Goal: Complete application form: Complete application form

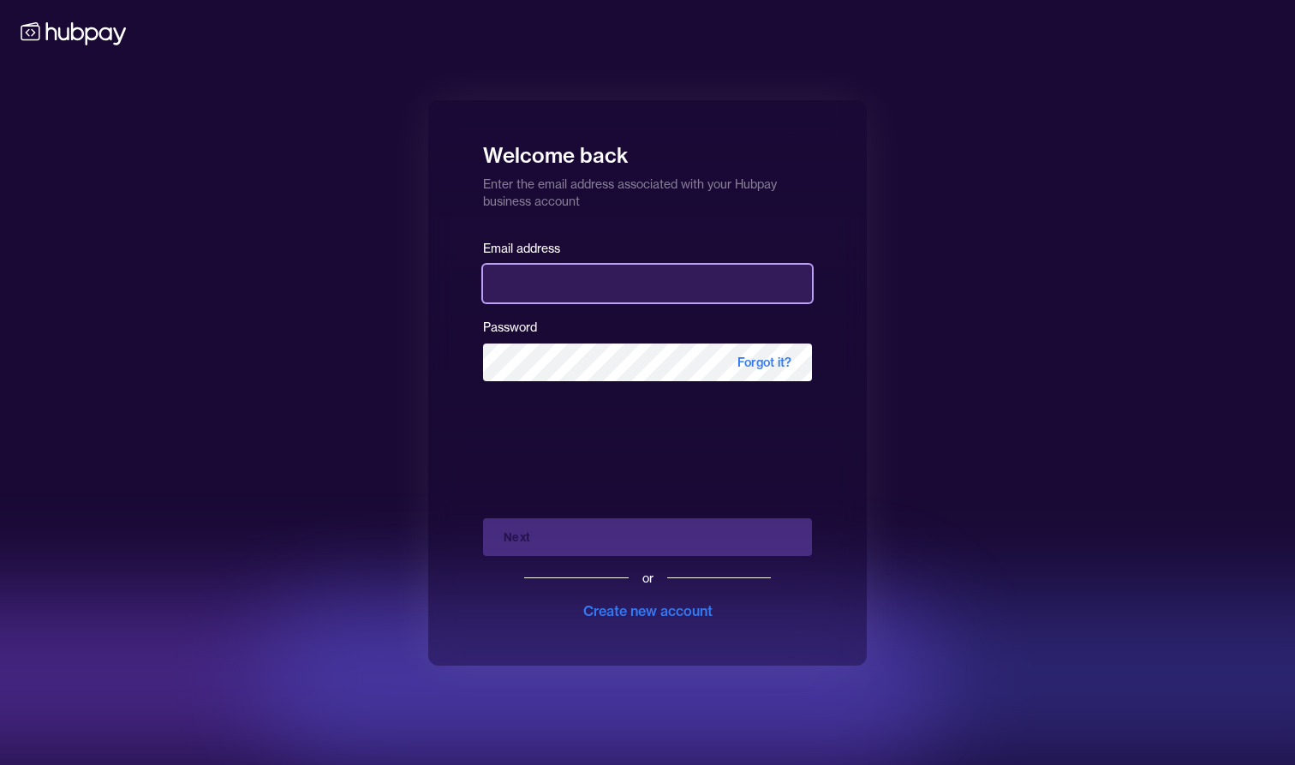
type input "**********"
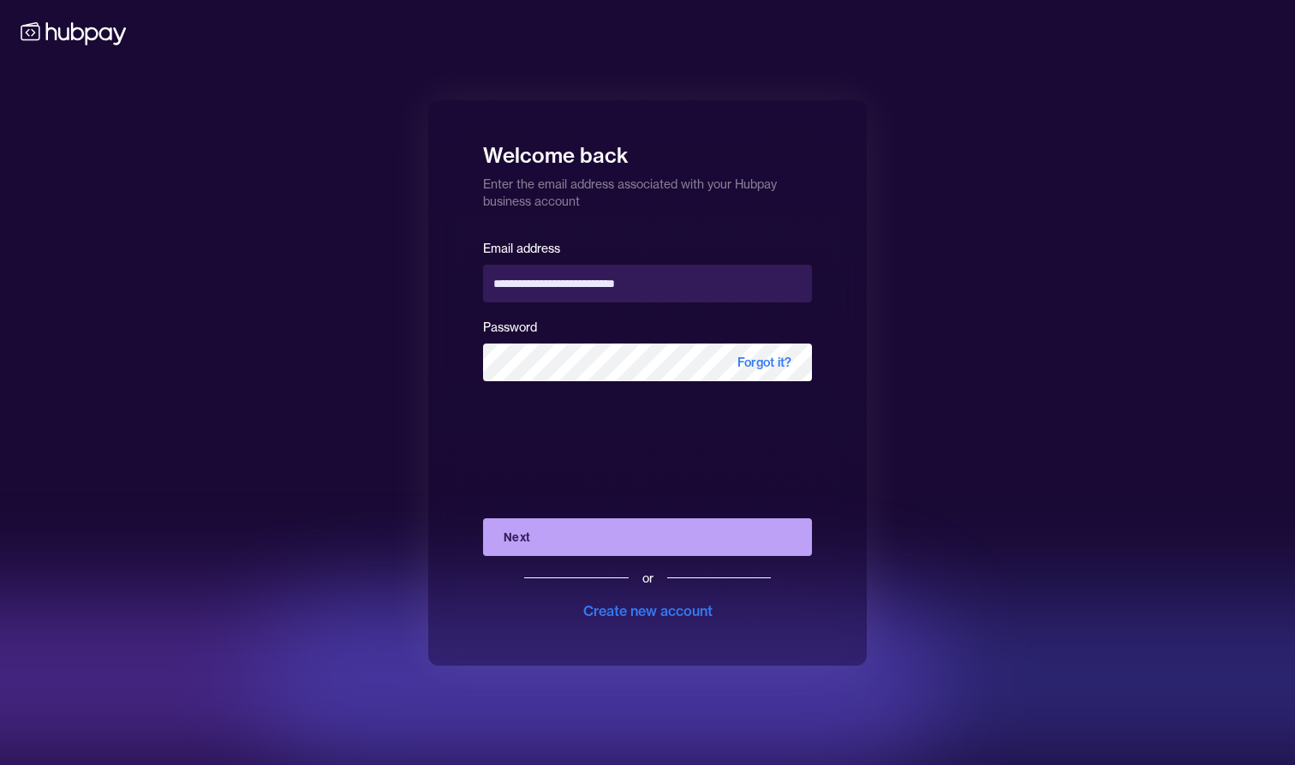
click at [532, 550] on button "Next" at bounding box center [647, 537] width 329 height 38
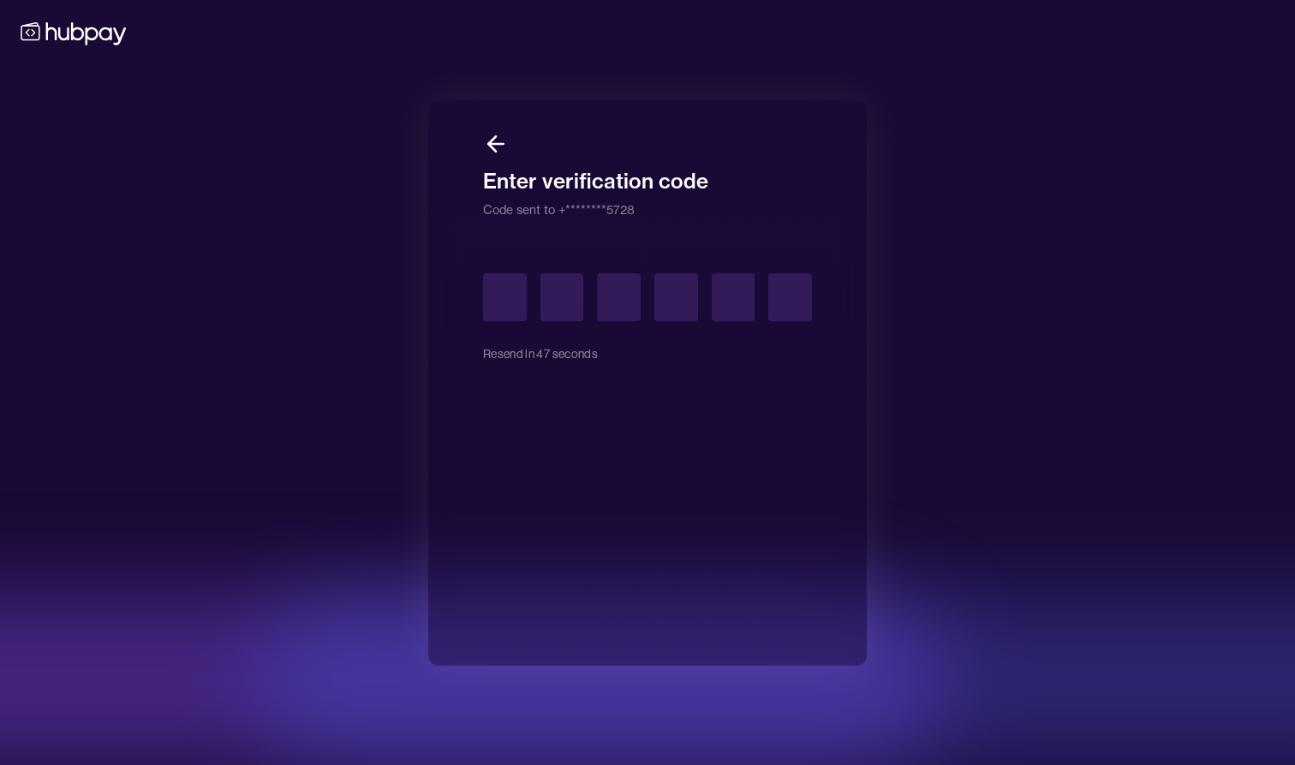
type input "*"
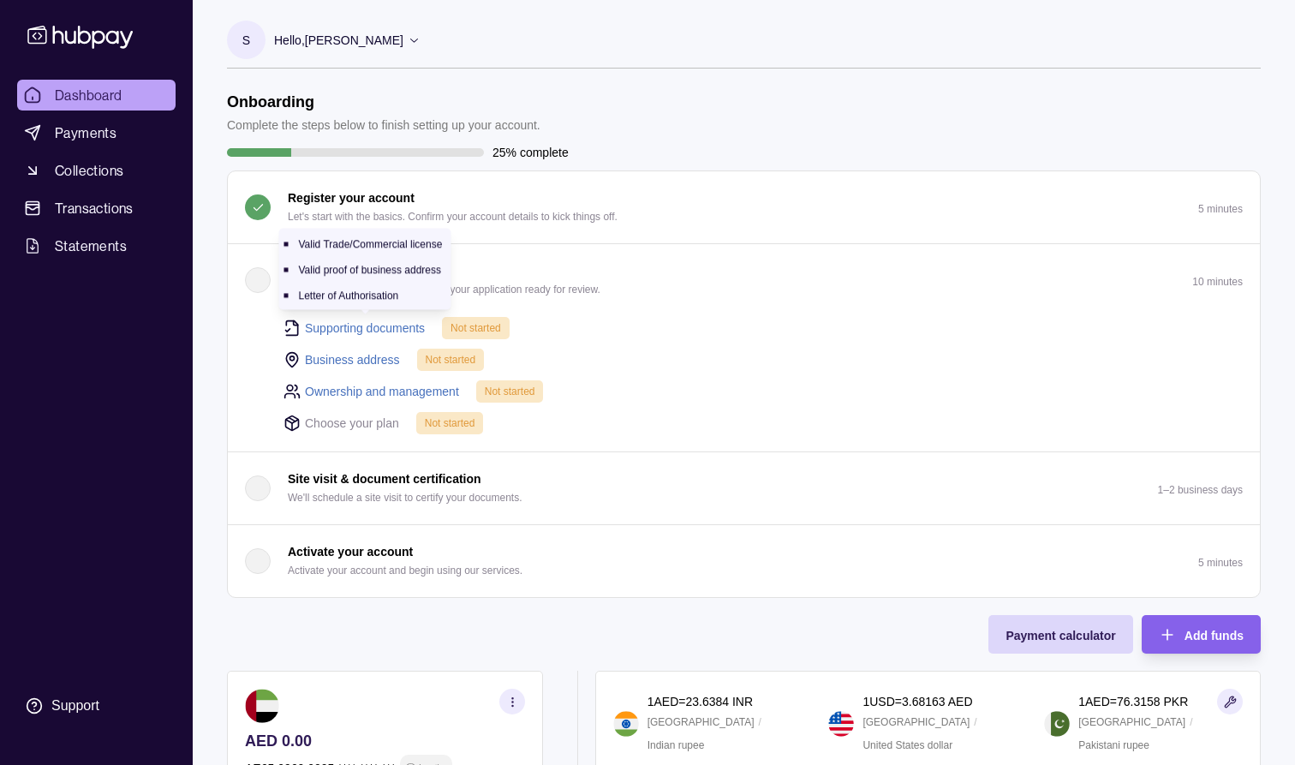
click at [365, 327] on link "Supporting documents" at bounding box center [365, 328] width 120 height 19
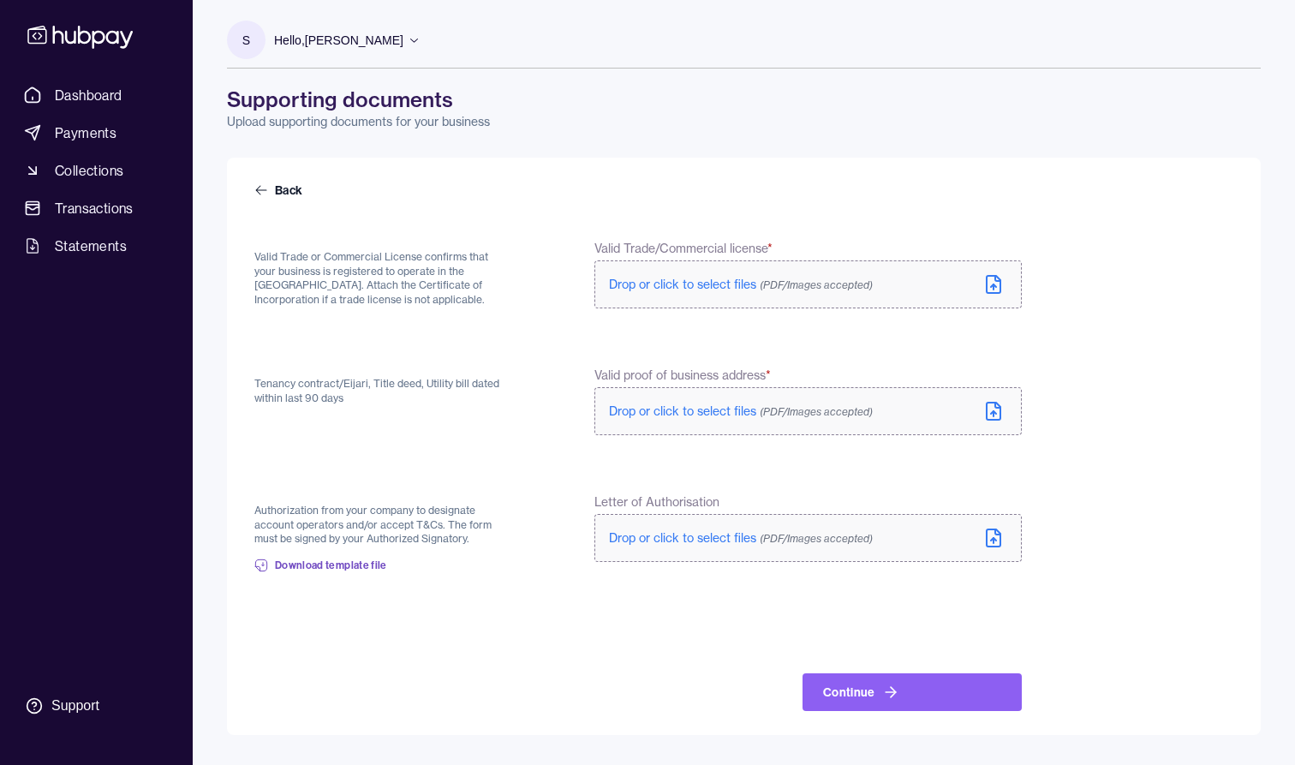
click at [676, 284] on span "Drop or click to select files (PDF/Images accepted)" at bounding box center [741, 284] width 264 height 15
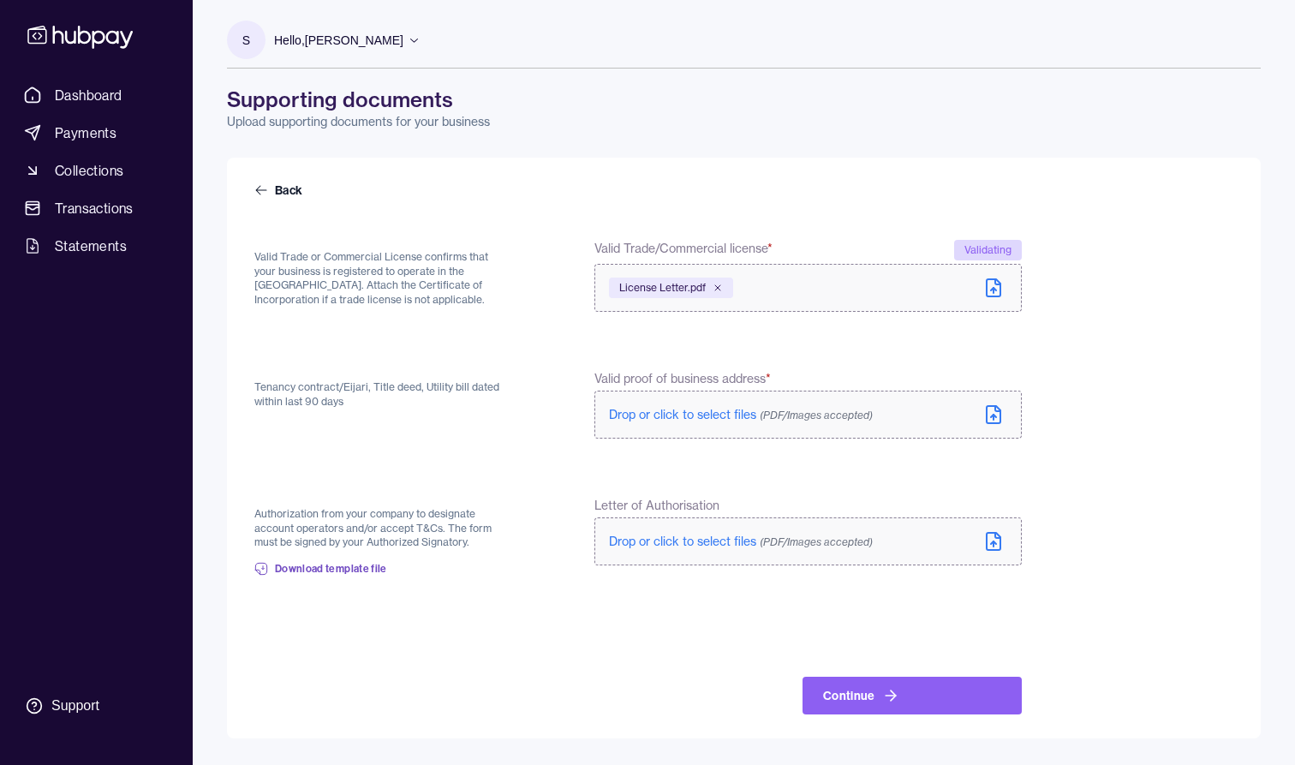
click at [678, 416] on span "Drop or click to select files (PDF/Images accepted)" at bounding box center [741, 414] width 264 height 15
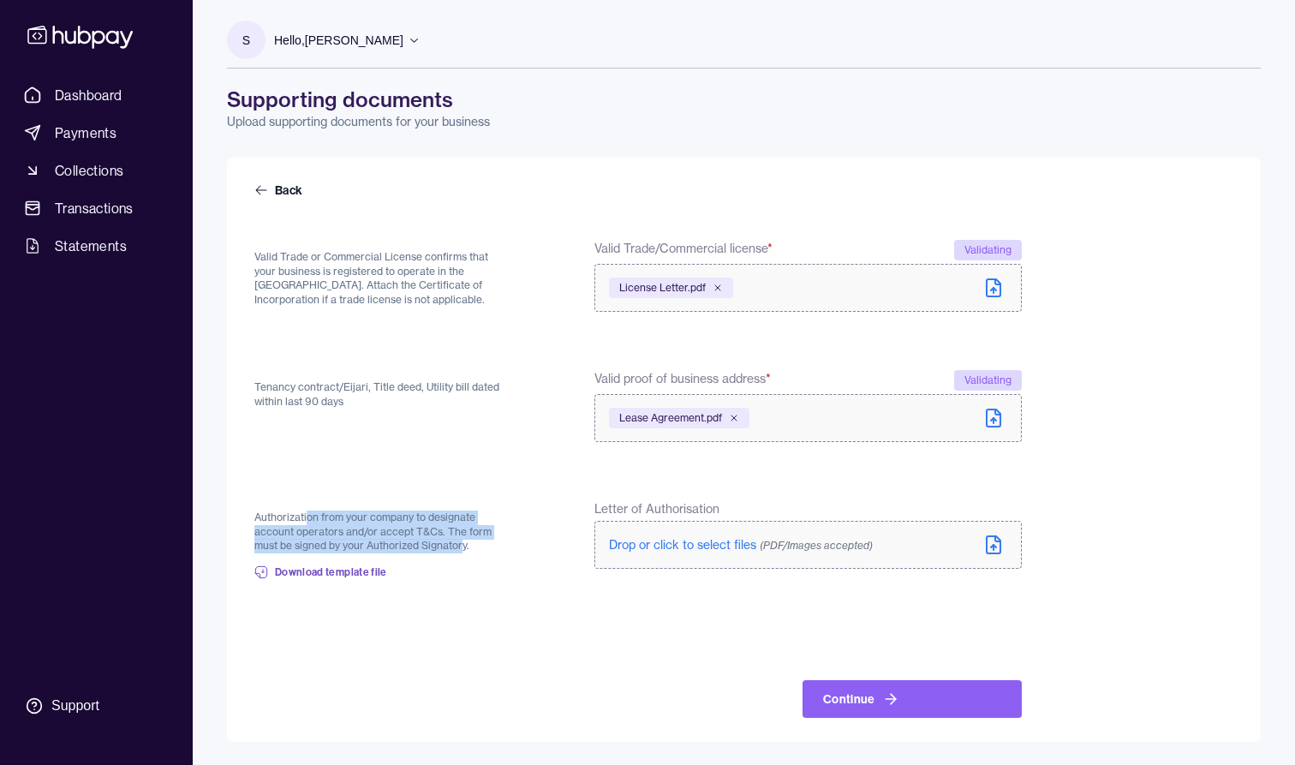
drag, startPoint x: 308, startPoint y: 518, endPoint x: 462, endPoint y: 539, distance: 155.5
click at [463, 539] on p "Authorization from your company to designate account operators and/or accept T&…" at bounding box center [383, 532] width 258 height 43
click at [462, 539] on p "Authorization from your company to designate account operators and/or accept T&…" at bounding box center [383, 532] width 258 height 43
drag, startPoint x: 344, startPoint y: 517, endPoint x: 462, endPoint y: 541, distance: 119.8
click at [462, 541] on p "Authorization from your company to designate account operators and/or accept T&…" at bounding box center [383, 532] width 258 height 43
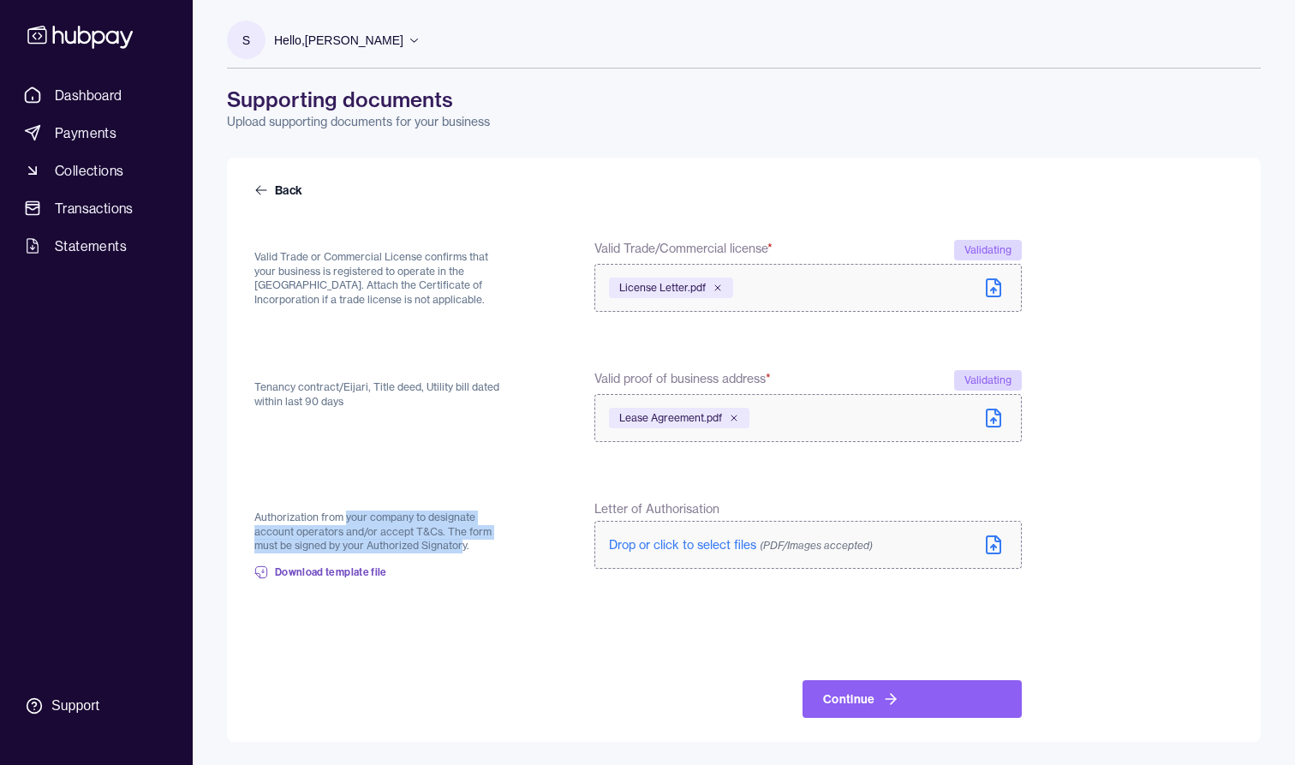
click at [462, 541] on p "Authorization from your company to designate account operators and/or accept T&…" at bounding box center [383, 532] width 258 height 43
click at [412, 515] on p "Authorization from your company to designate account operators and/or accept T&…" at bounding box center [383, 532] width 258 height 43
drag, startPoint x: 412, startPoint y: 515, endPoint x: 451, endPoint y: 547, distance: 51.1
click at [451, 547] on p "Authorization from your company to designate account operators and/or accept T&…" at bounding box center [383, 532] width 258 height 43
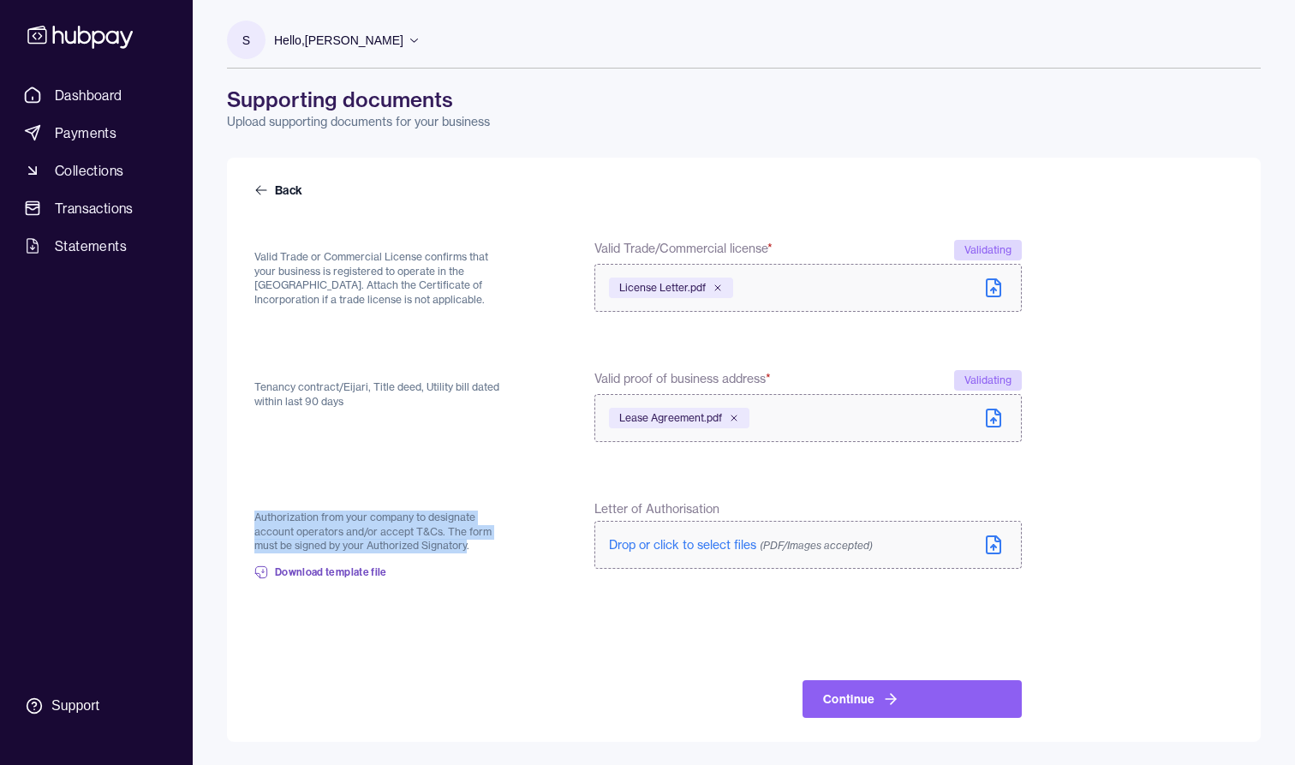
drag, startPoint x: 451, startPoint y: 547, endPoint x: 329, endPoint y: 504, distance: 130.0
click at [329, 504] on div "Authorization from your company to designate account operators and/or accept T&…" at bounding box center [383, 545] width 258 height 91
drag, startPoint x: 329, startPoint y: 504, endPoint x: 450, endPoint y: 552, distance: 130.0
click at [450, 552] on div "Authorization from your company to designate account operators and/or accept T&…" at bounding box center [383, 545] width 258 height 91
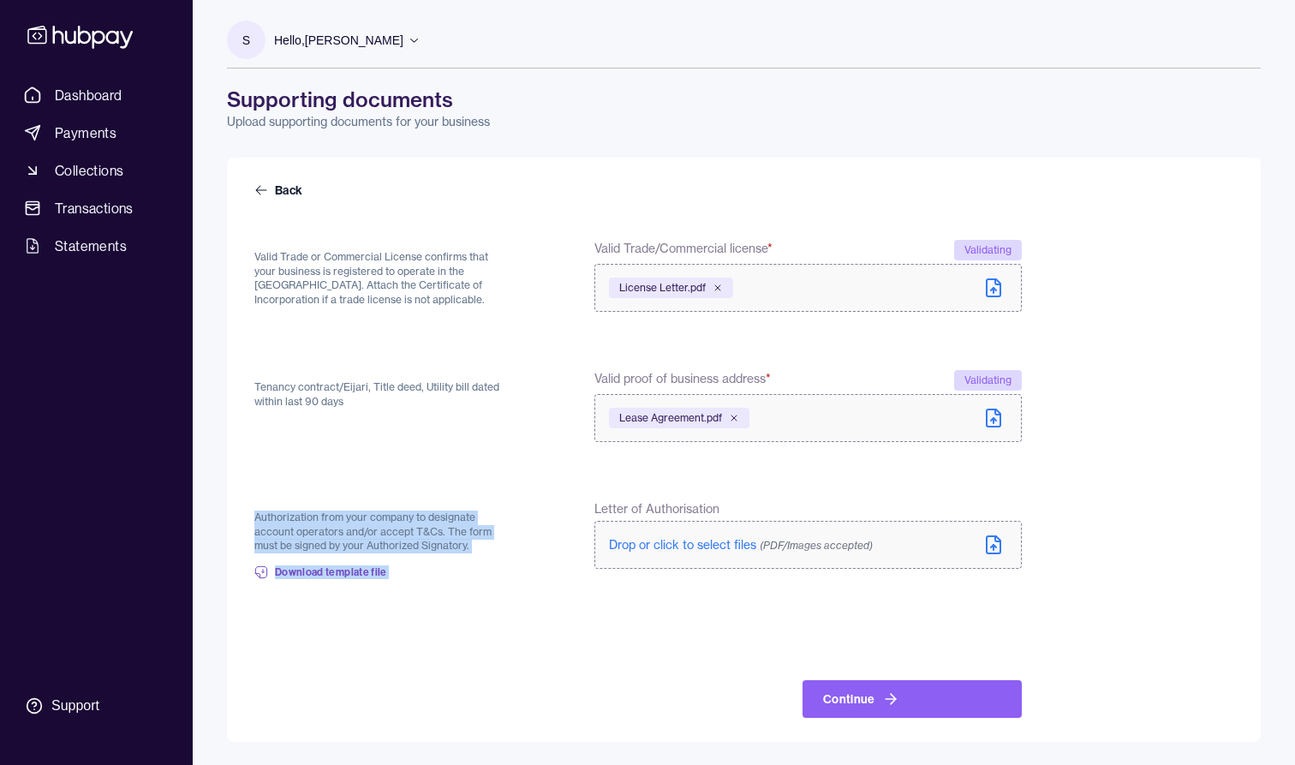
click at [450, 552] on div "Authorization from your company to designate account operators and/or accept T&…" at bounding box center [383, 545] width 258 height 91
click at [358, 570] on span "Download template file" at bounding box center [331, 572] width 112 height 14
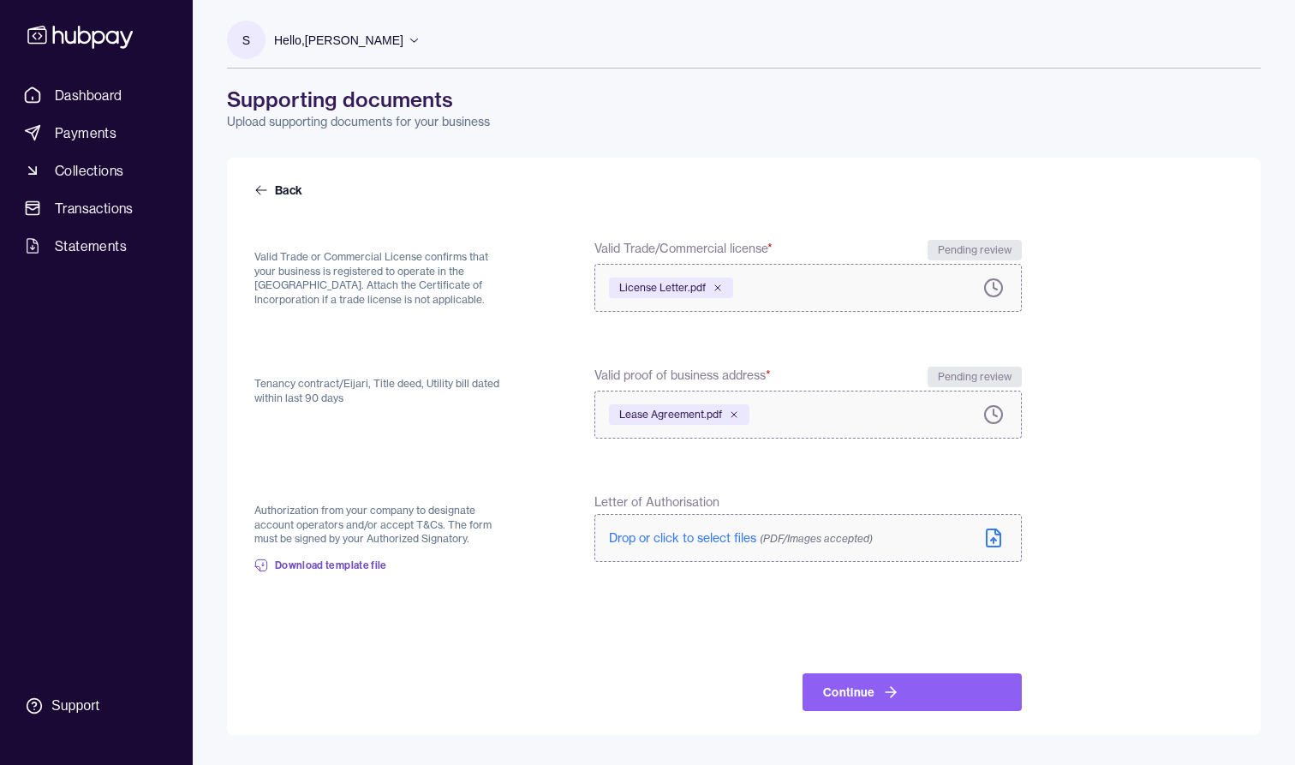
click at [629, 540] on span "Drop or click to select files (PDF/Images accepted)" at bounding box center [741, 537] width 264 height 15
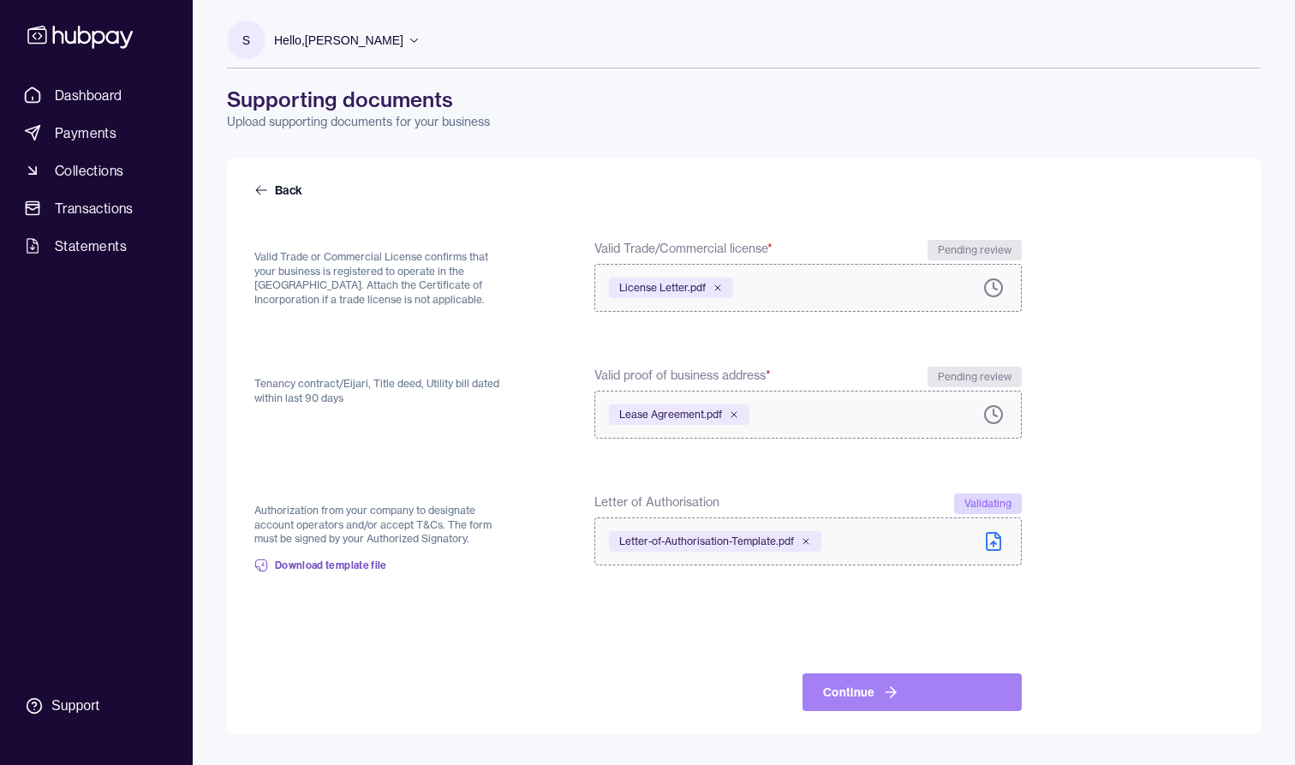
click at [834, 705] on button "Continue" at bounding box center [912, 692] width 219 height 38
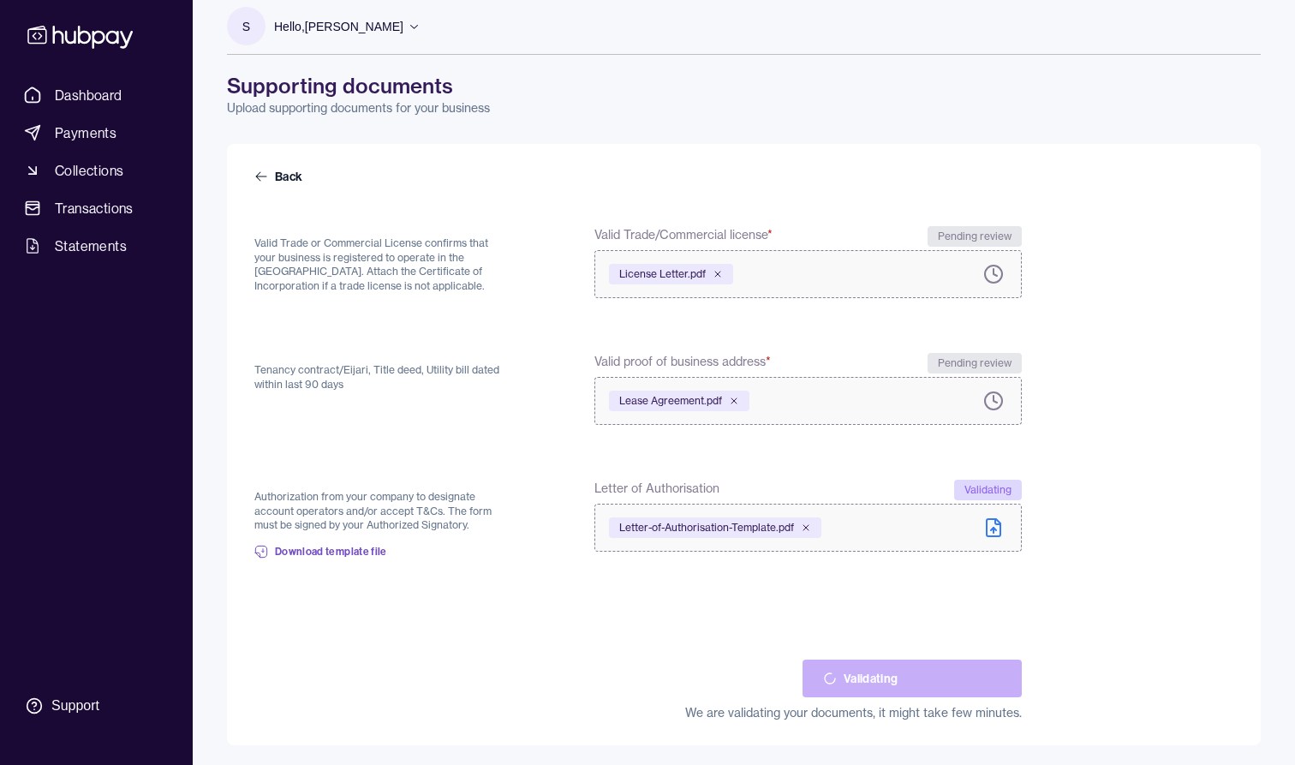
scroll to position [13, 0]
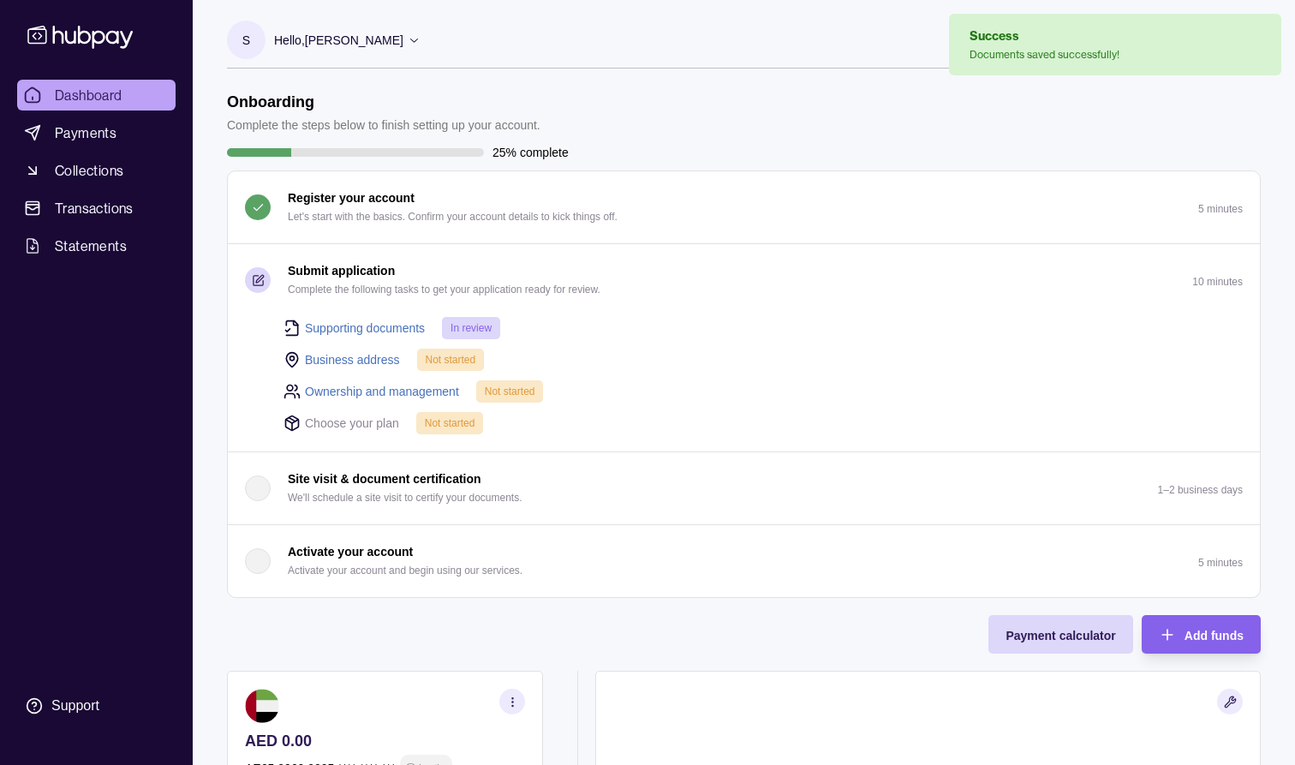
click at [353, 361] on link "Business address" at bounding box center [352, 359] width 95 height 19
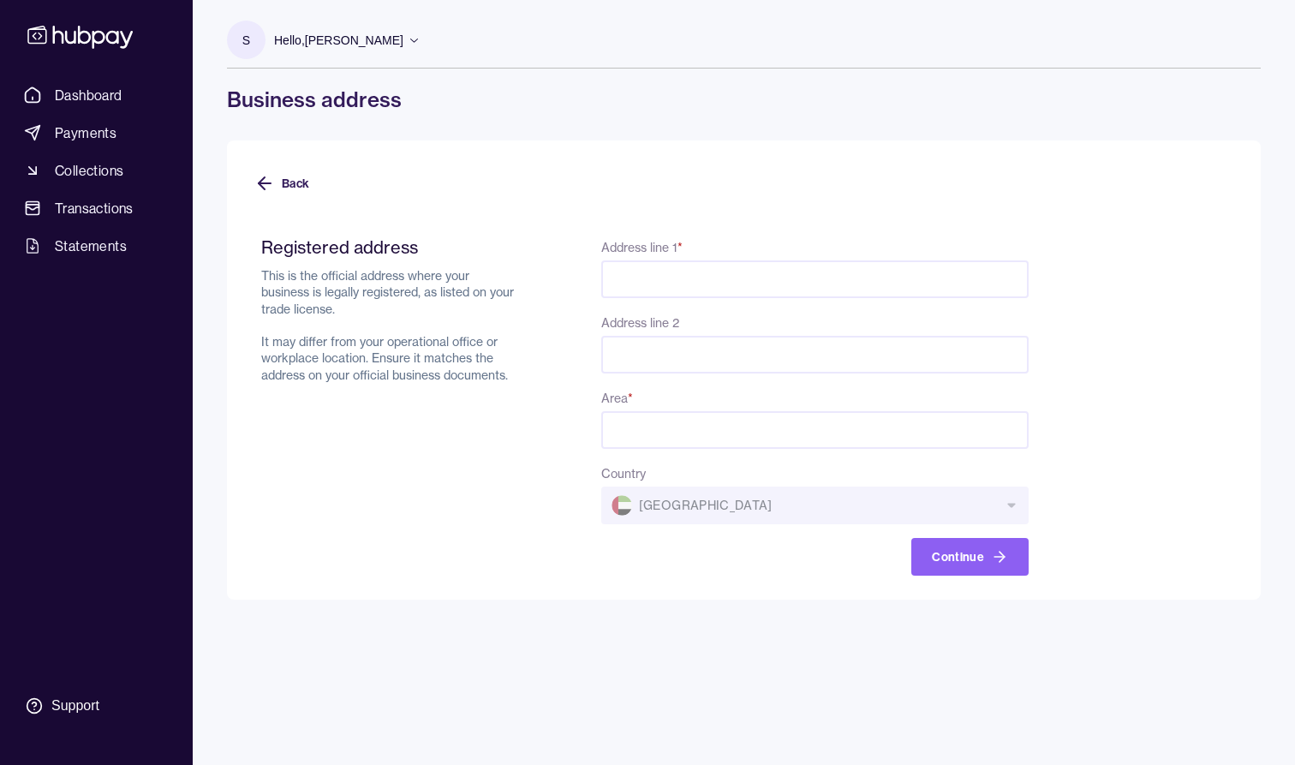
click at [666, 283] on input "Address line 1 *" at bounding box center [814, 279] width 427 height 38
type input "**********"
type input "********"
click at [965, 558] on button "Continue" at bounding box center [969, 557] width 117 height 38
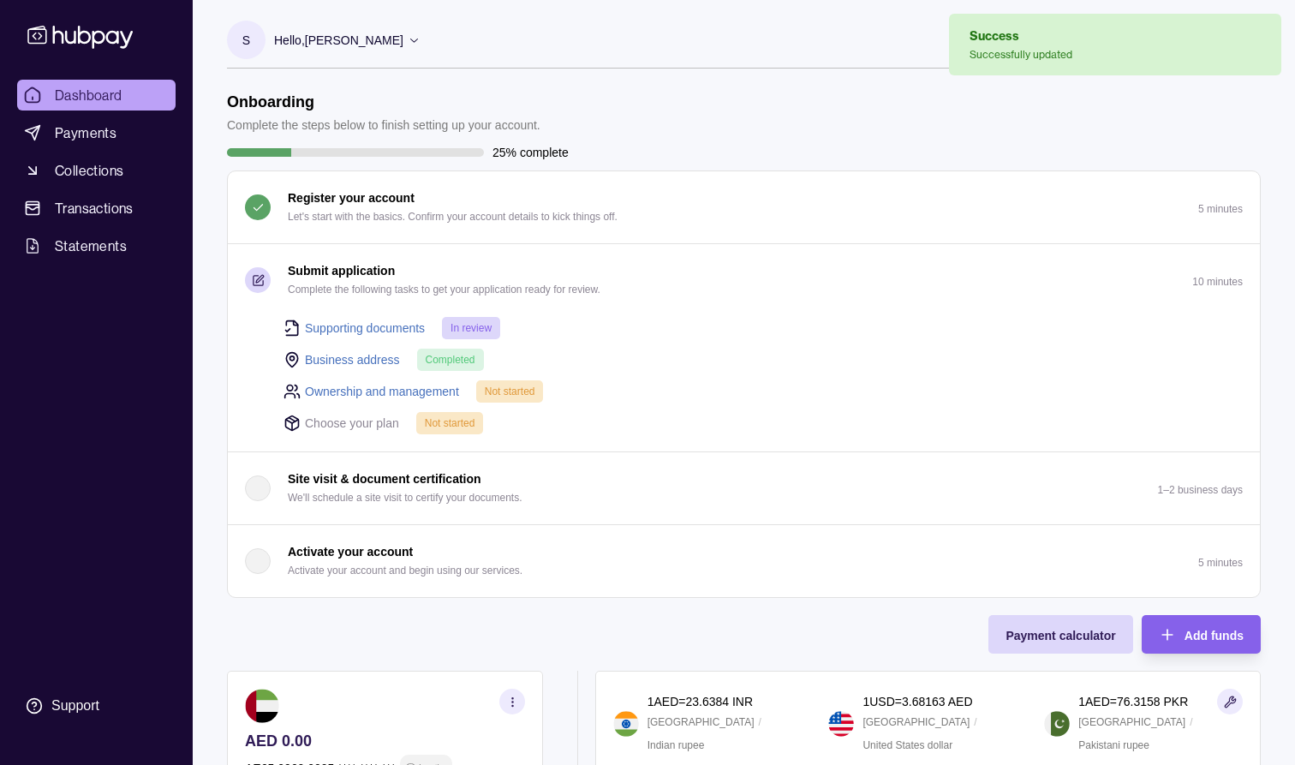
click at [430, 391] on link "Ownership and management" at bounding box center [382, 391] width 154 height 19
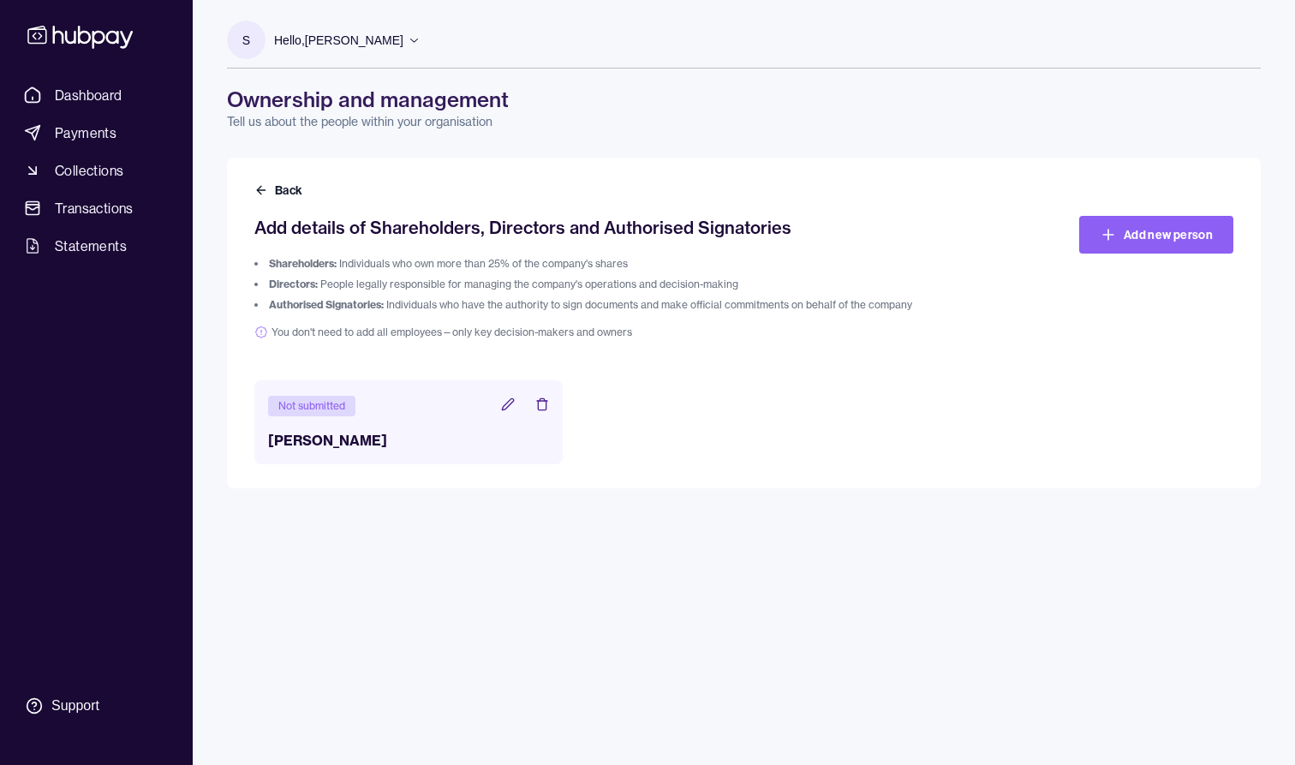
click at [517, 404] on header "Not submitted" at bounding box center [408, 405] width 281 height 22
click at [503, 401] on icon at bounding box center [508, 404] width 14 height 14
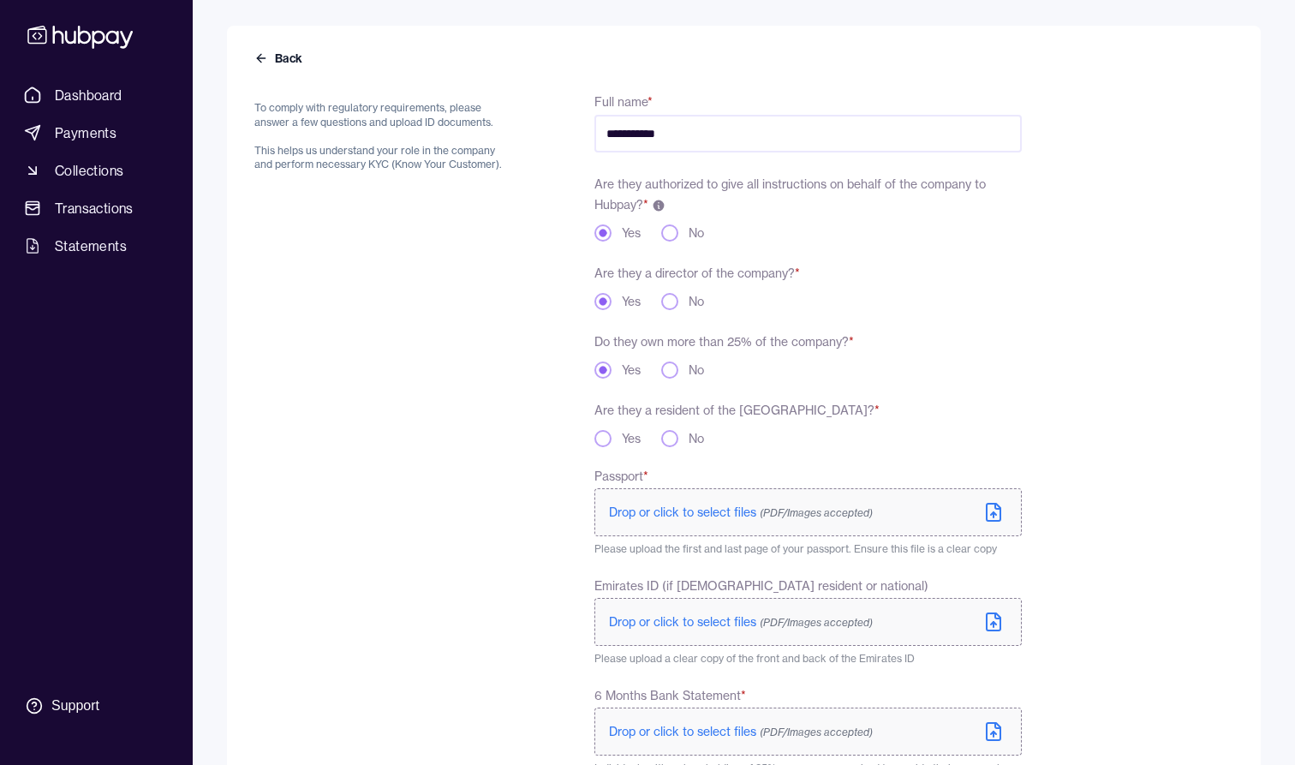
scroll to position [157, 0]
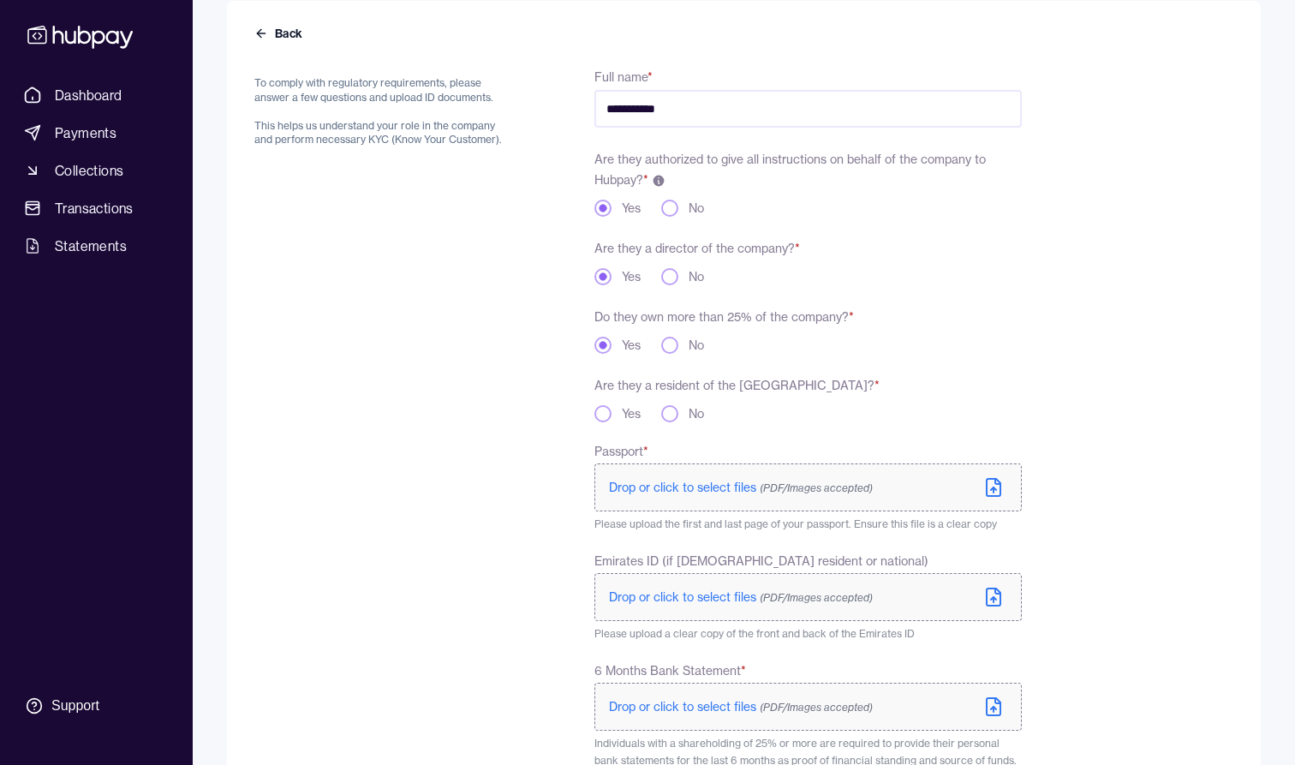
click at [604, 413] on button "Yes" at bounding box center [602, 413] width 17 height 17
click at [669, 486] on span "Drop or click to select files (PDF/Images accepted)" at bounding box center [741, 487] width 264 height 15
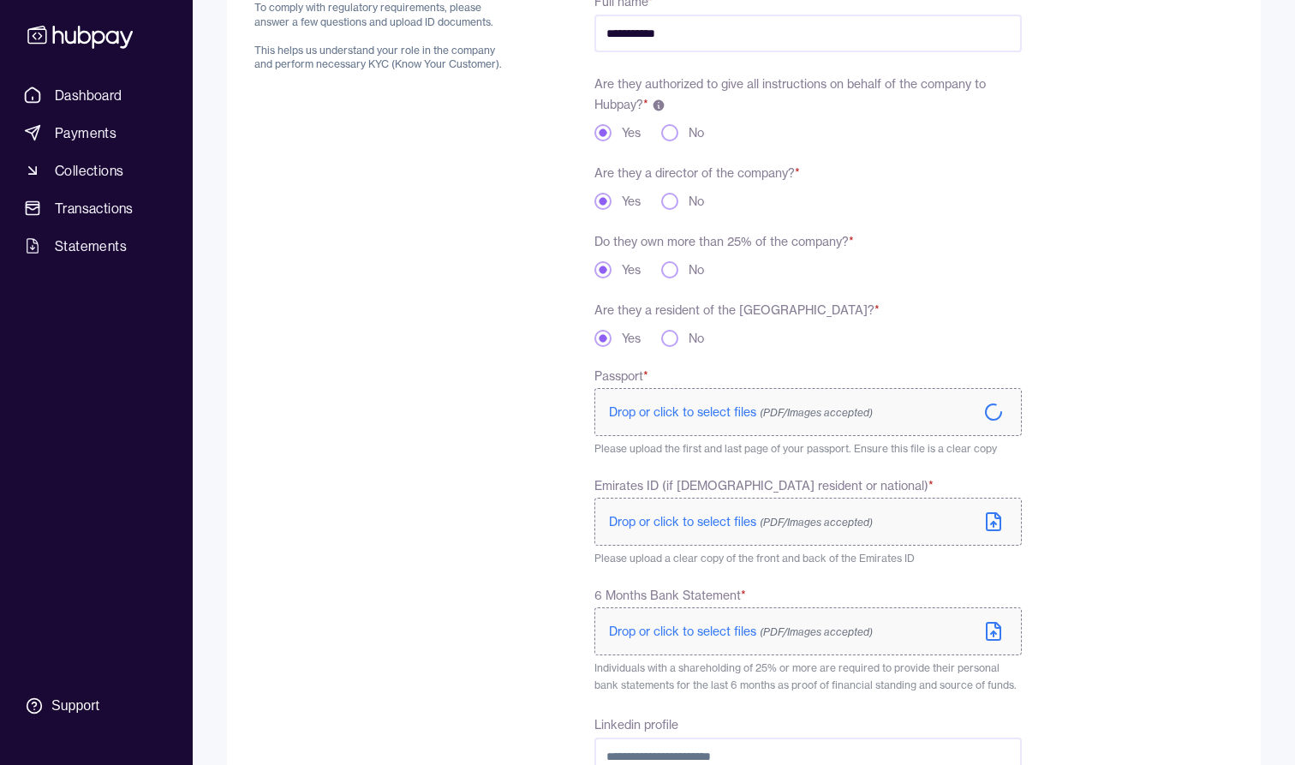
scroll to position [237, 0]
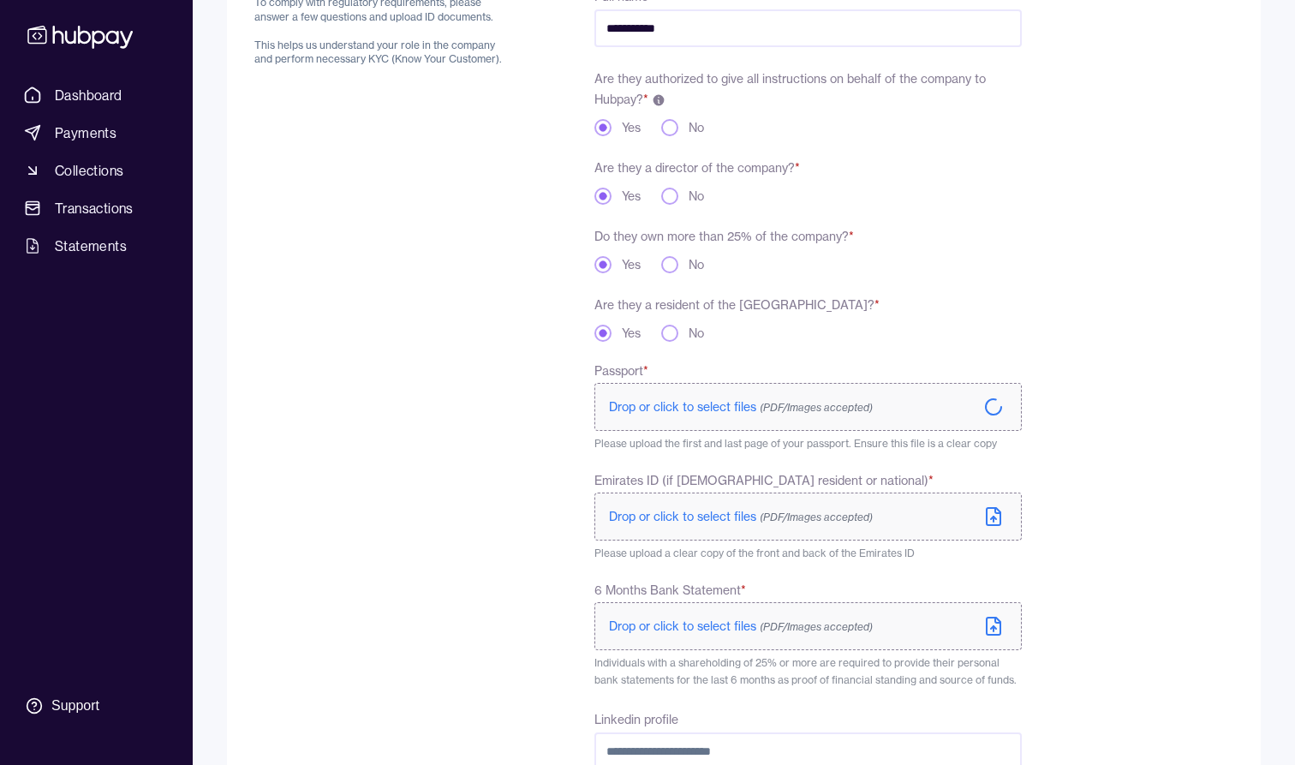
click at [680, 518] on span "Drop or click to select files (PDF/Images accepted)" at bounding box center [741, 516] width 264 height 15
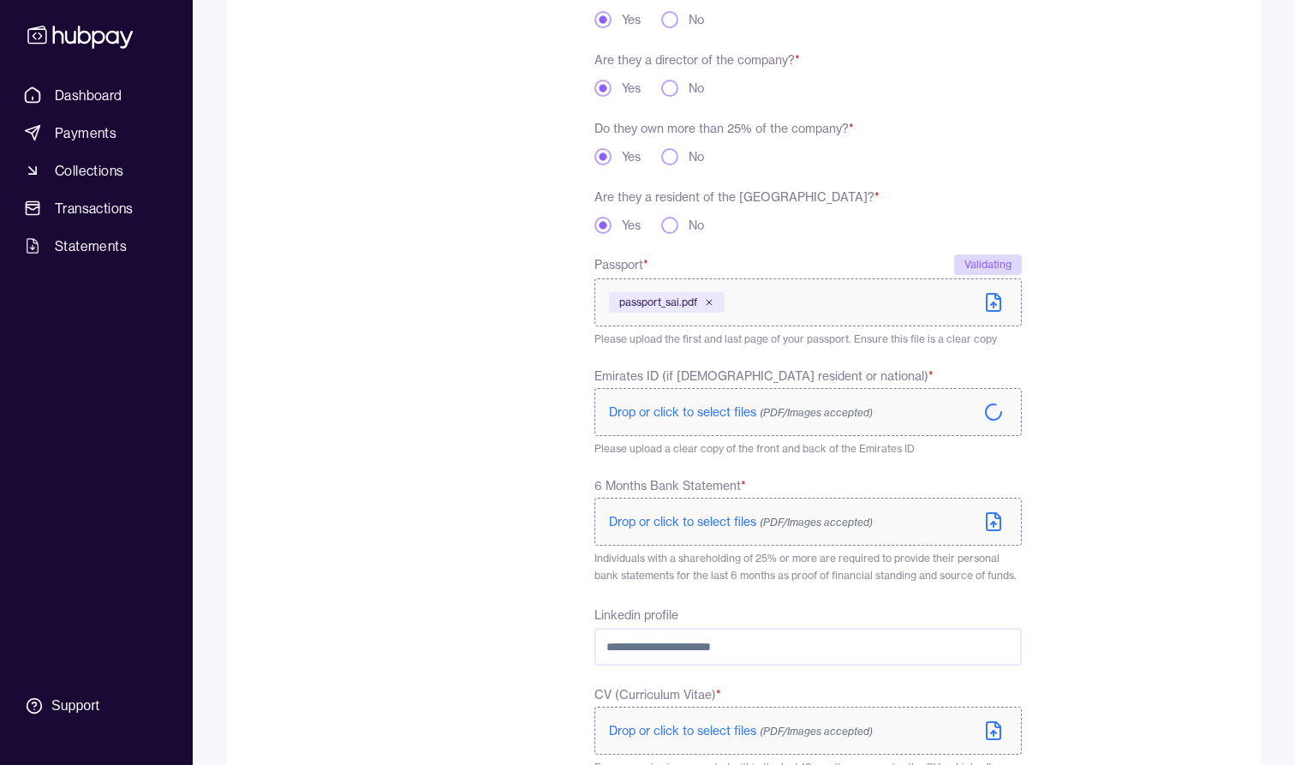
scroll to position [366, 0]
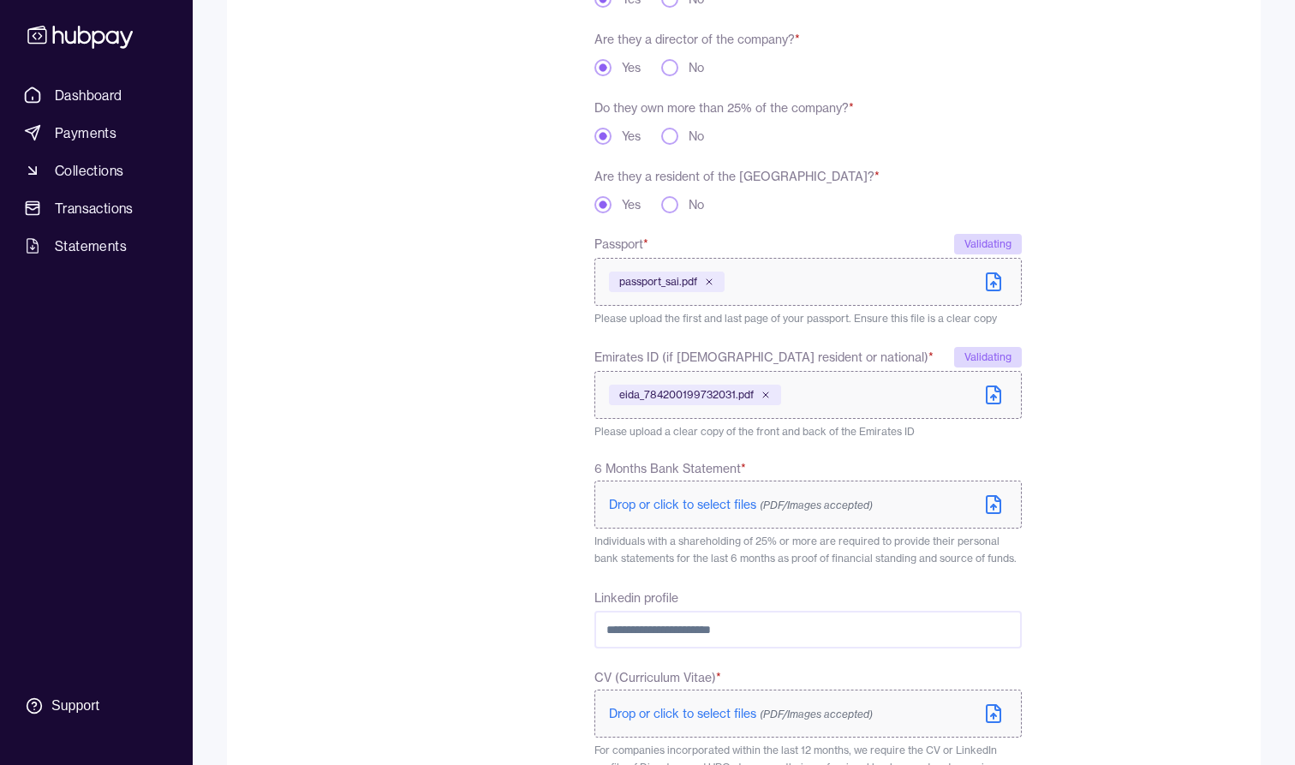
click at [606, 542] on span "Individuals with a shareholding of 25% or more are required to provide their pe…" at bounding box center [805, 549] width 422 height 30
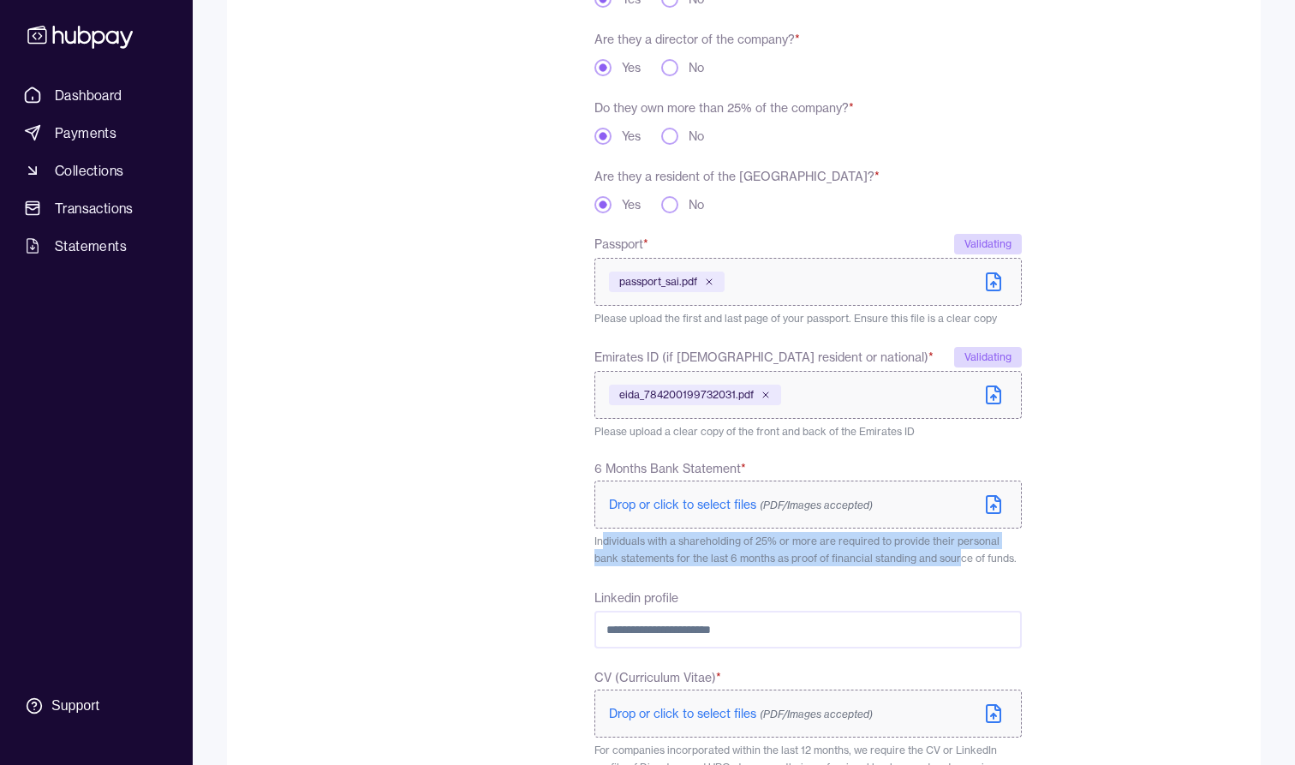
drag, startPoint x: 606, startPoint y: 541, endPoint x: 935, endPoint y: 552, distance: 329.1
click at [935, 552] on span "Individuals with a shareholding of 25% or more are required to provide their pe…" at bounding box center [805, 549] width 422 height 30
click at [929, 538] on span "Individuals with a shareholding of 25% or more are required to provide their pe…" at bounding box center [805, 549] width 422 height 30
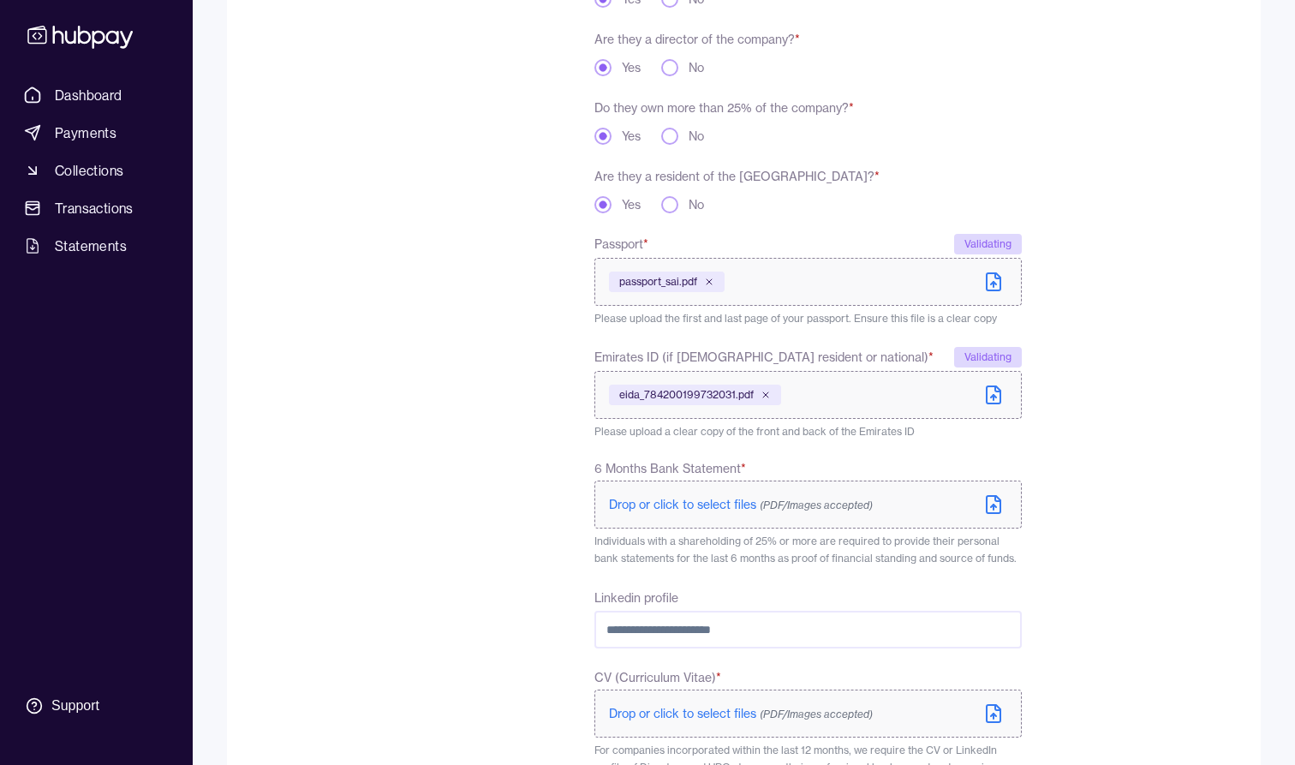
click at [796, 548] on p "Individuals with a shareholding of 25% or more are required to provide their pe…" at bounding box center [807, 549] width 427 height 34
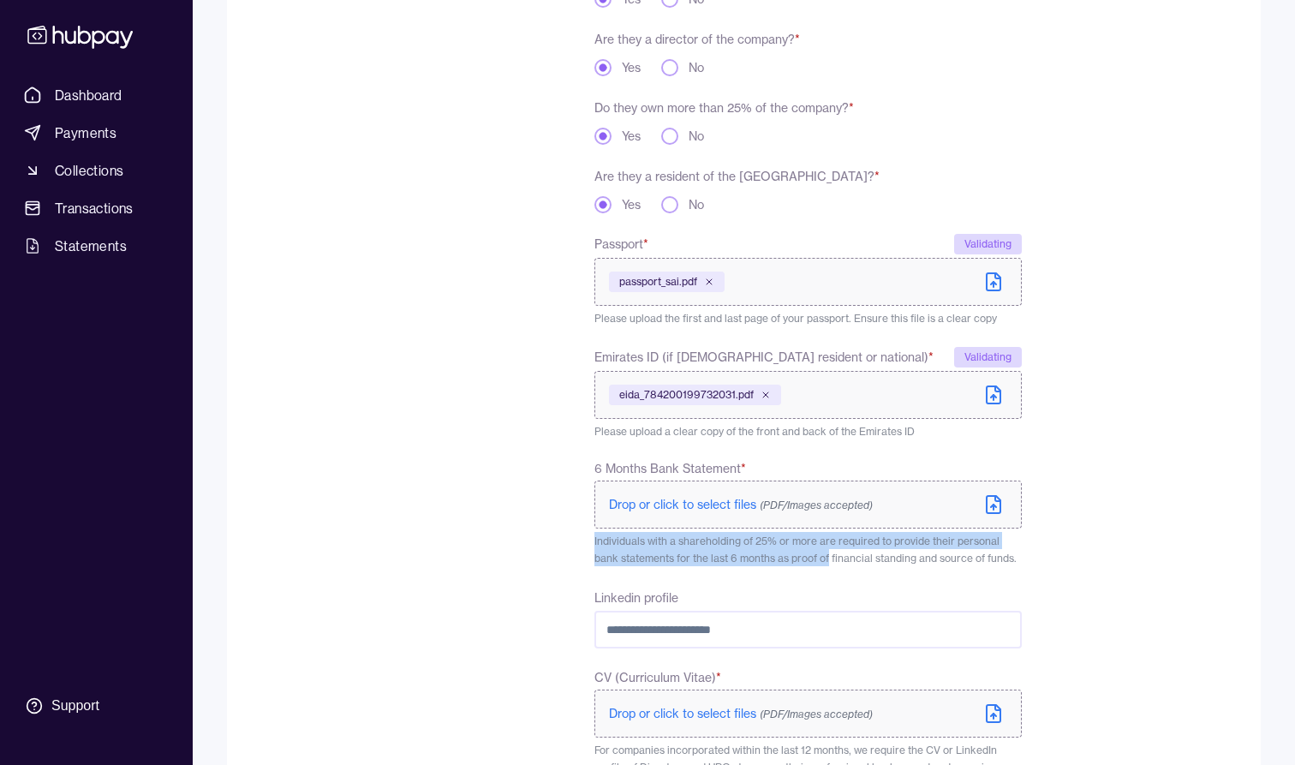
drag, startPoint x: 796, startPoint y: 548, endPoint x: 629, endPoint y: 531, distance: 167.9
click at [629, 531] on div "6 Months Bank Statement * Drop or click to select files (PDF/Images accepted) I…" at bounding box center [807, 513] width 427 height 106
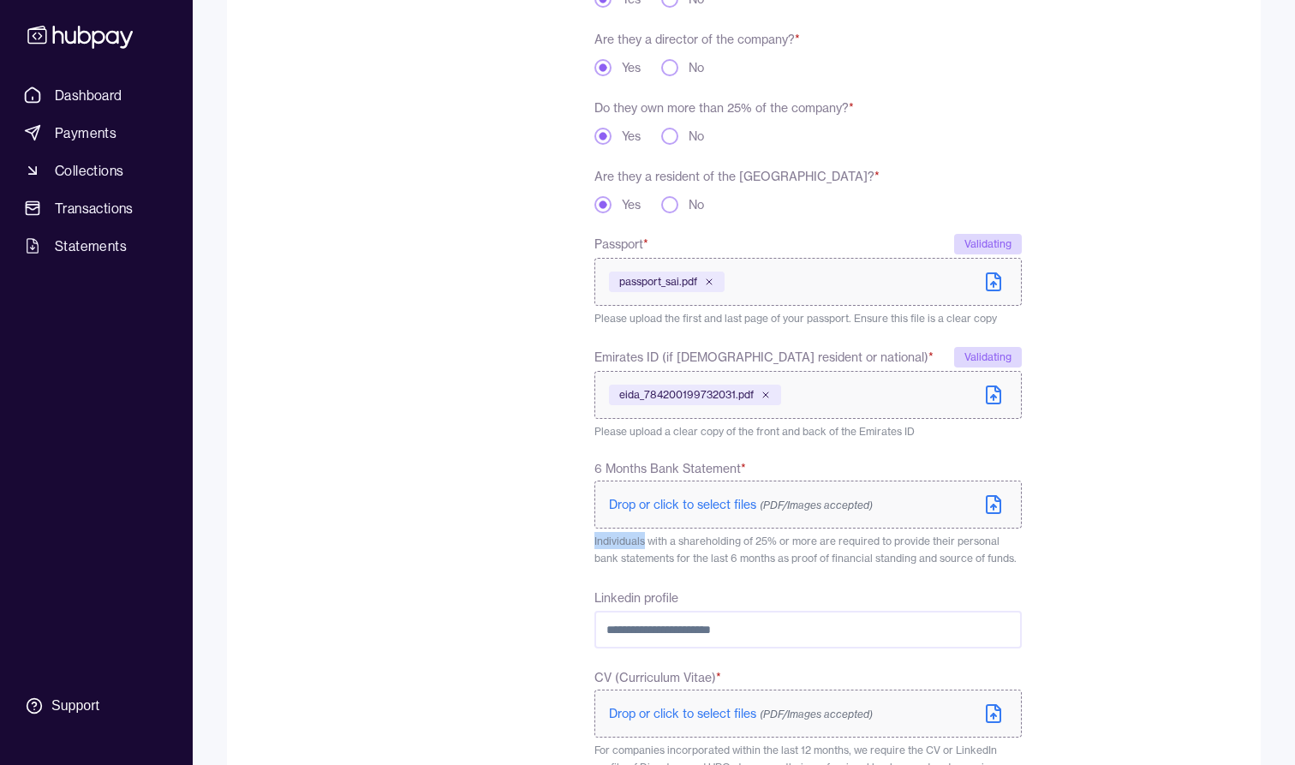
click at [630, 534] on span "Individuals with a shareholding of 25% or more are required to provide their pe…" at bounding box center [805, 549] width 422 height 30
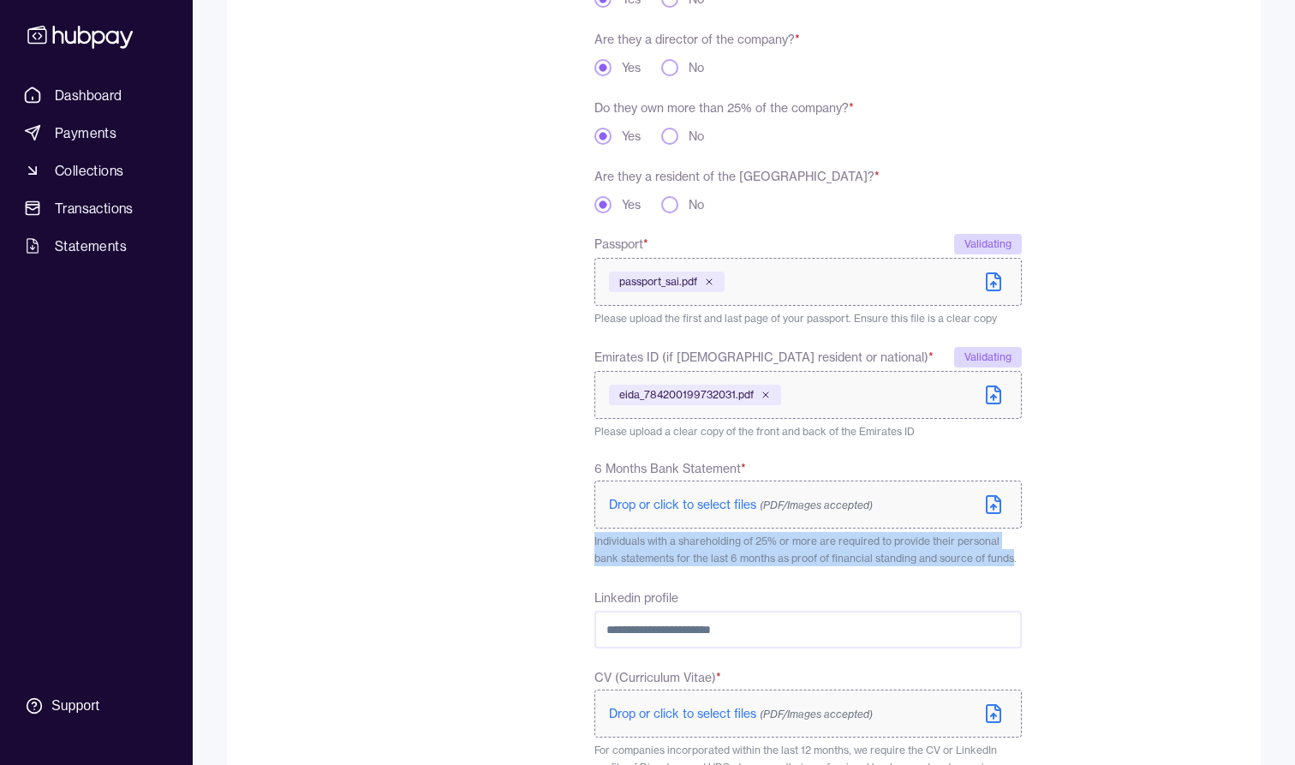
drag, startPoint x: 630, startPoint y: 534, endPoint x: 966, endPoint y: 552, distance: 336.2
click at [966, 552] on span "Individuals with a shareholding of 25% or more are required to provide their pe…" at bounding box center [805, 549] width 422 height 30
click at [966, 551] on p "Individuals with a shareholding of 25% or more are required to provide their pe…" at bounding box center [807, 549] width 427 height 34
drag, startPoint x: 966, startPoint y: 551, endPoint x: 666, endPoint y: 543, distance: 299.9
click at [666, 543] on p "Individuals with a shareholding of 25% or more are required to provide their pe…" at bounding box center [807, 549] width 427 height 34
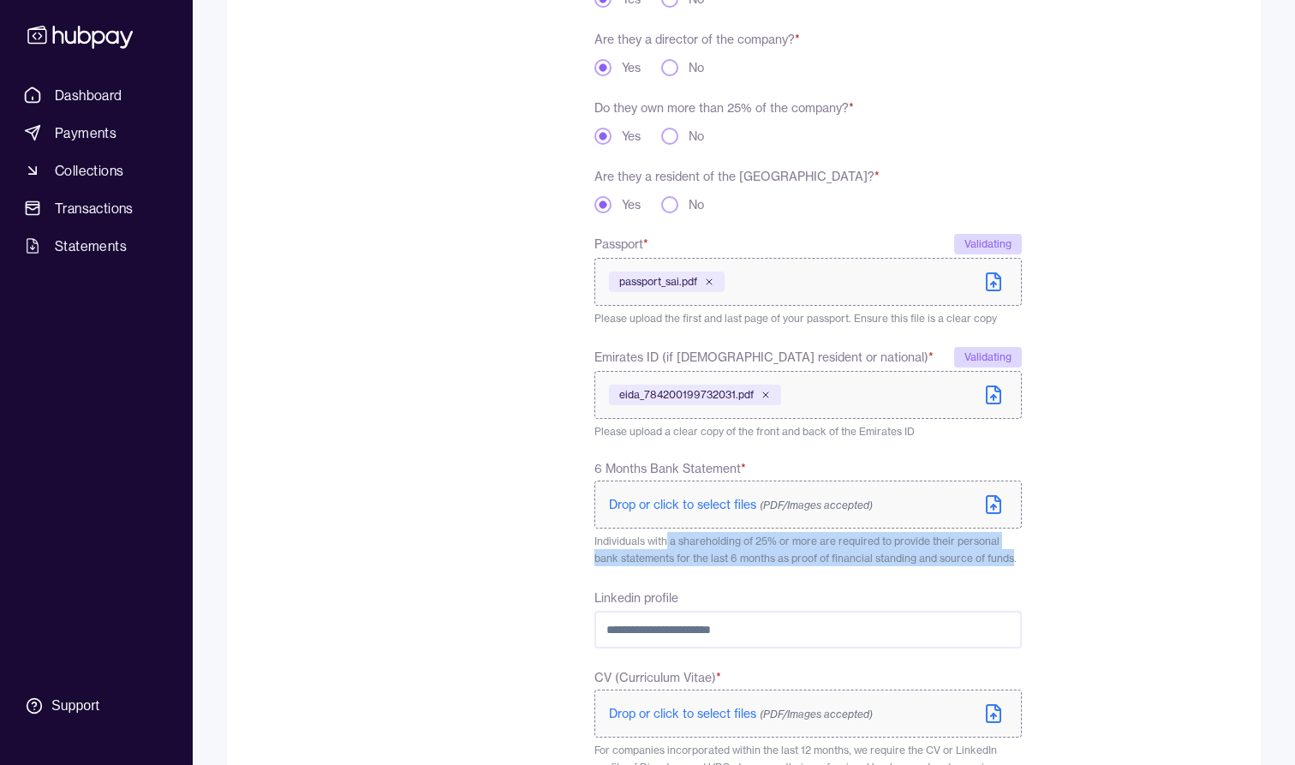
click at [666, 543] on span "Individuals with a shareholding of 25% or more are required to provide their pe…" at bounding box center [805, 549] width 422 height 30
drag, startPoint x: 666, startPoint y: 543, endPoint x: 951, endPoint y: 559, distance: 284.8
click at [951, 559] on span "Individuals with a shareholding of 25% or more are required to provide their pe…" at bounding box center [805, 549] width 422 height 30
drag, startPoint x: 951, startPoint y: 559, endPoint x: 610, endPoint y: 539, distance: 341.5
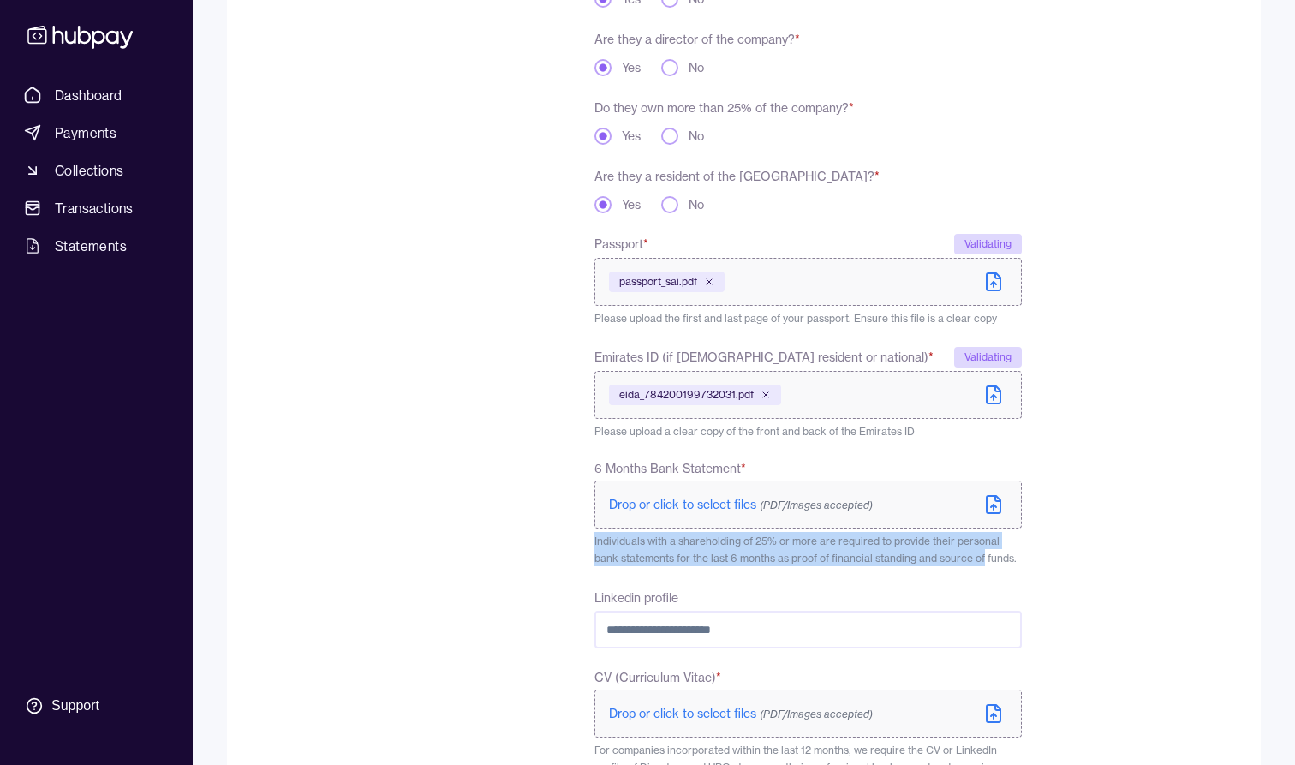
click at [610, 539] on span "Individuals with a shareholding of 25% or more are required to provide their pe…" at bounding box center [805, 549] width 422 height 30
drag, startPoint x: 610, startPoint y: 539, endPoint x: 984, endPoint y: 558, distance: 374.8
click at [984, 558] on span "Individuals with a shareholding of 25% or more are required to provide their pe…" at bounding box center [805, 549] width 422 height 30
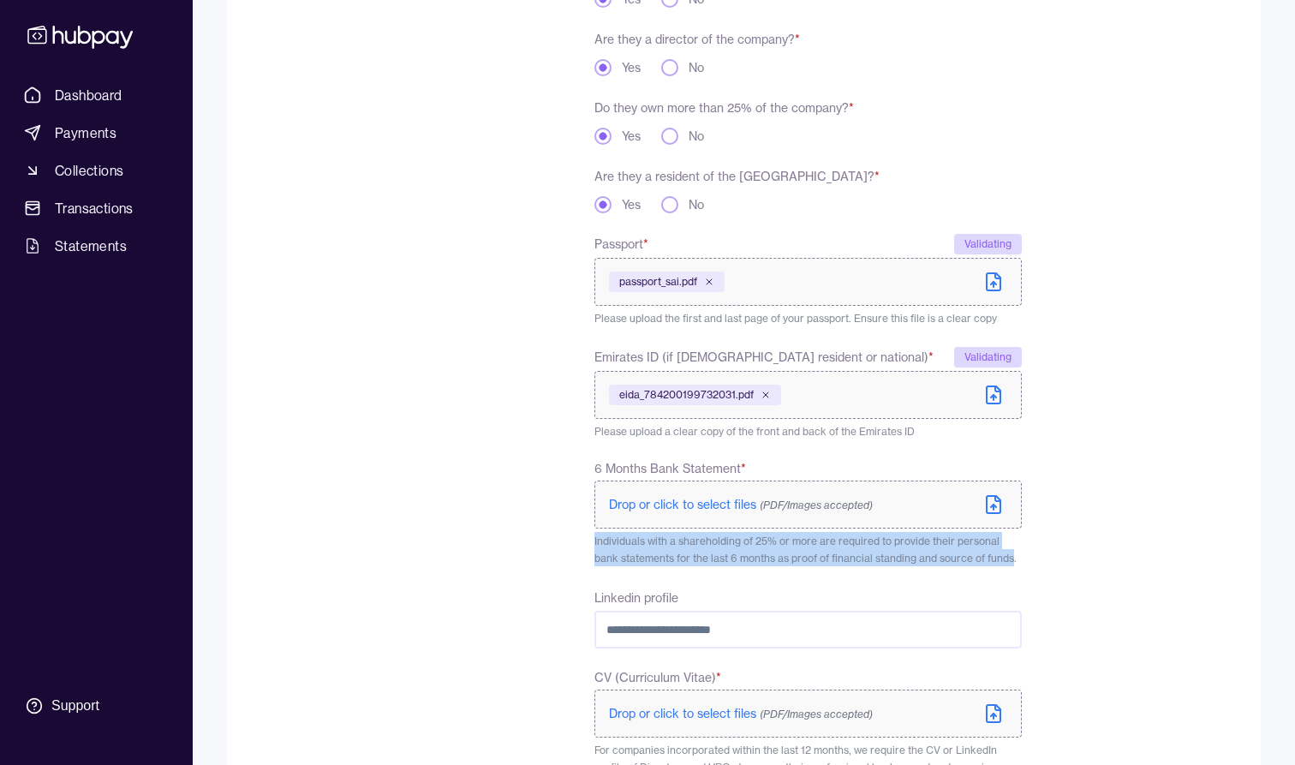
drag, startPoint x: 984, startPoint y: 558, endPoint x: 605, endPoint y: 533, distance: 380.3
click at [605, 533] on p "Individuals with a shareholding of 25% or more are required to provide their pe…" at bounding box center [807, 549] width 427 height 34
drag, startPoint x: 605, startPoint y: 533, endPoint x: 951, endPoint y: 559, distance: 347.1
click at [951, 559] on p "Individuals with a shareholding of 25% or more are required to provide their pe…" at bounding box center [807, 549] width 427 height 34
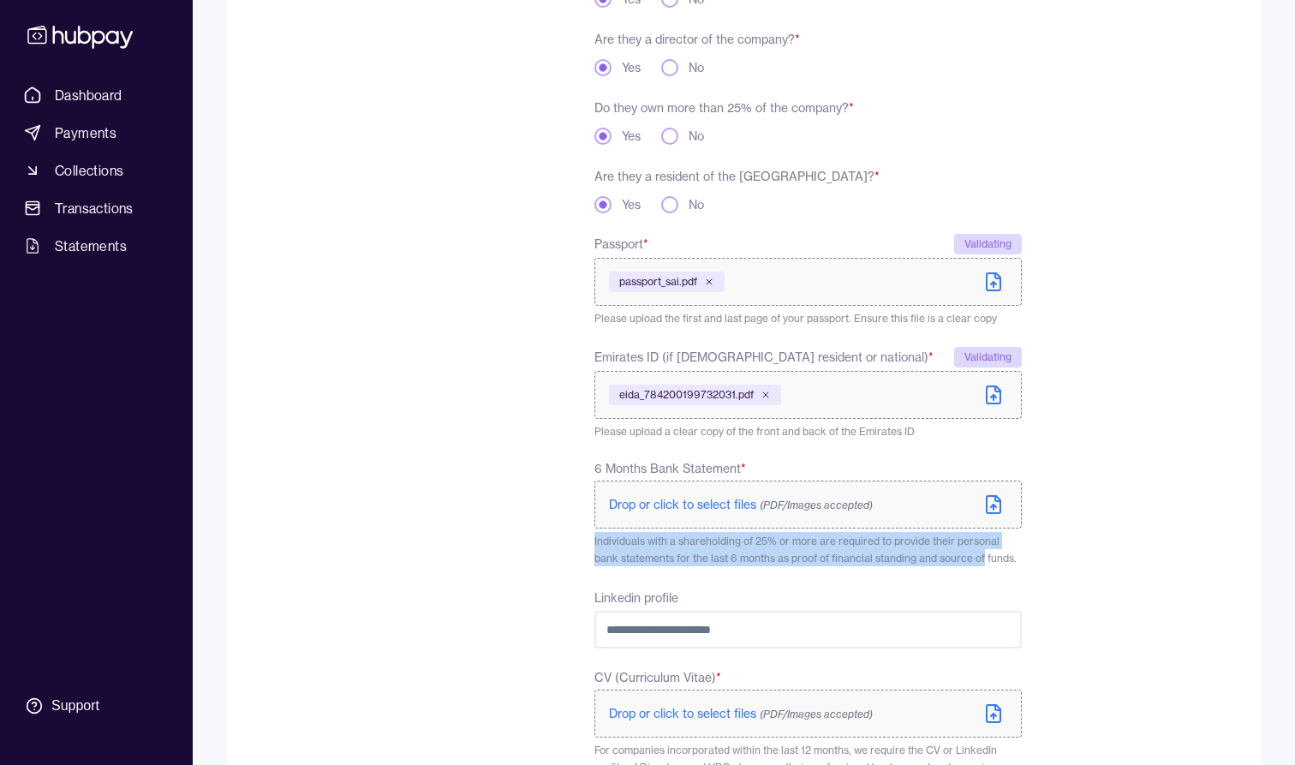
click at [951, 559] on span "Individuals with a shareholding of 25% or more are required to provide their pe…" at bounding box center [805, 549] width 422 height 30
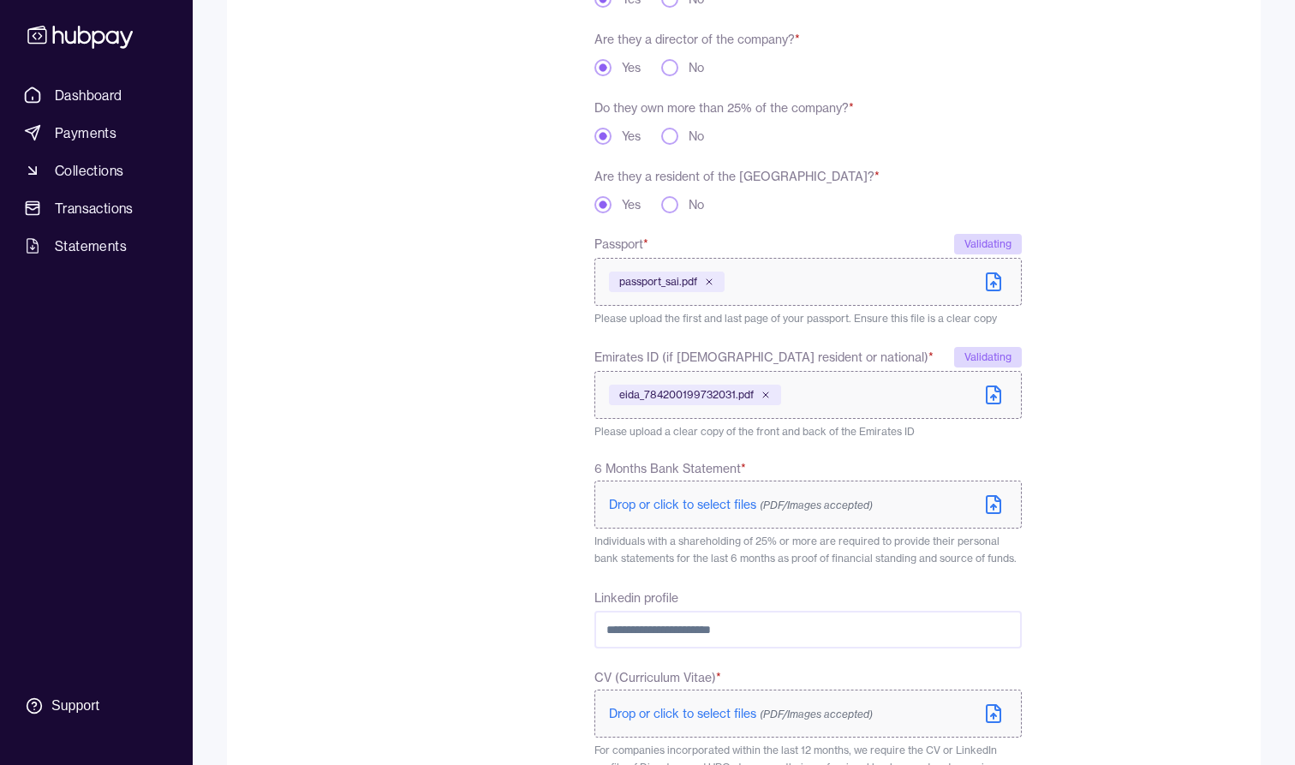
click at [970, 559] on span "Individuals with a shareholding of 25% or more are required to provide their pe…" at bounding box center [805, 549] width 422 height 30
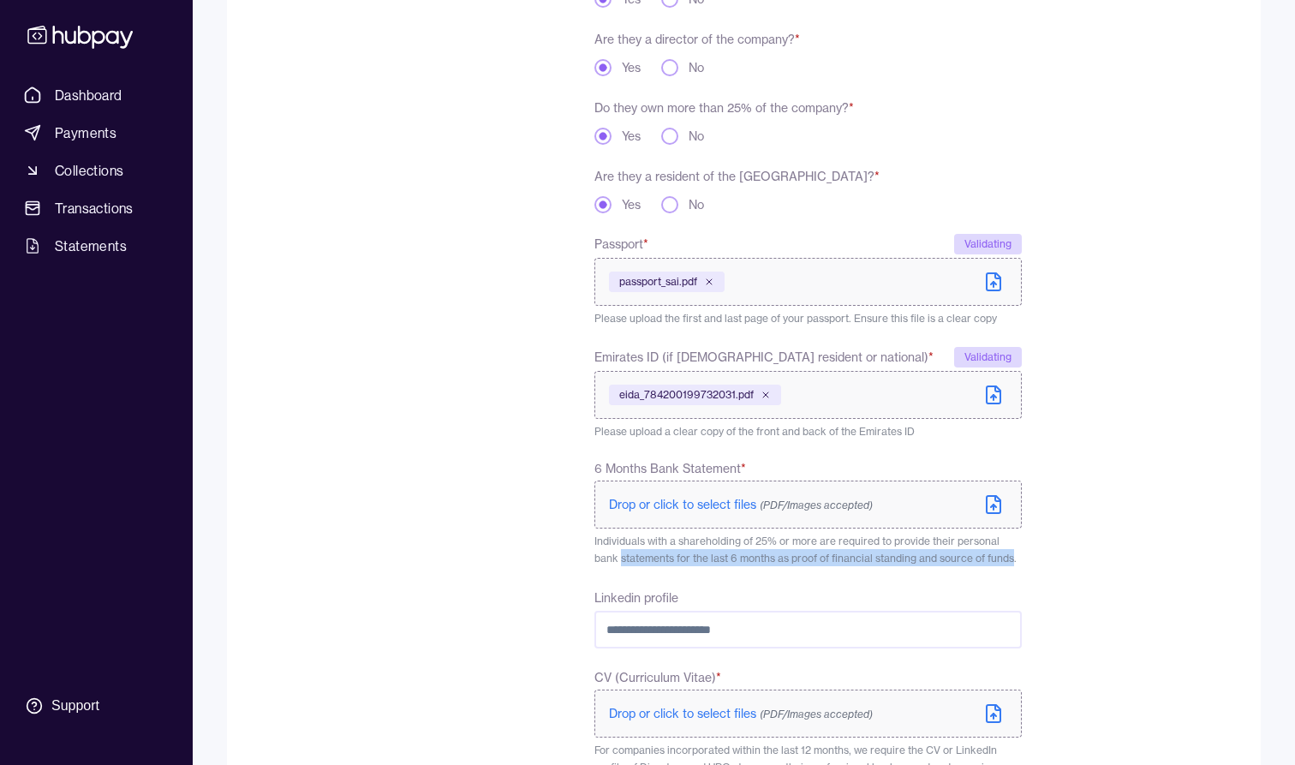
drag, startPoint x: 970, startPoint y: 559, endPoint x: 570, endPoint y: 550, distance: 401.0
click at [570, 550] on div "**********" at bounding box center [637, 366] width 767 height 1018
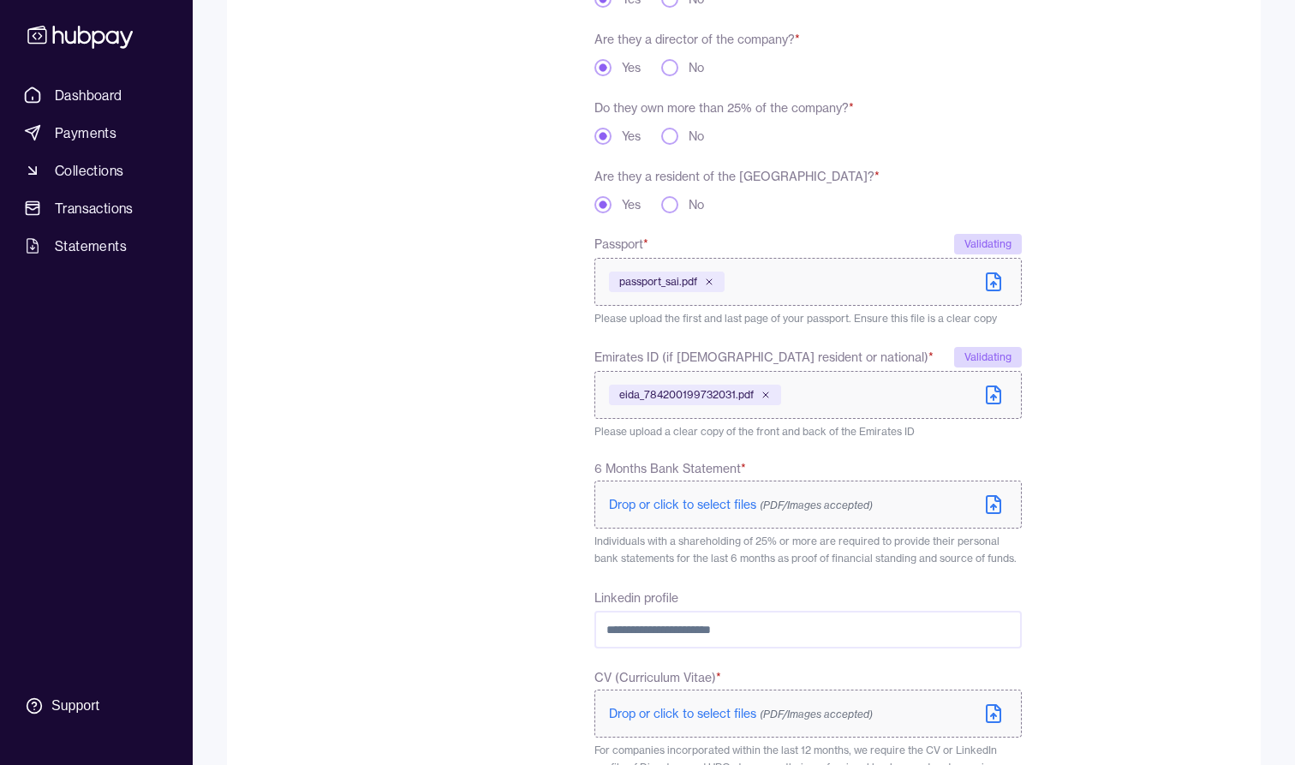
click at [608, 543] on span "Individuals with a shareholding of 25% or more are required to provide their pe…" at bounding box center [805, 549] width 422 height 30
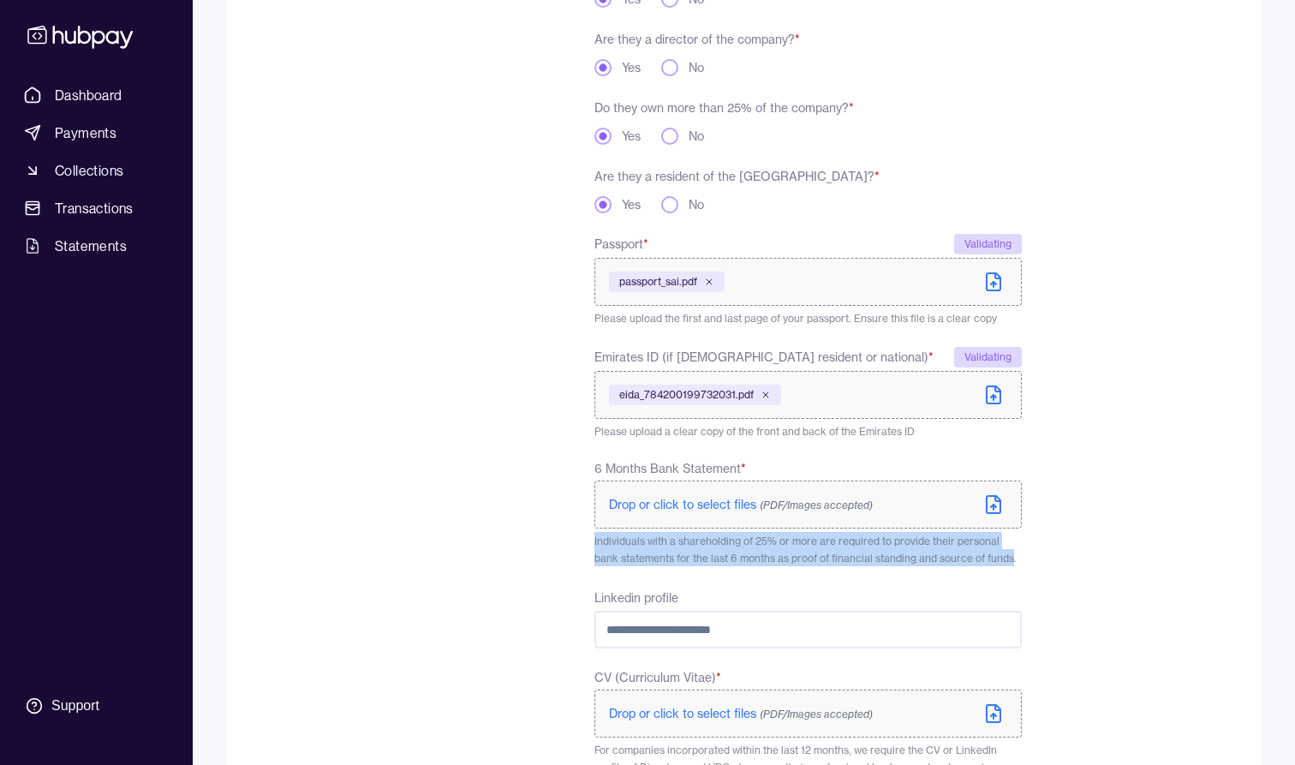
drag, startPoint x: 608, startPoint y: 543, endPoint x: 979, endPoint y: 554, distance: 371.1
click at [979, 554] on span "Individuals with a shareholding of 25% or more are required to provide their pe…" at bounding box center [805, 549] width 422 height 30
drag, startPoint x: 979, startPoint y: 554, endPoint x: 595, endPoint y: 536, distance: 384.2
click at [594, 537] on span "Individuals with a shareholding of 25% or more are required to provide their pe…" at bounding box center [805, 549] width 422 height 30
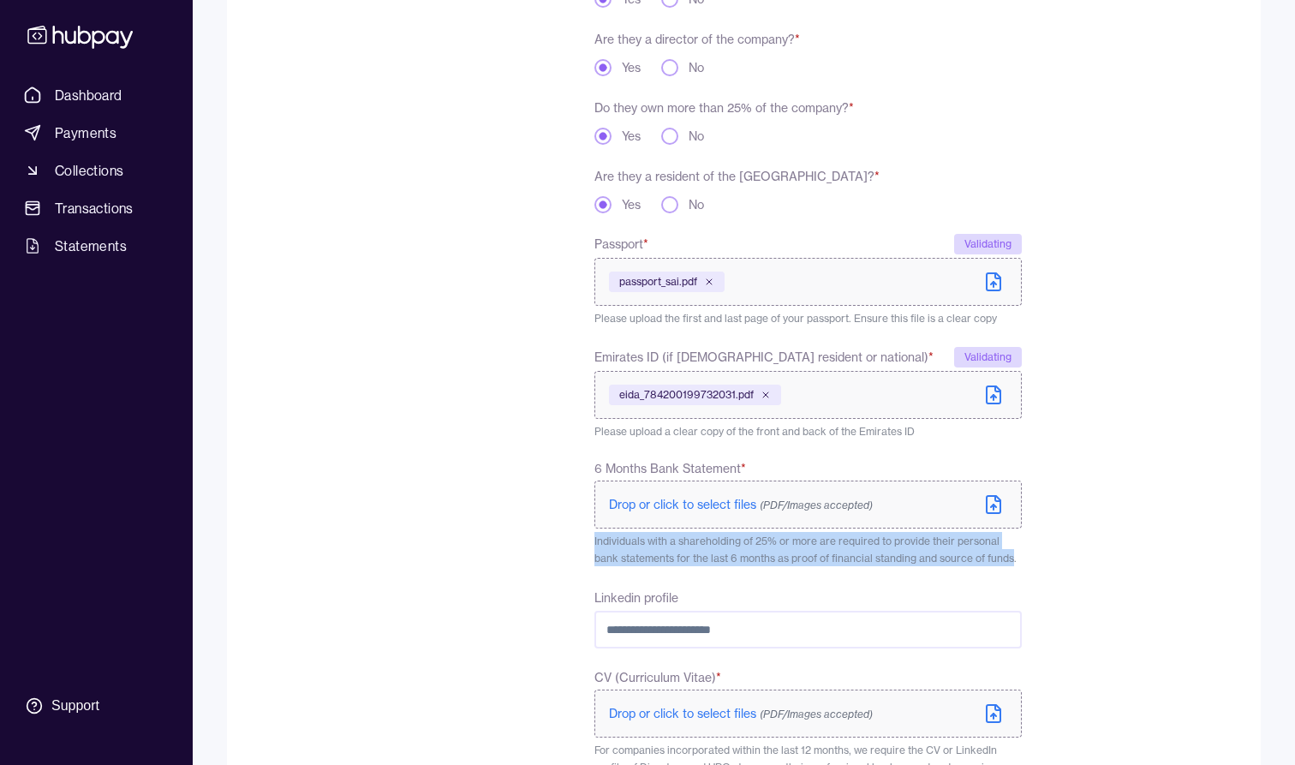
click at [595, 536] on span "Individuals with a shareholding of 25% or more are required to provide their pe…" at bounding box center [805, 549] width 422 height 30
drag, startPoint x: 595, startPoint y: 536, endPoint x: 958, endPoint y: 558, distance: 363.8
click at [958, 558] on span "Individuals with a shareholding of 25% or more are required to provide their pe…" at bounding box center [805, 549] width 422 height 30
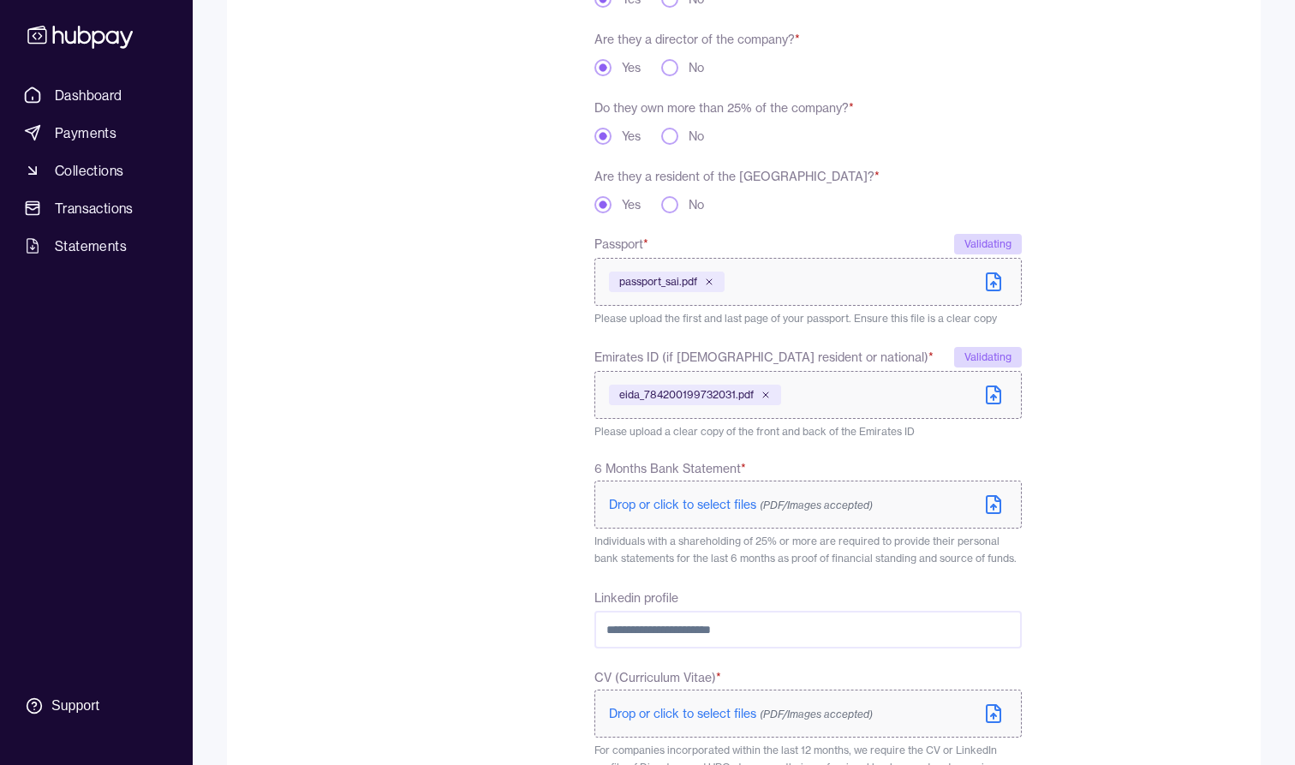
click at [695, 511] on span "Drop or click to select files (PDF/Images accepted)" at bounding box center [741, 504] width 264 height 15
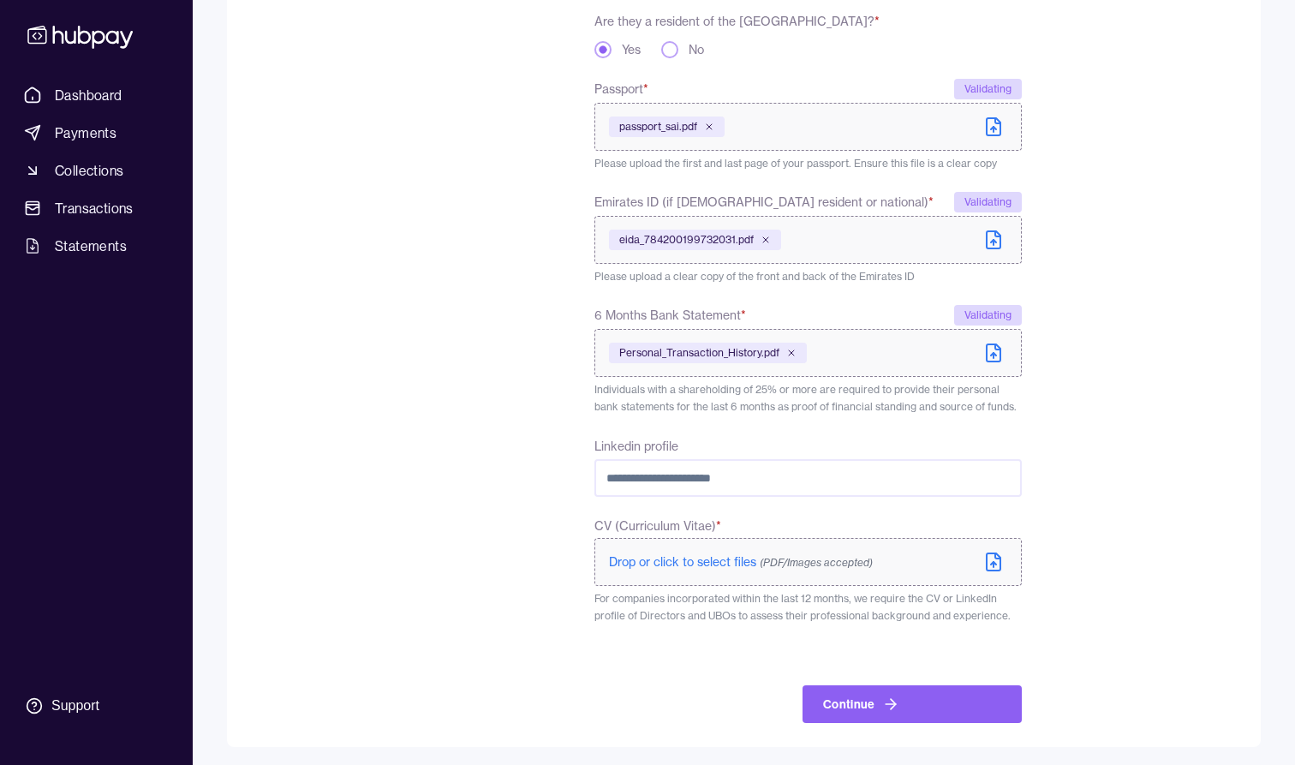
scroll to position [520, 0]
click at [764, 599] on span "For companies incorporated within the last 12 months, we require the CV or Link…" at bounding box center [802, 608] width 416 height 30
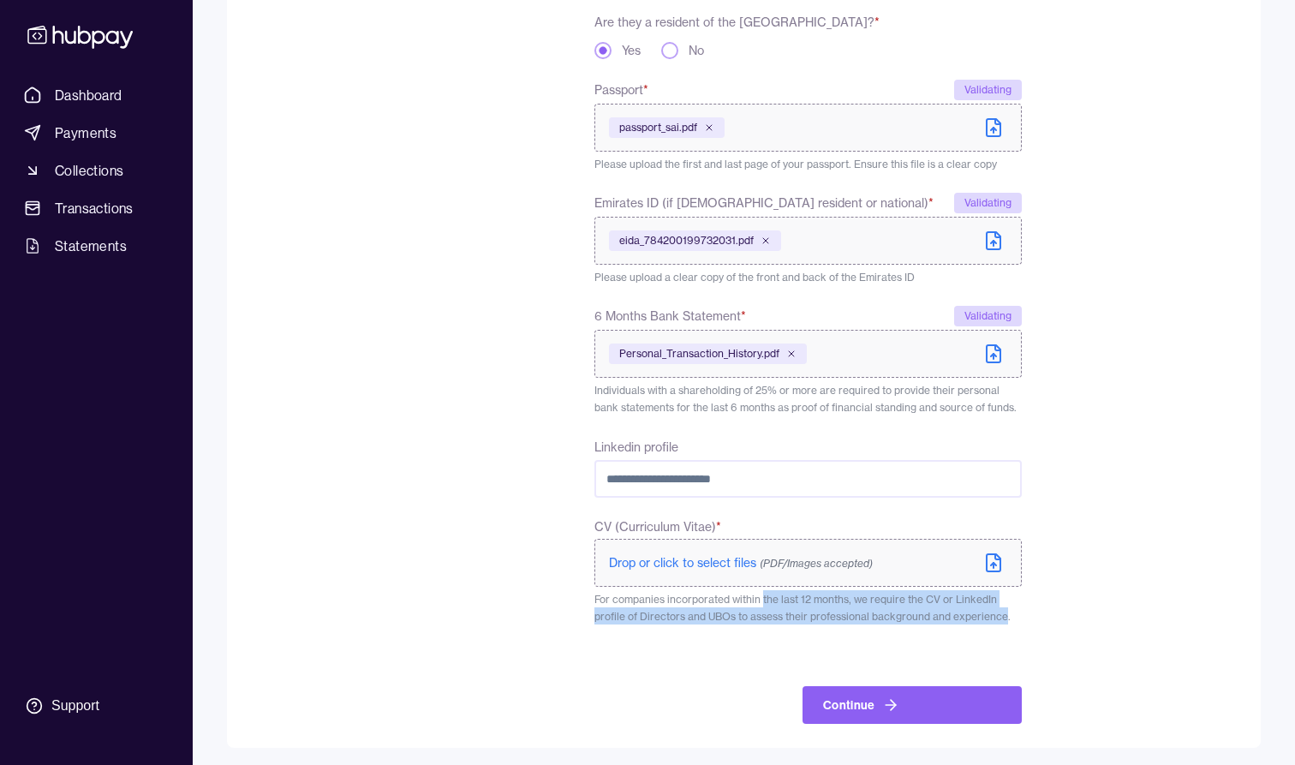
drag, startPoint x: 764, startPoint y: 599, endPoint x: 989, endPoint y: 610, distance: 225.6
click at [989, 611] on span "For companies incorporated within the last 12 months, we require the CV or Link…" at bounding box center [802, 608] width 416 height 30
click at [989, 610] on span "For companies incorporated within the last 12 months, we require the CV or Link…" at bounding box center [802, 608] width 416 height 30
drag, startPoint x: 989, startPoint y: 610, endPoint x: 595, endPoint y: 593, distance: 394.4
click at [595, 593] on span "For companies incorporated within the last 12 months, we require the CV or Link…" at bounding box center [802, 608] width 416 height 30
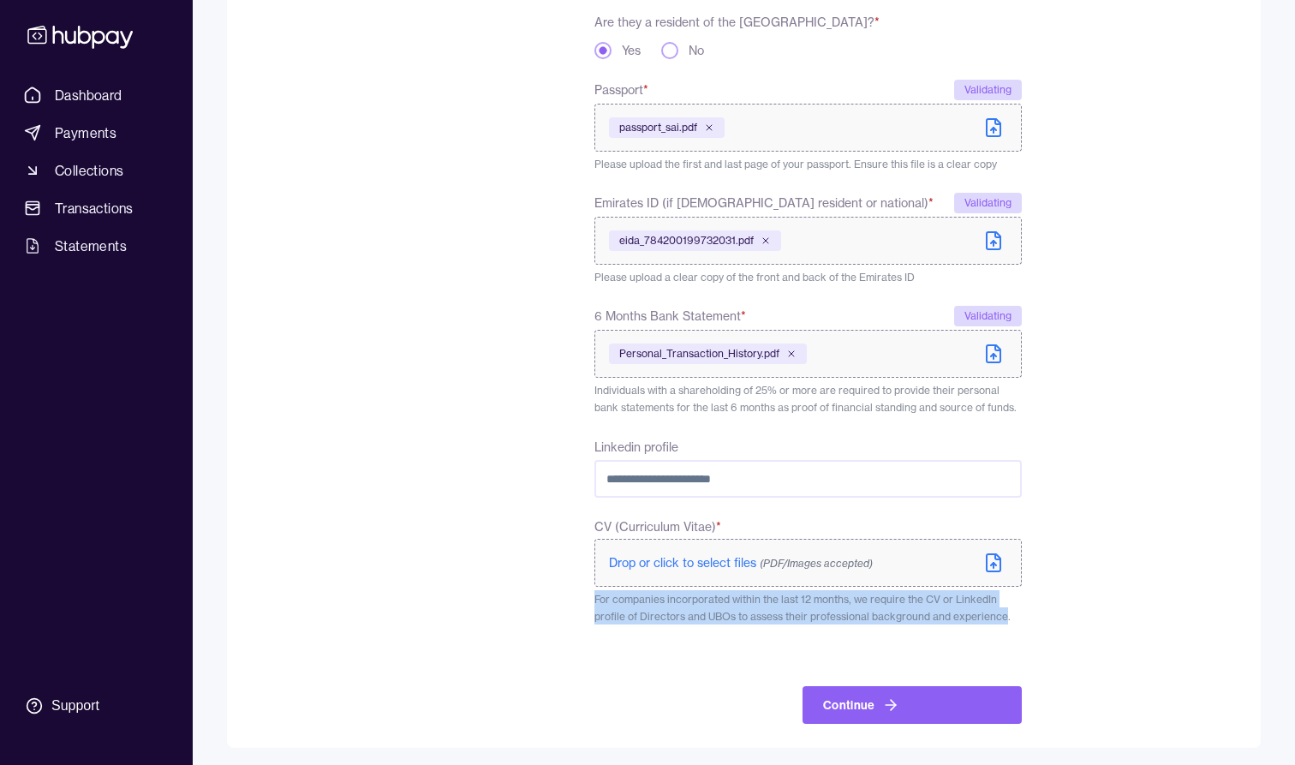
click at [606, 605] on span "For companies incorporated within the last 12 months, we require the CV or Link…" at bounding box center [802, 608] width 416 height 30
drag, startPoint x: 606, startPoint y: 605, endPoint x: 978, endPoint y: 615, distance: 372.7
click at [977, 615] on span "For companies incorporated within the last 12 months, we require the CV or Link…" at bounding box center [802, 608] width 416 height 30
click at [978, 615] on span "For companies incorporated within the last 12 months, we require the CV or Link…" at bounding box center [802, 608] width 416 height 30
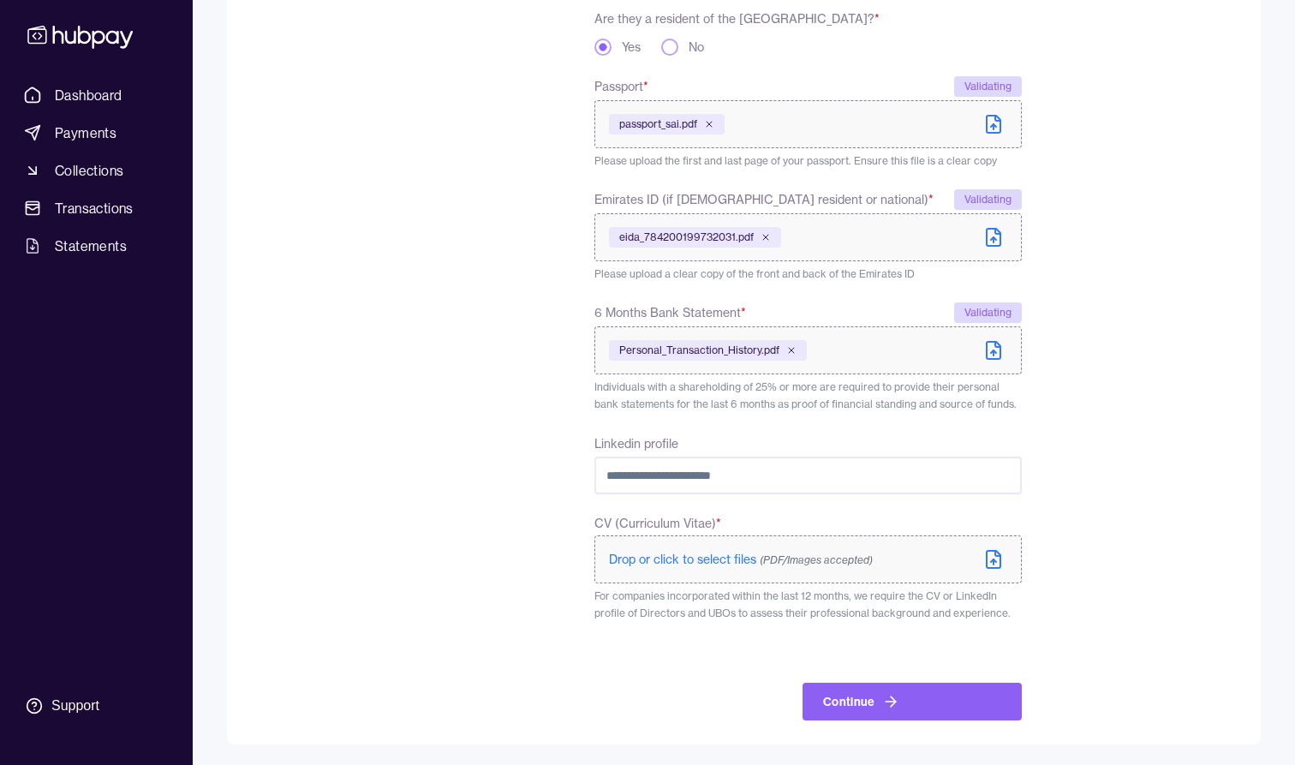
scroll to position [523, 0]
click at [682, 553] on span "Drop or click to select files (PDF/Images accepted)" at bounding box center [741, 559] width 264 height 15
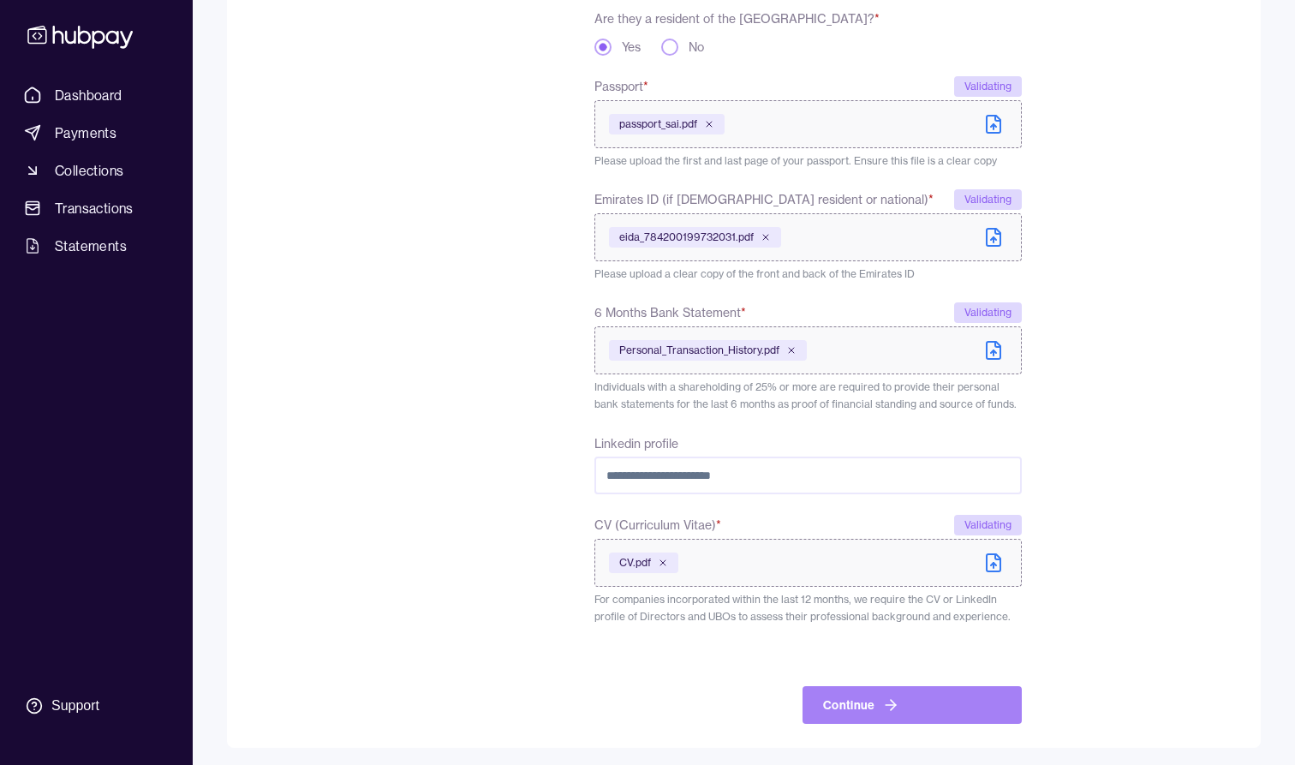
click at [899, 704] on button "Continue" at bounding box center [912, 705] width 219 height 38
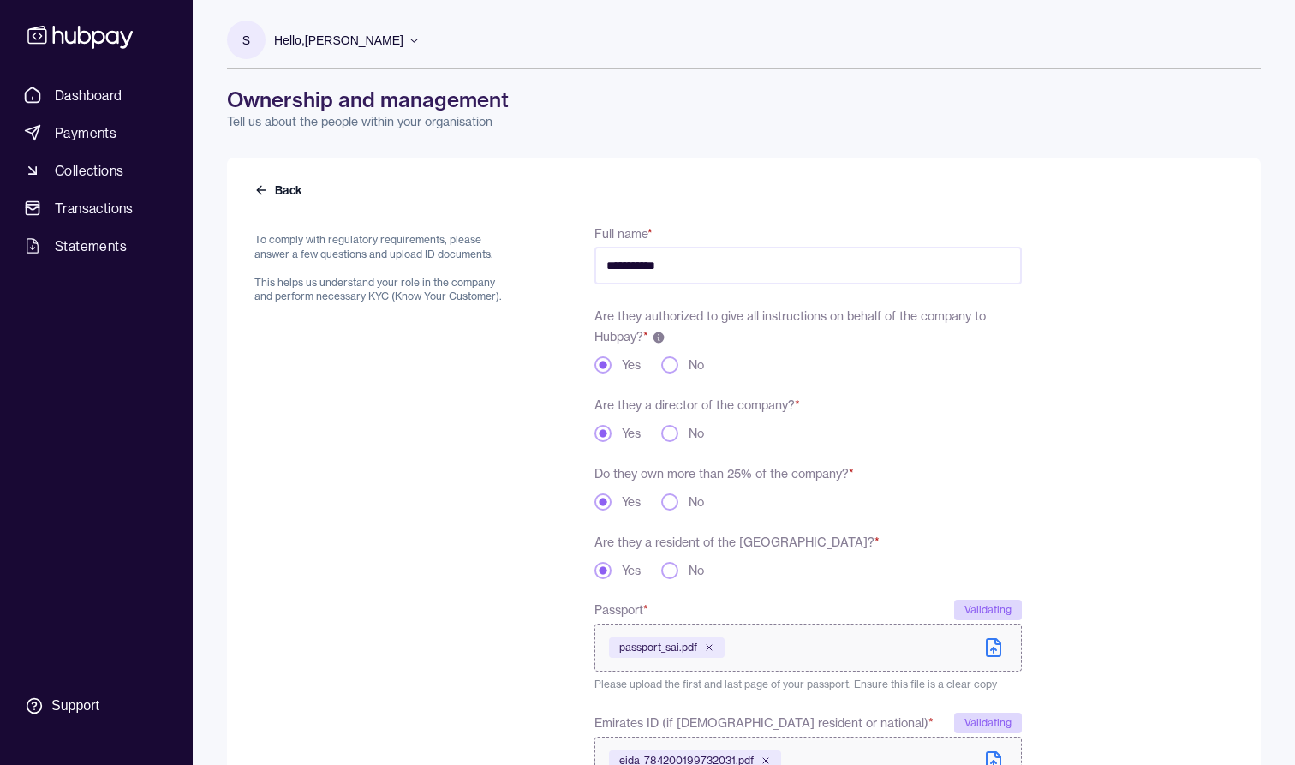
scroll to position [0, 0]
click at [348, 237] on p "To comply with regulatory requirements, please answer a few questions and uploa…" at bounding box center [383, 268] width 258 height 71
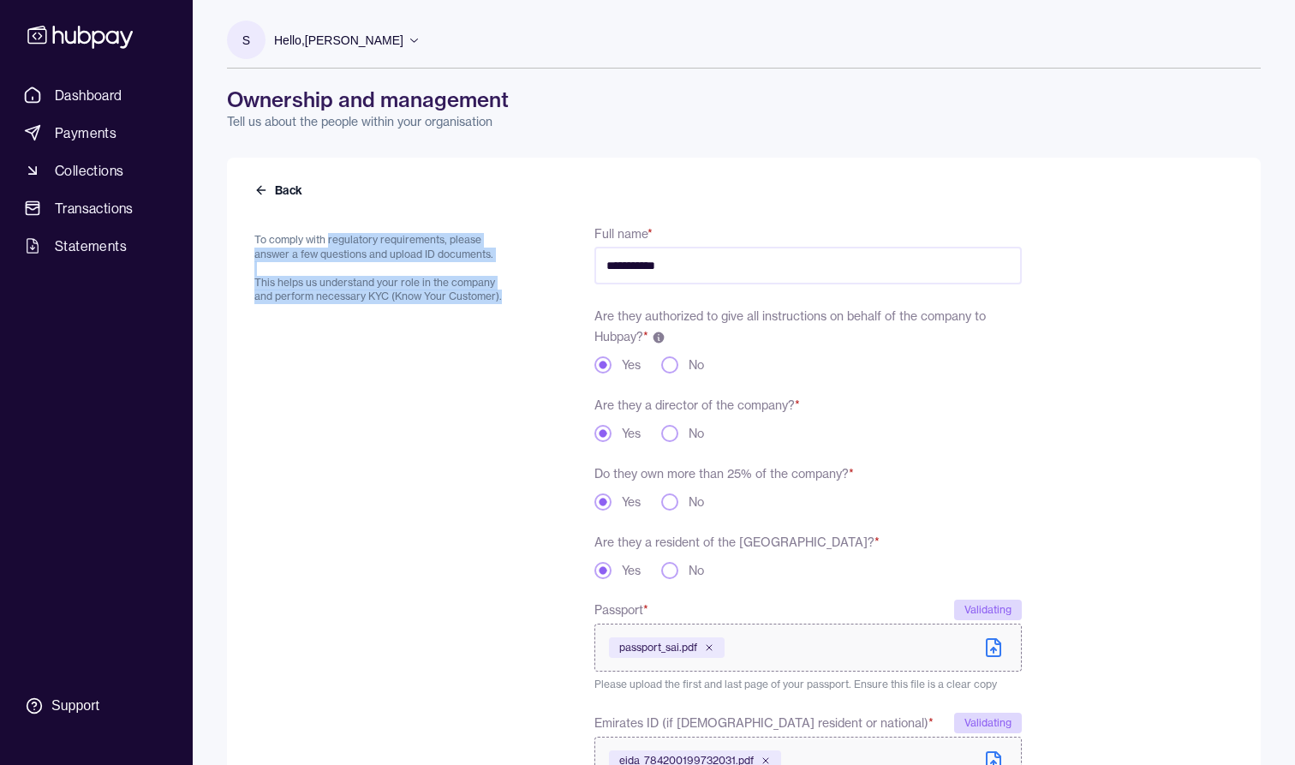
drag, startPoint x: 348, startPoint y: 237, endPoint x: 502, endPoint y: 294, distance: 164.2
click at [502, 296] on p "To comply with regulatory requirements, please answer a few questions and uploa…" at bounding box center [383, 268] width 258 height 71
click at [501, 294] on p "To comply with regulatory requirements, please answer a few questions and uploa…" at bounding box center [383, 268] width 258 height 71
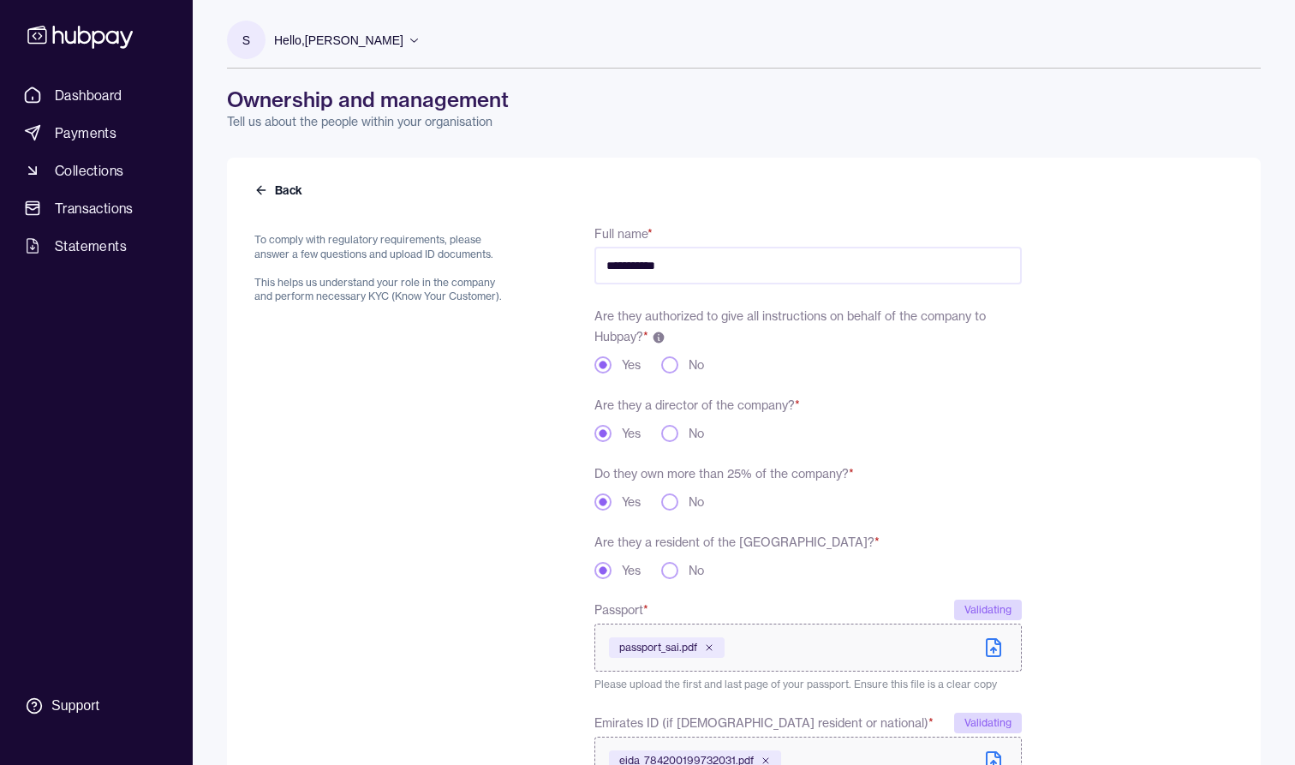
click at [499, 294] on p "To comply with regulatory requirements, please answer a few questions and uploa…" at bounding box center [383, 268] width 258 height 71
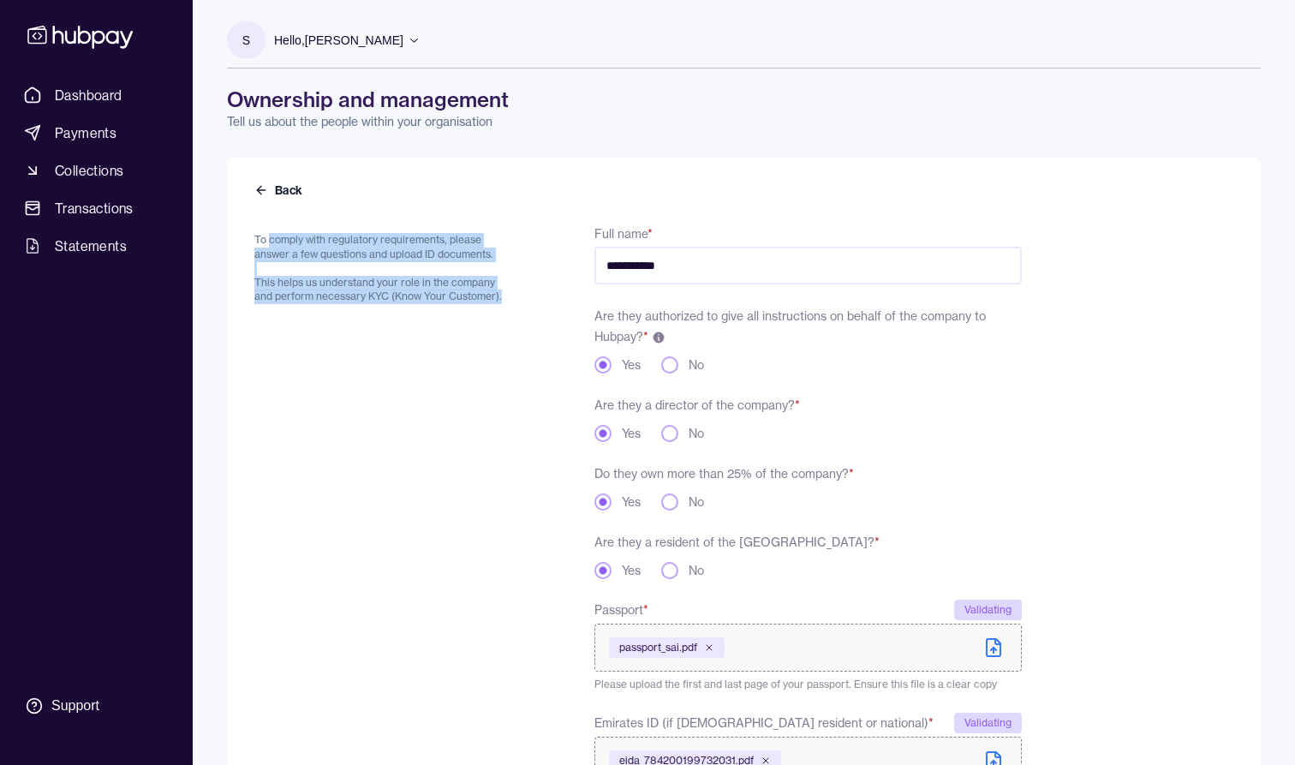
drag, startPoint x: 499, startPoint y: 294, endPoint x: 273, endPoint y: 239, distance: 231.8
click at [273, 239] on p "To comply with regulatory requirements, please answer a few questions and uploa…" at bounding box center [383, 268] width 258 height 71
drag, startPoint x: 273, startPoint y: 239, endPoint x: 488, endPoint y: 293, distance: 221.7
click at [488, 293] on p "To comply with regulatory requirements, please answer a few questions and uploa…" at bounding box center [383, 268] width 258 height 71
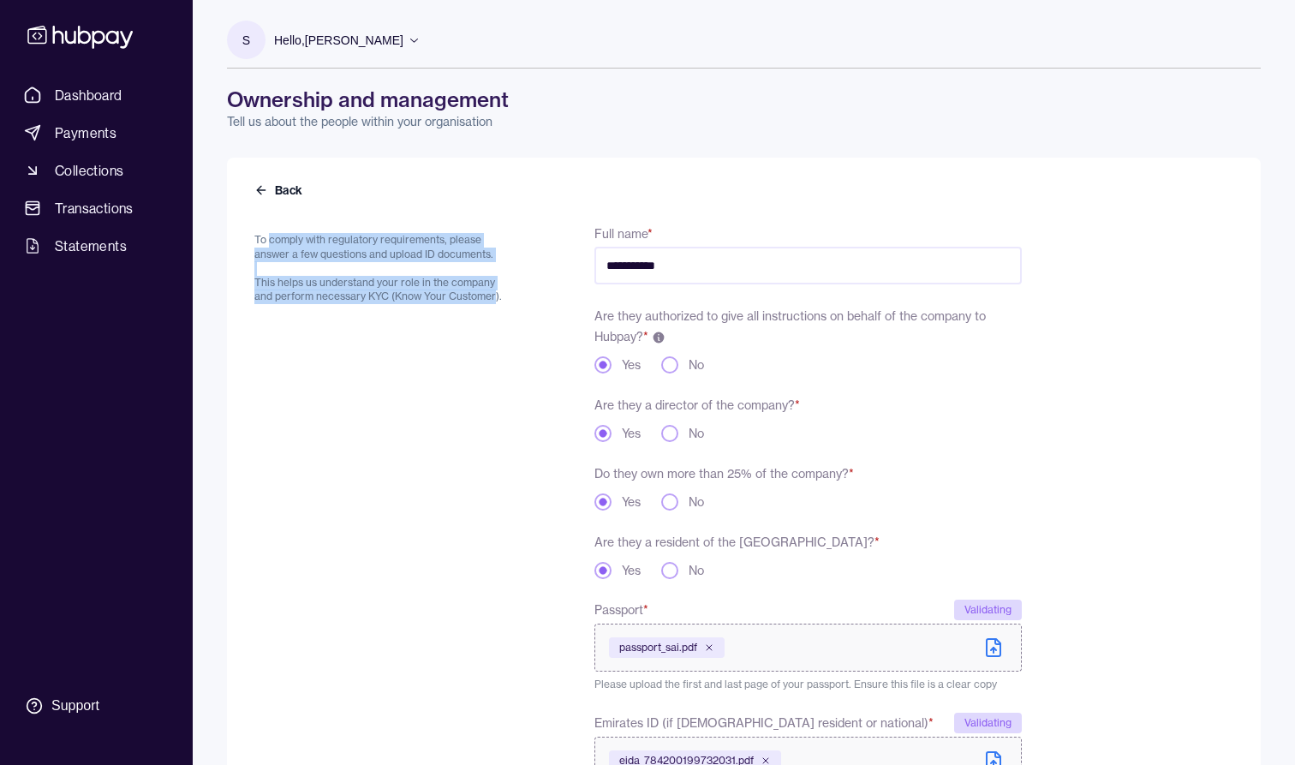
click at [488, 293] on p "To comply with regulatory requirements, please answer a few questions and uploa…" at bounding box center [383, 268] width 258 height 71
drag, startPoint x: 488, startPoint y: 293, endPoint x: 250, endPoint y: 233, distance: 245.6
click at [250, 234] on div "**********" at bounding box center [744, 733] width 1034 height 1151
click at [250, 233] on div "**********" at bounding box center [744, 733] width 1034 height 1151
drag, startPoint x: 250, startPoint y: 233, endPoint x: 480, endPoint y: 295, distance: 237.7
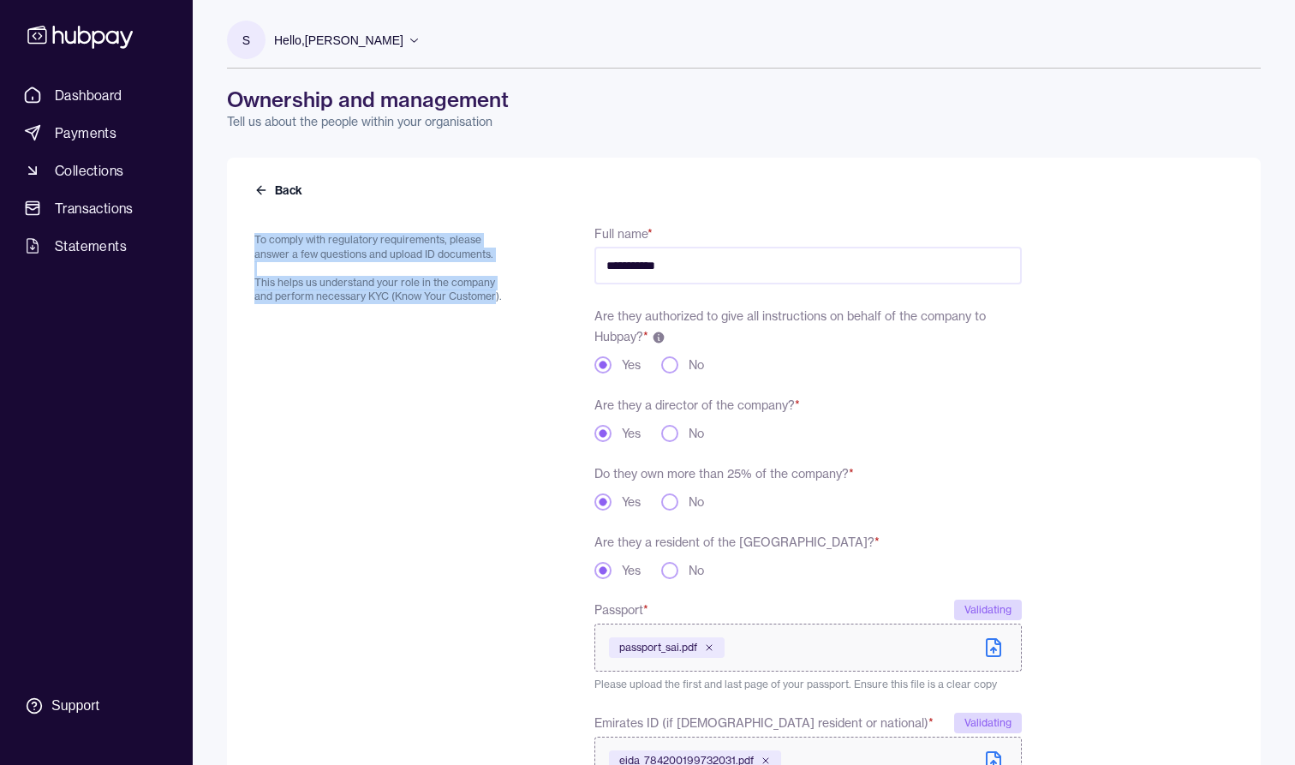
click at [480, 295] on div "**********" at bounding box center [744, 733] width 1034 height 1151
click at [480, 295] on p "To comply with regulatory requirements, please answer a few questions and uploa…" at bounding box center [383, 268] width 258 height 71
drag, startPoint x: 480, startPoint y: 295, endPoint x: 245, endPoint y: 238, distance: 241.4
click at [245, 238] on div "**********" at bounding box center [744, 733] width 1034 height 1151
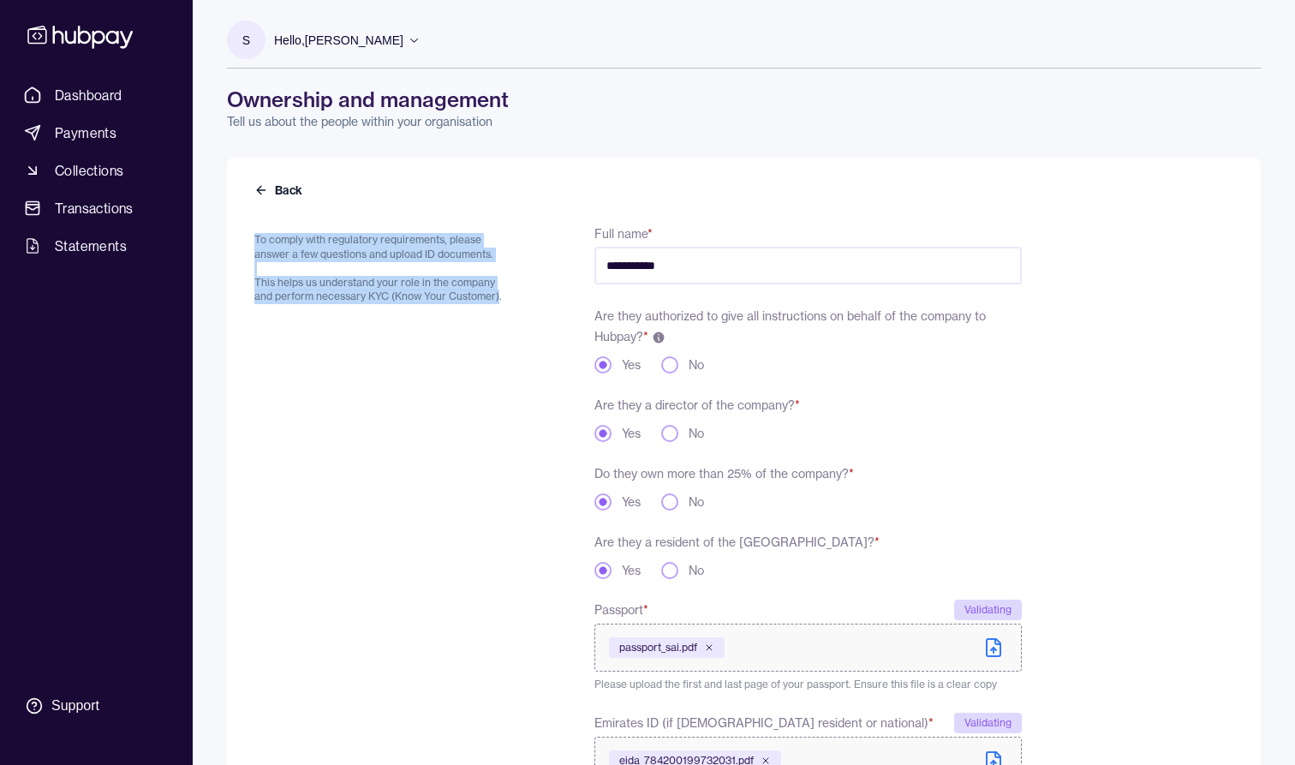
drag, startPoint x: 245, startPoint y: 238, endPoint x: 499, endPoint y: 293, distance: 259.4
click at [499, 293] on div "**********" at bounding box center [744, 733] width 1034 height 1151
click at [499, 293] on p "To comply with regulatory requirements, please answer a few questions and uploa…" at bounding box center [383, 268] width 258 height 71
drag, startPoint x: 499, startPoint y: 293, endPoint x: 277, endPoint y: 218, distance: 234.3
click at [278, 218] on form "**********" at bounding box center [743, 743] width 979 height 1083
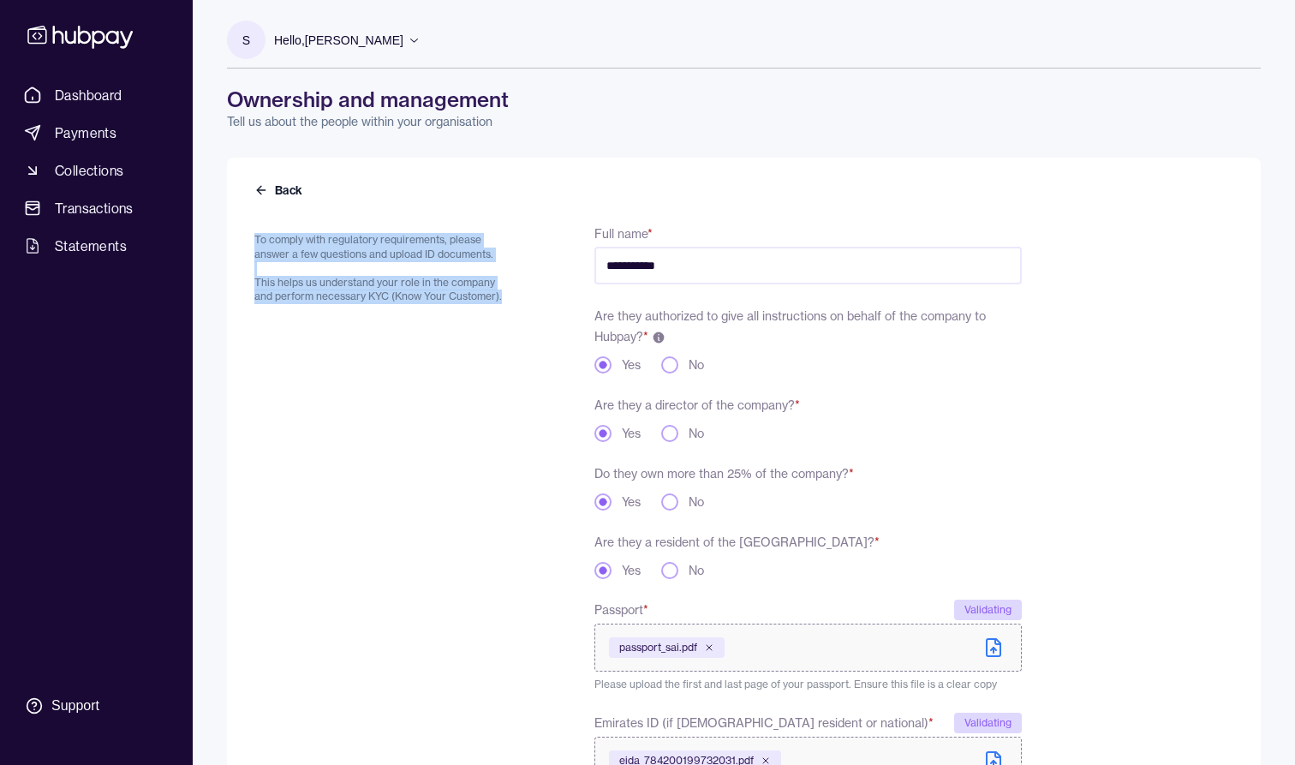
click at [277, 218] on form "**********" at bounding box center [743, 743] width 979 height 1083
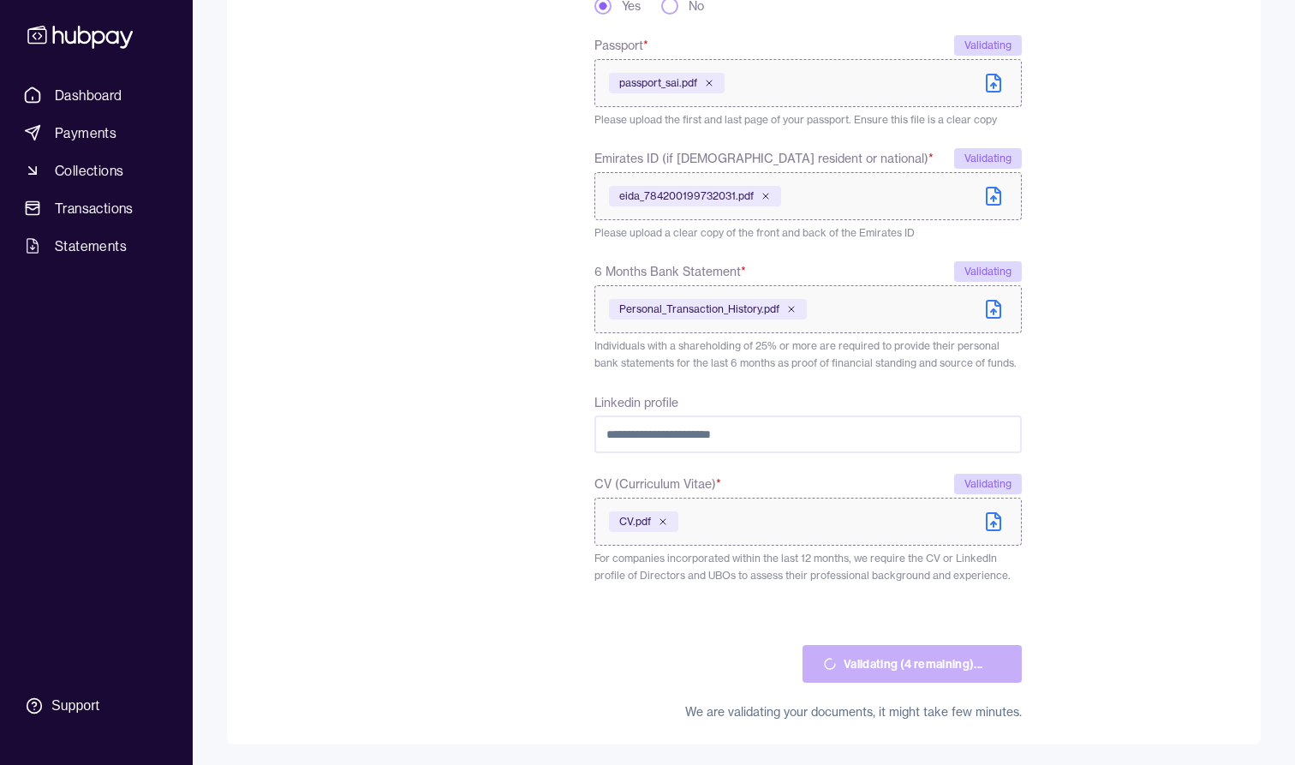
scroll to position [564, 0]
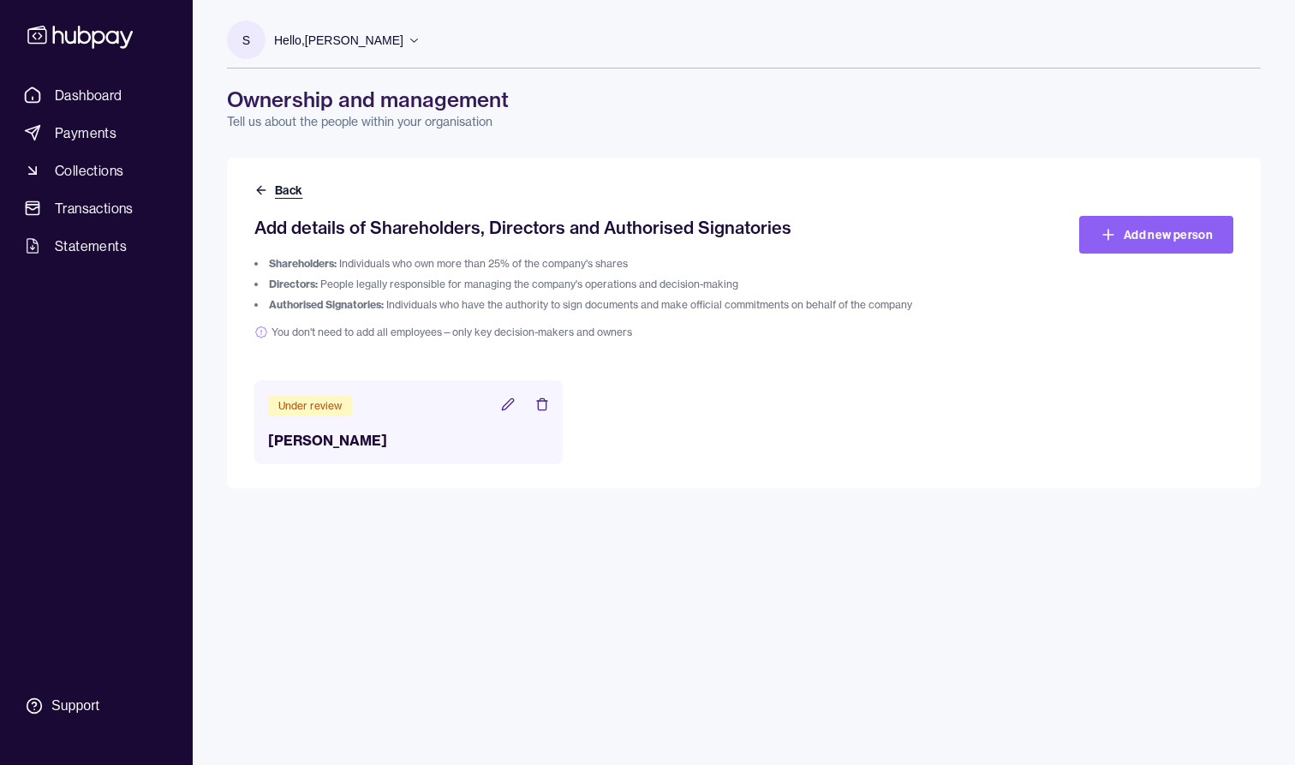
click at [291, 184] on button "Back" at bounding box center [279, 190] width 51 height 17
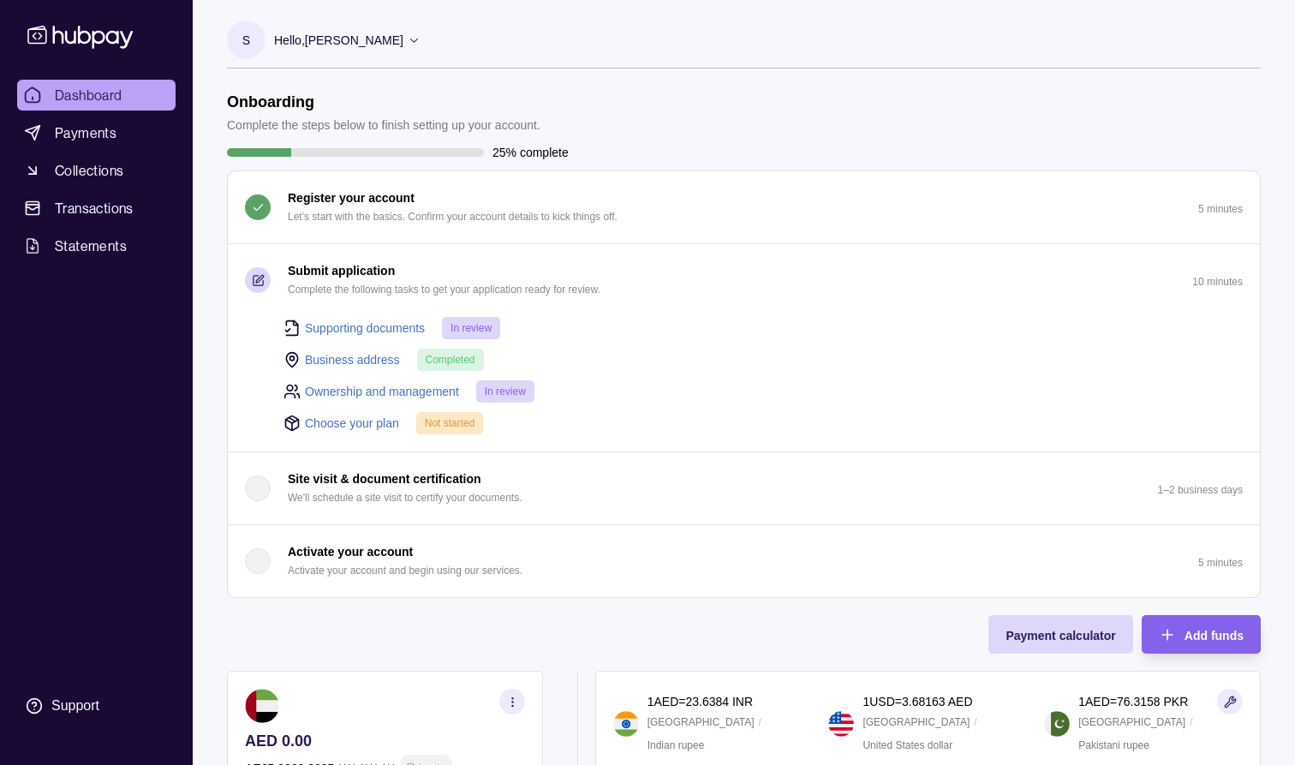
click at [366, 424] on link "Choose your plan" at bounding box center [352, 423] width 94 height 19
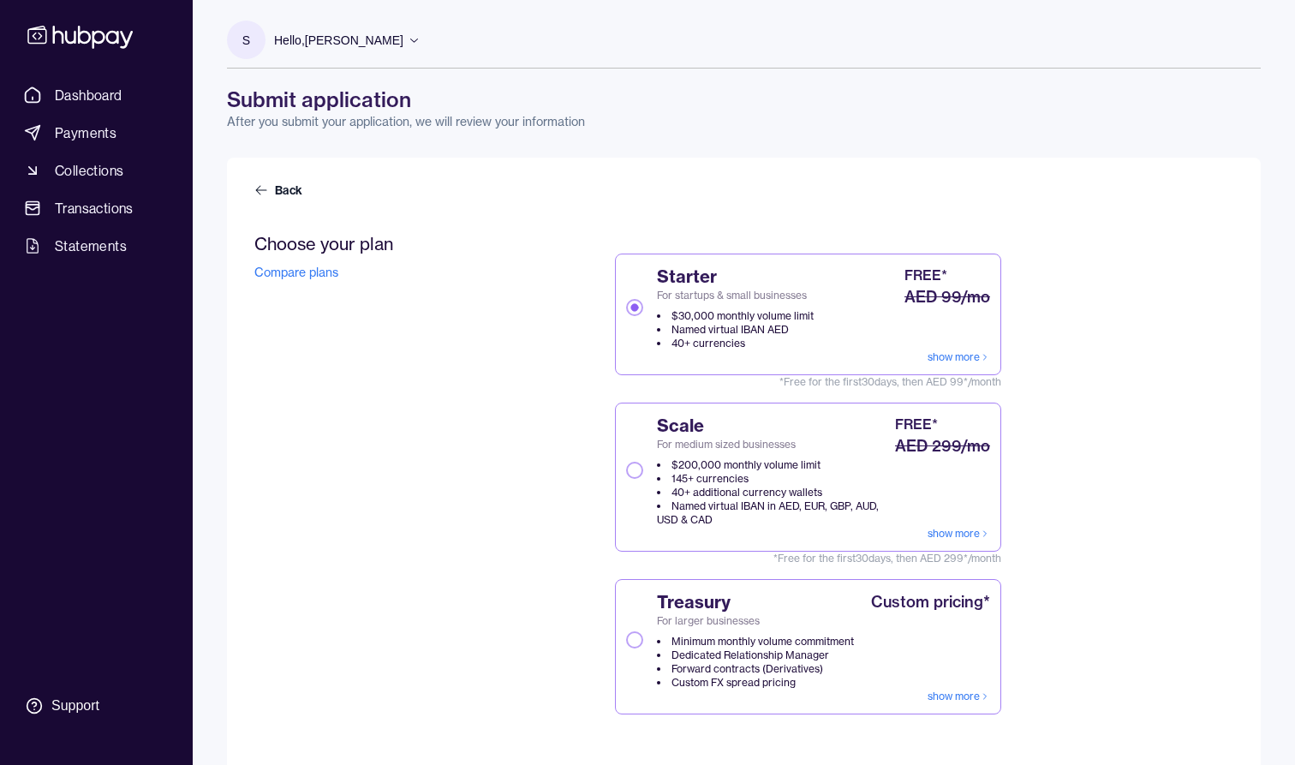
click at [965, 359] on link "show more" at bounding box center [959, 357] width 63 height 14
click at [635, 470] on button "Scale For medium sized businesses $200,000 monthly volume limit 145+ currencies…" at bounding box center [634, 470] width 17 height 17
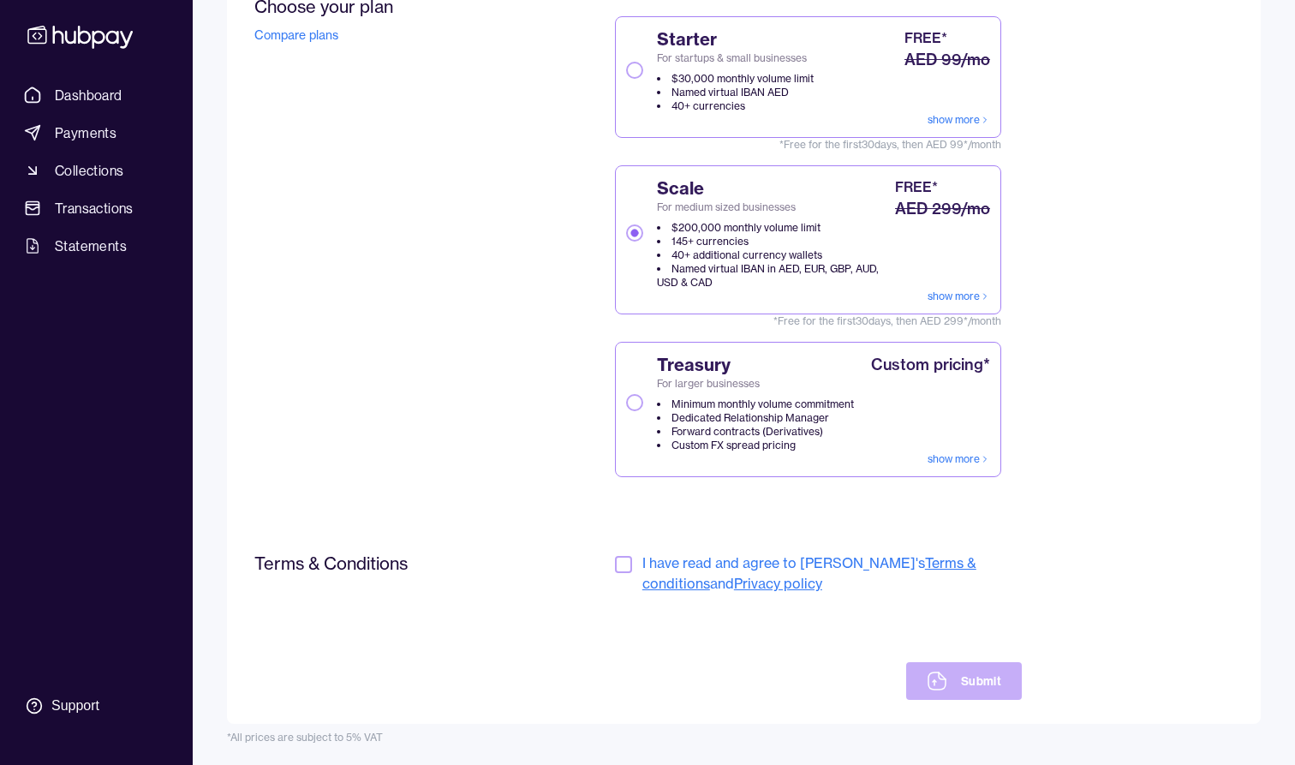
scroll to position [237, 0]
click at [625, 564] on button "button" at bounding box center [623, 564] width 17 height 17
click at [965, 684] on button "Submit" at bounding box center [964, 681] width 116 height 38
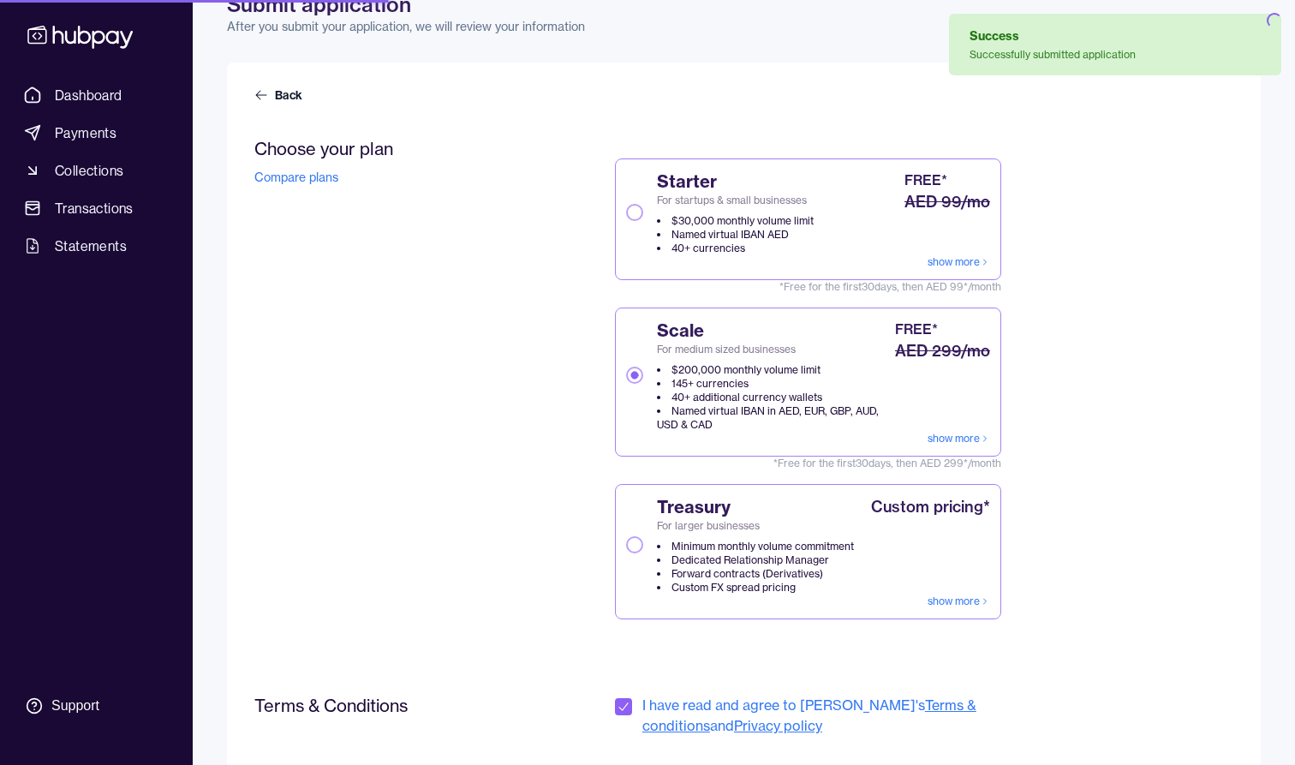
scroll to position [92, 0]
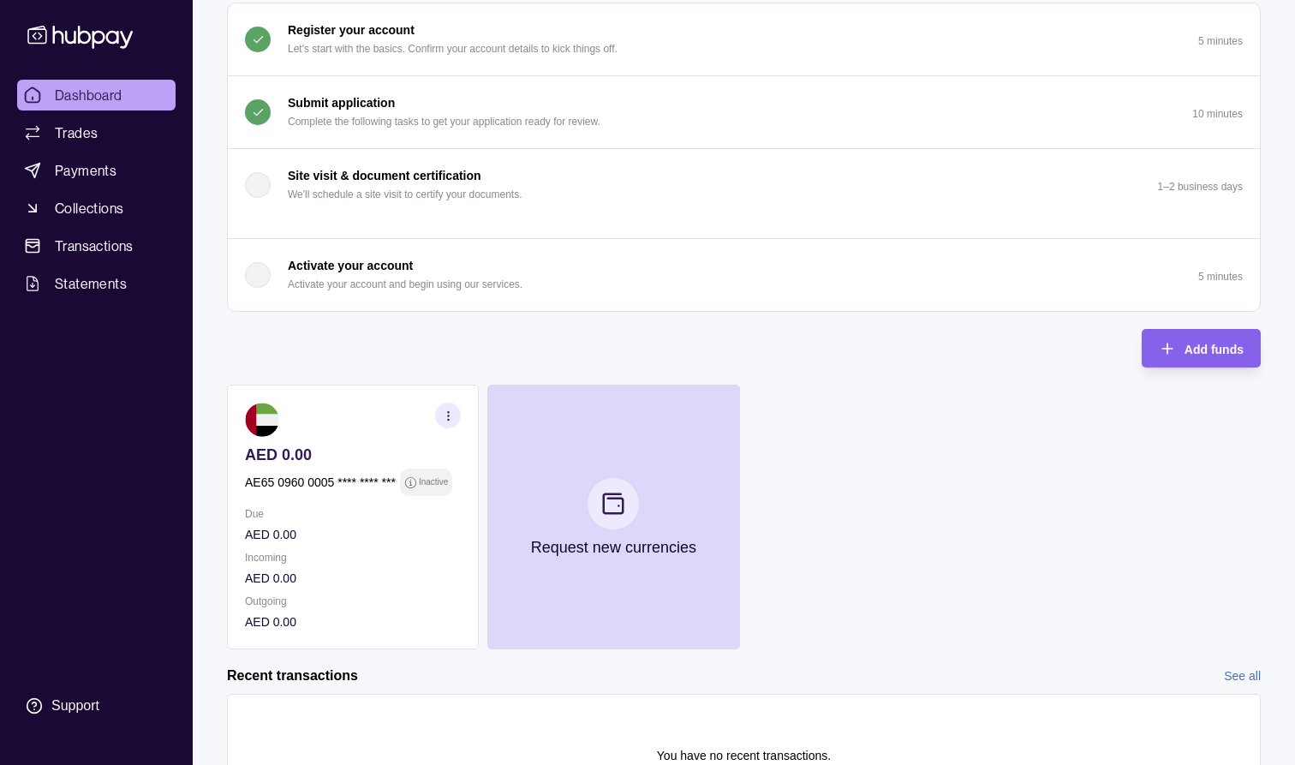
scroll to position [170, 0]
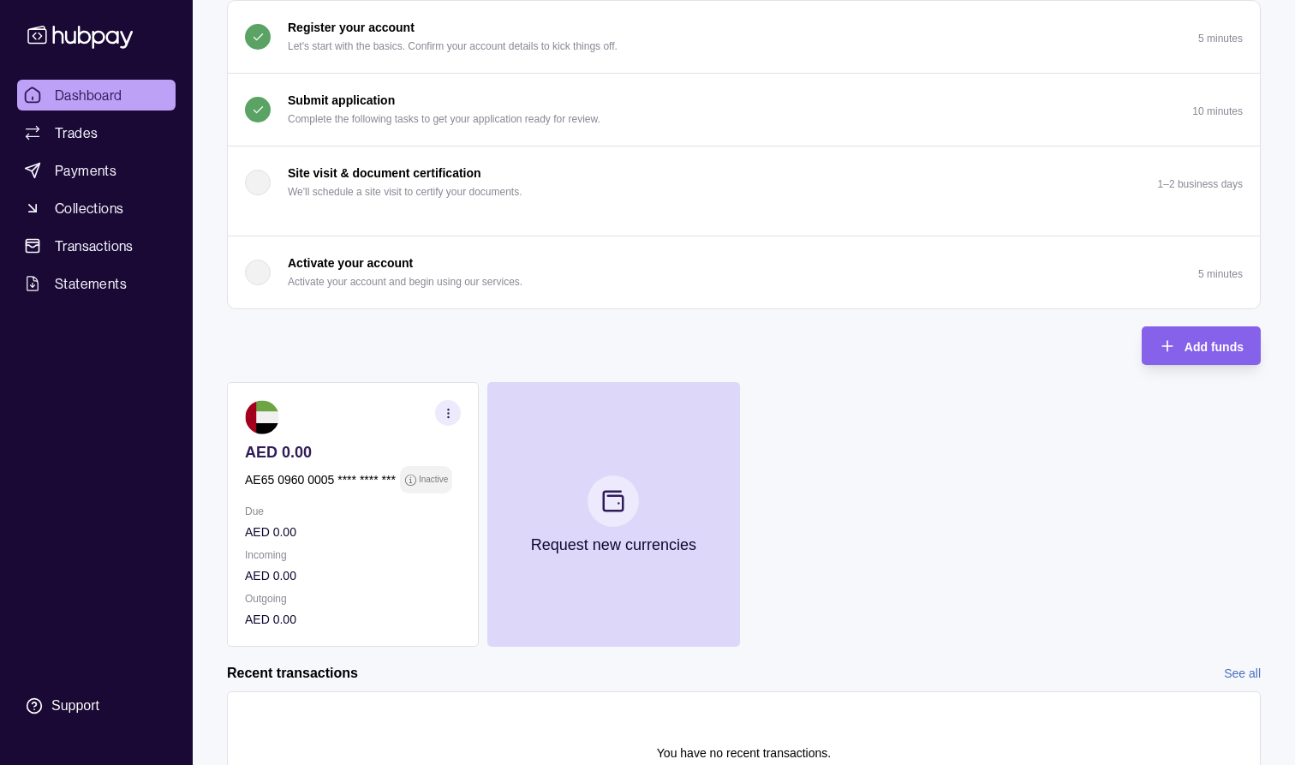
click at [247, 524] on p "AED 0.00" at bounding box center [353, 532] width 216 height 19
click at [378, 612] on div "Due AED 0.00 Incoming AED 0.00 Outgoing AED 0.00" at bounding box center [353, 565] width 216 height 127
click at [378, 612] on p "AED 0.00" at bounding box center [353, 619] width 216 height 19
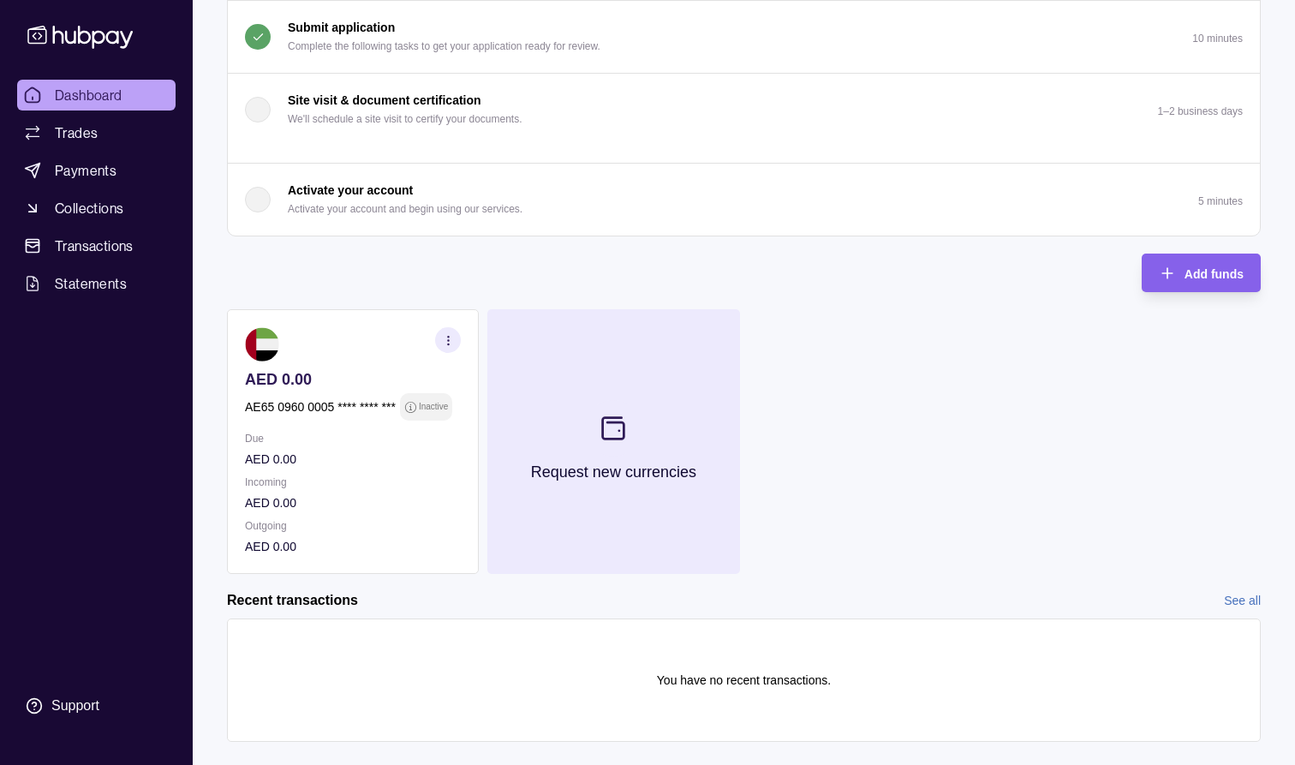
scroll to position [248, 0]
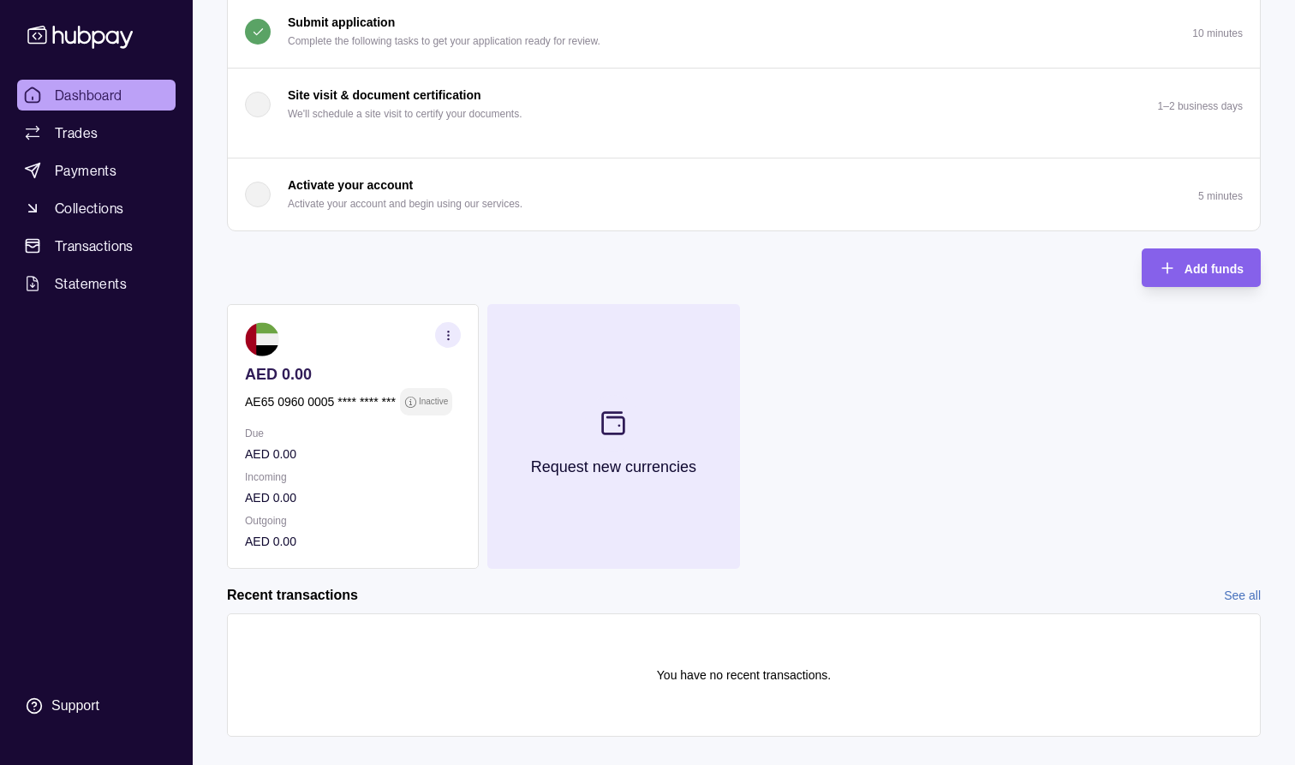
click at [588, 452] on button "Request new currencies" at bounding box center [613, 436] width 252 height 265
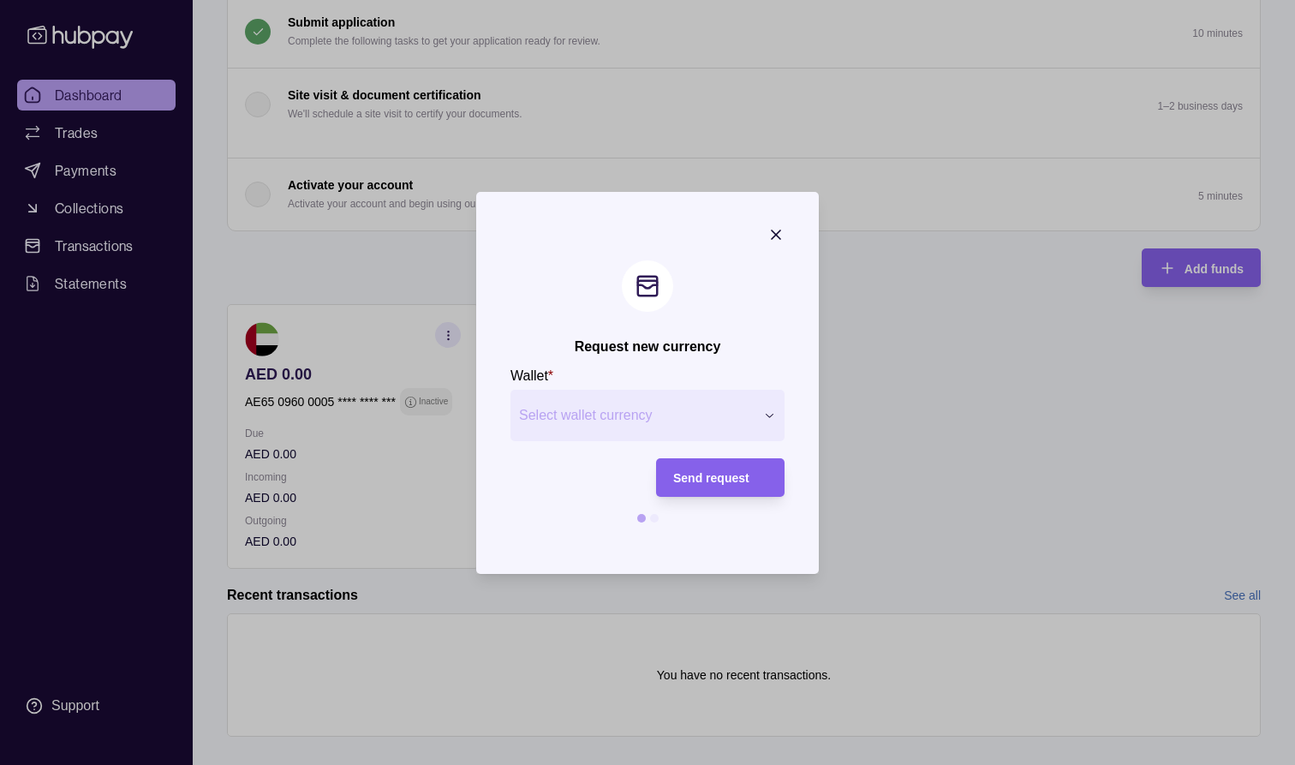
click at [774, 235] on icon "button" at bounding box center [775, 234] width 17 height 17
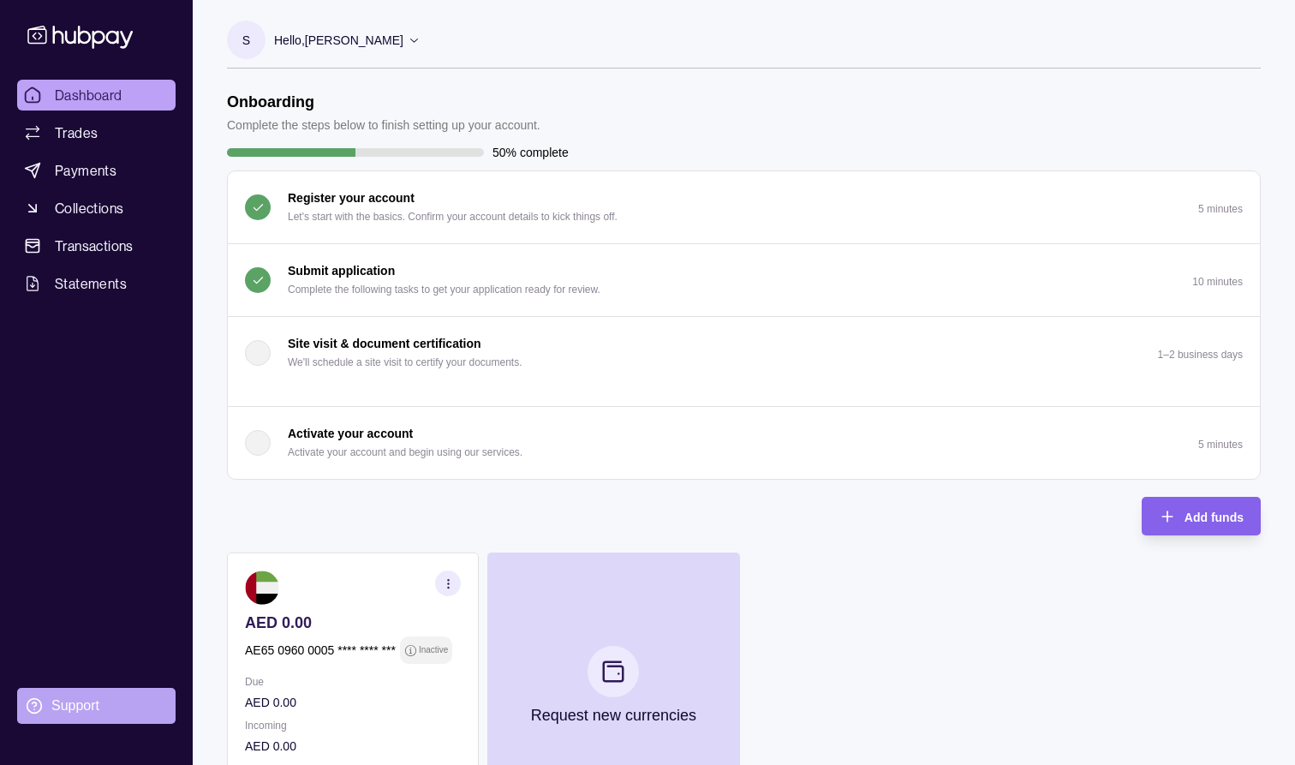
scroll to position [0, 0]
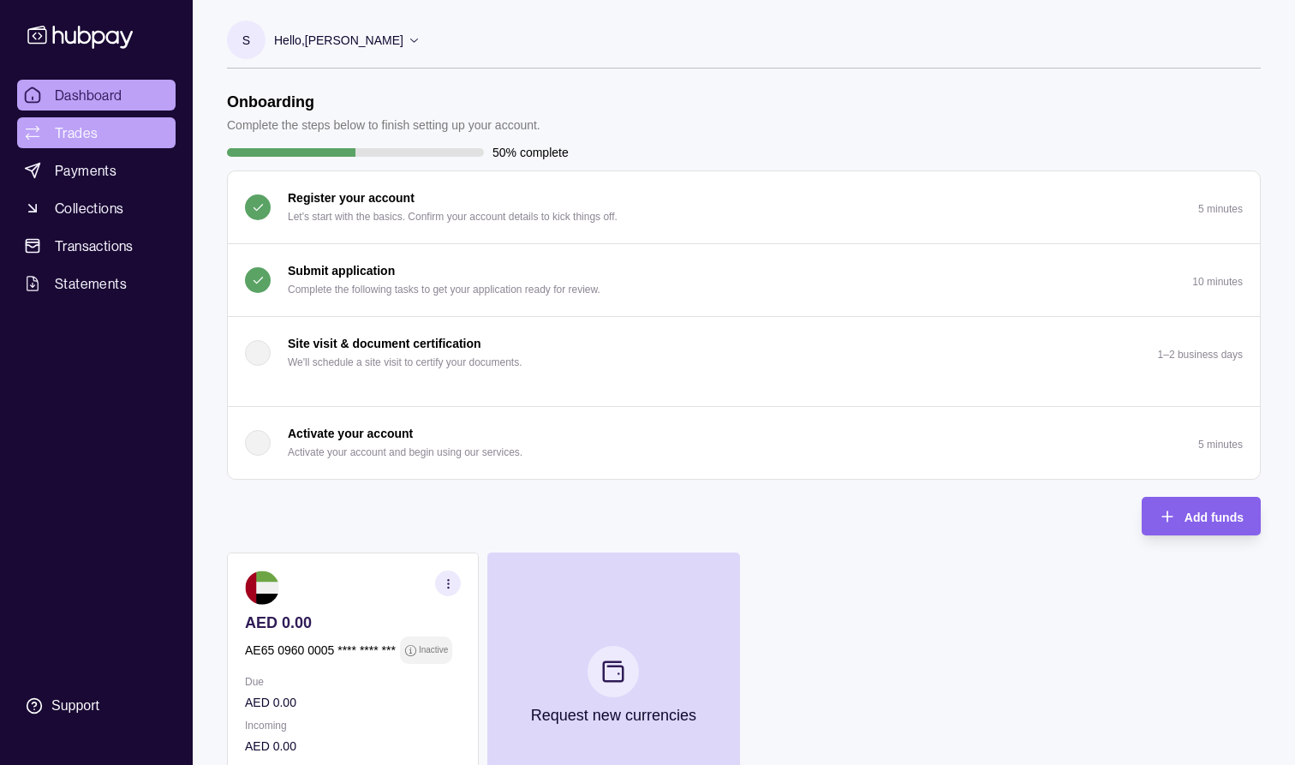
click at [88, 131] on span "Trades" at bounding box center [76, 132] width 43 height 21
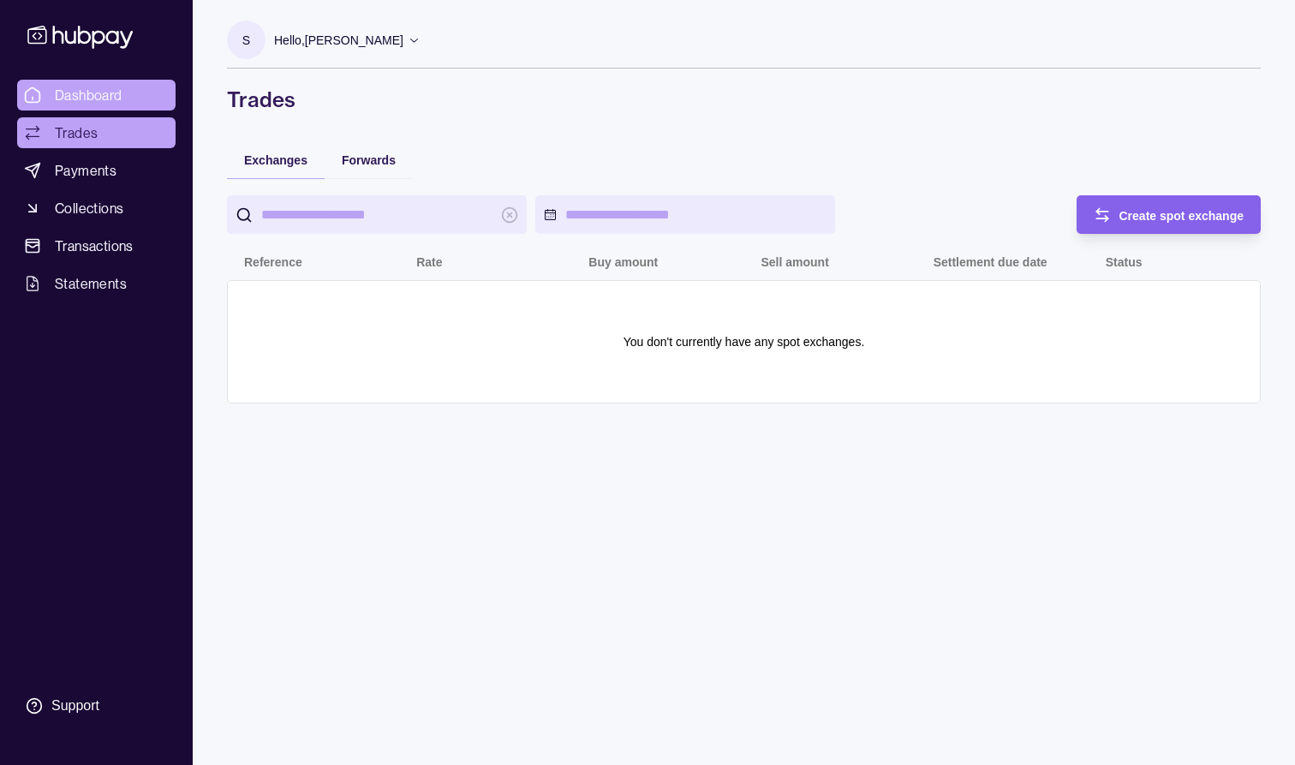
click at [91, 106] on link "Dashboard" at bounding box center [96, 95] width 158 height 31
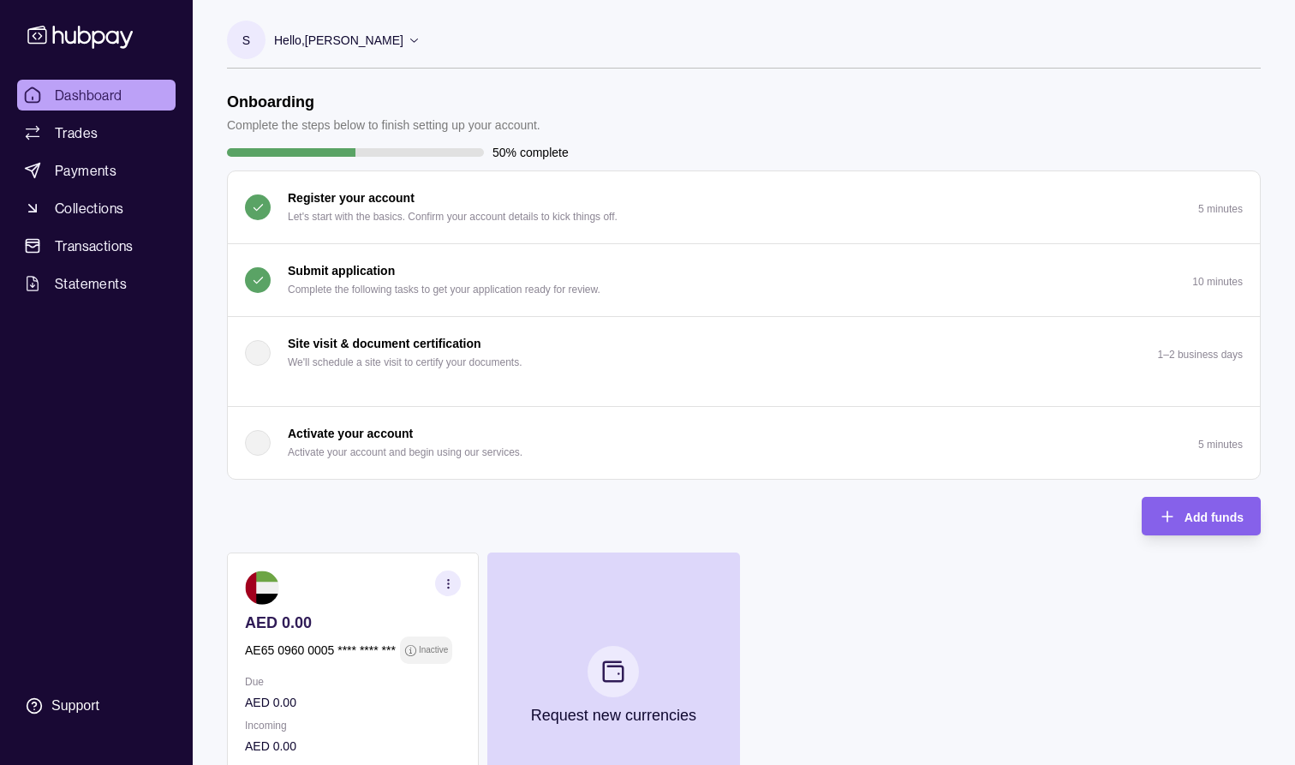
click at [347, 291] on p "Complete the following tasks to get your application ready for review." at bounding box center [444, 289] width 313 height 19
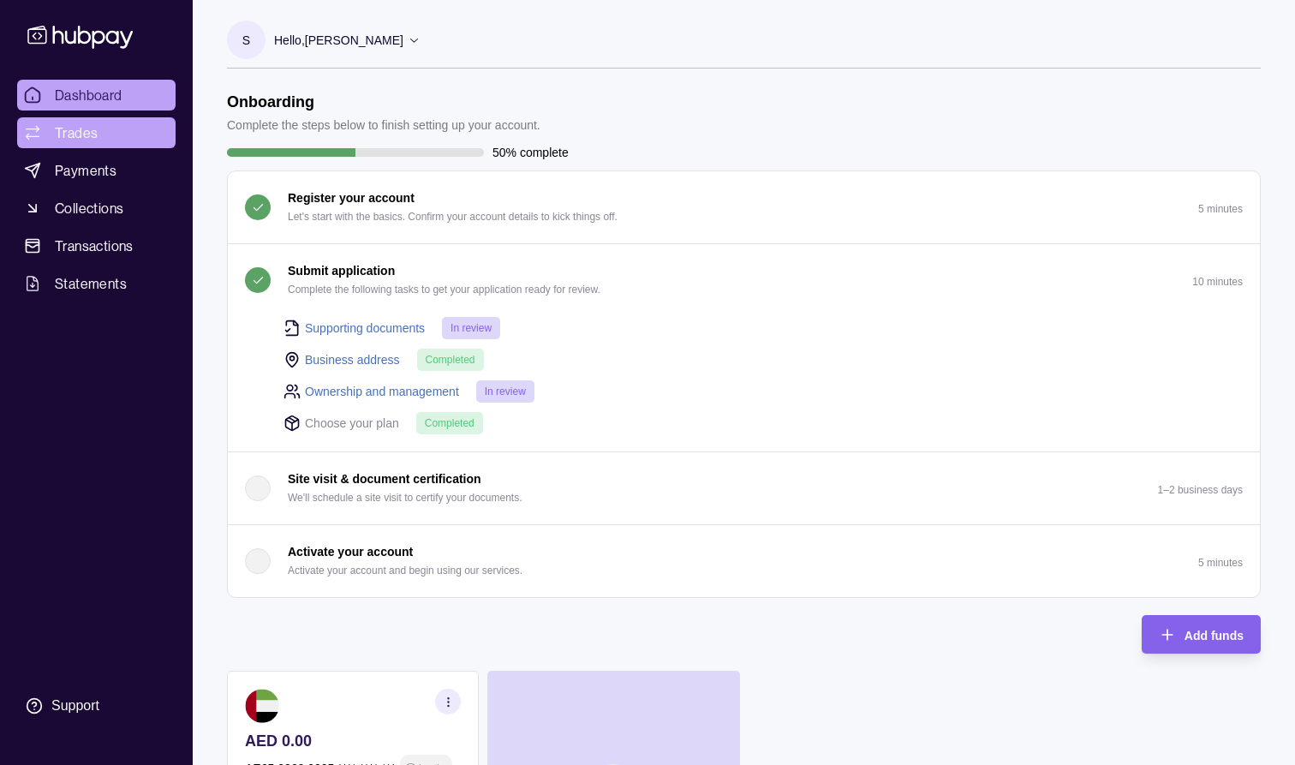
click at [105, 141] on link "Trades" at bounding box center [96, 132] width 158 height 31
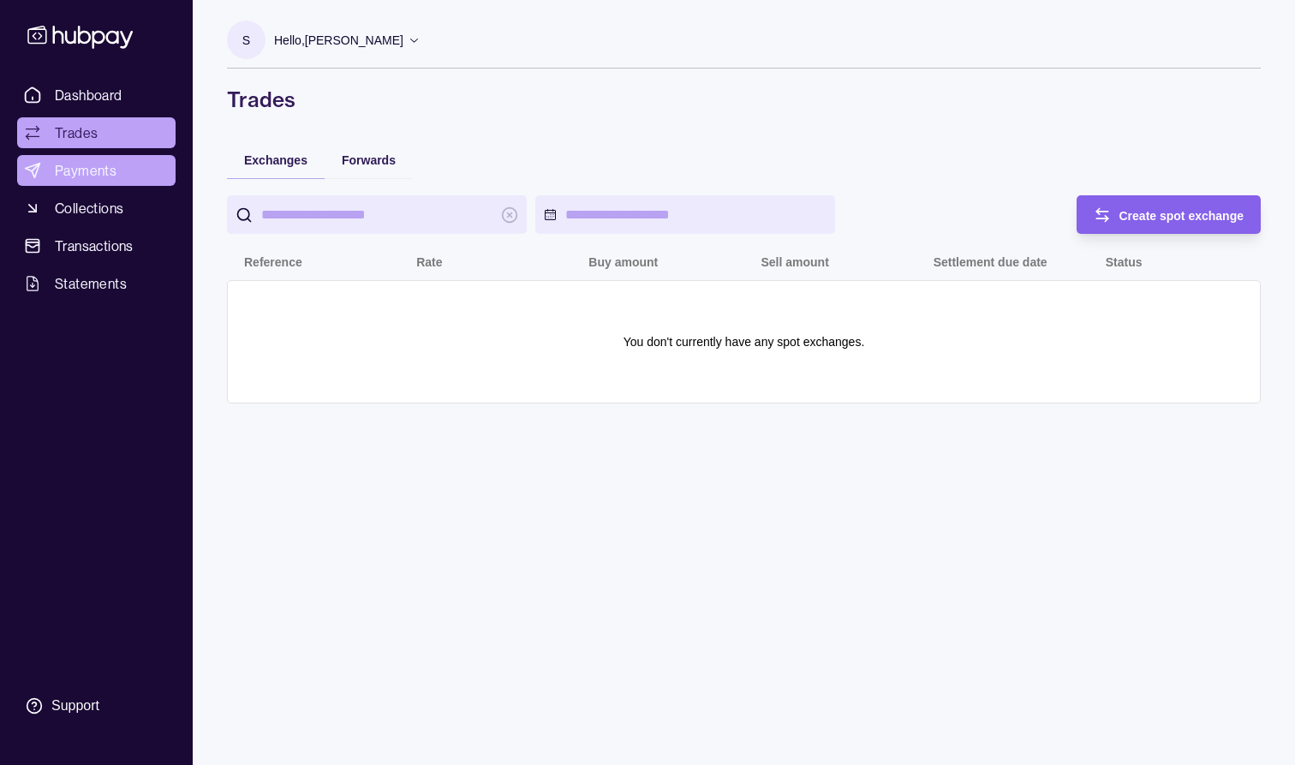
click at [124, 170] on link "Payments" at bounding box center [96, 170] width 158 height 31
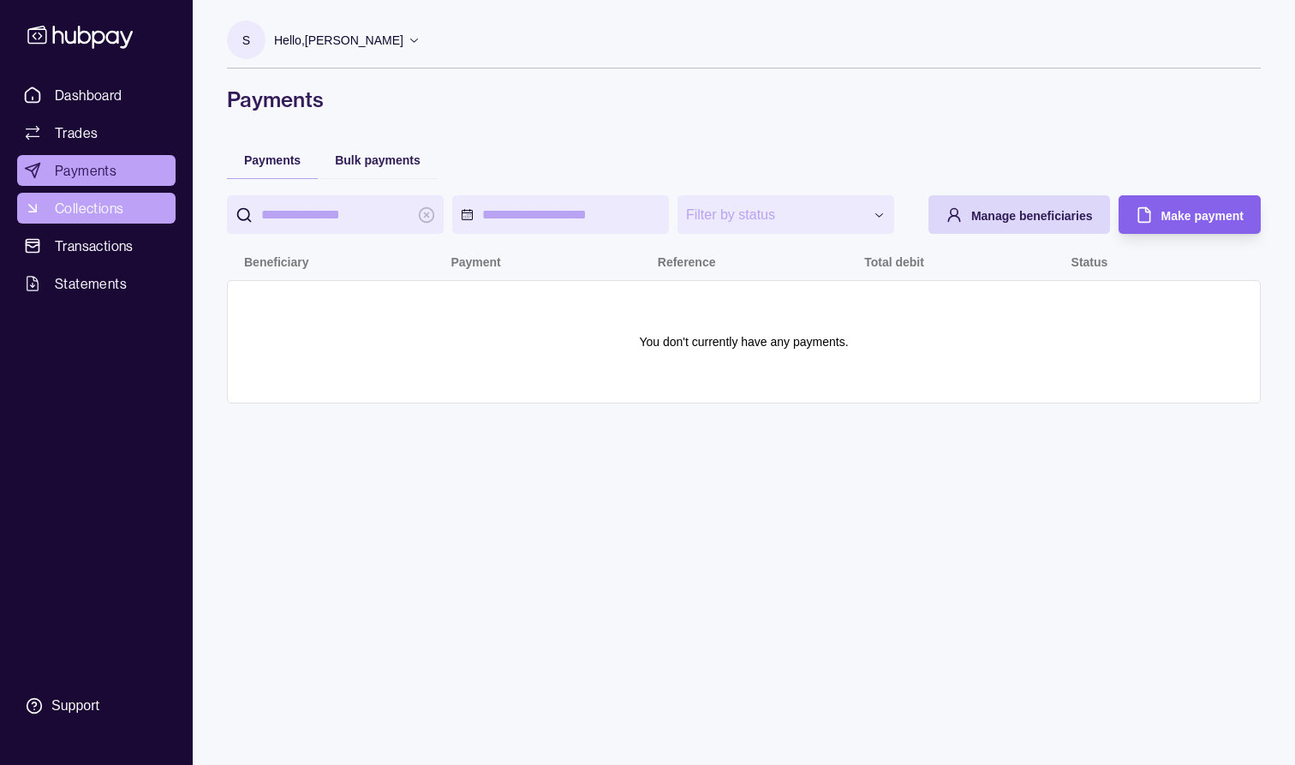
click at [124, 205] on link "Collections" at bounding box center [96, 208] width 158 height 31
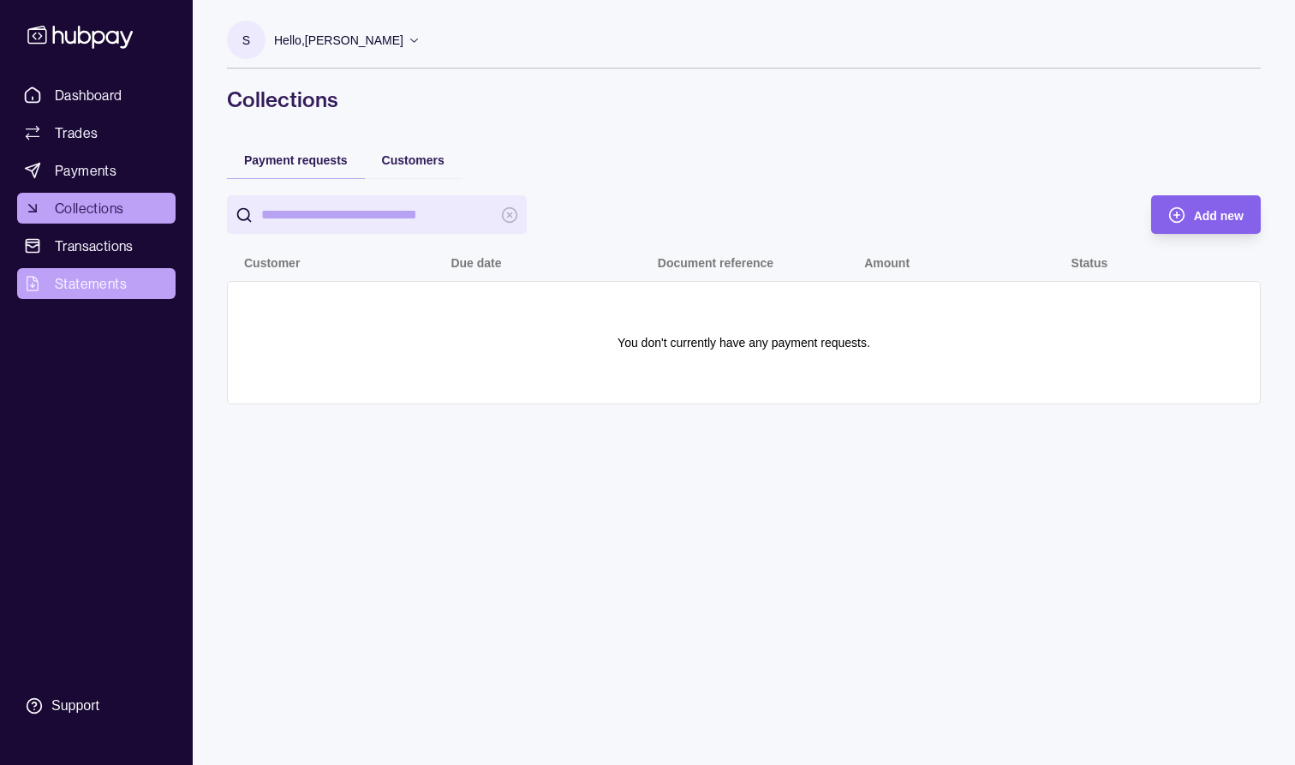
click at [119, 278] on span "Statements" at bounding box center [91, 283] width 72 height 21
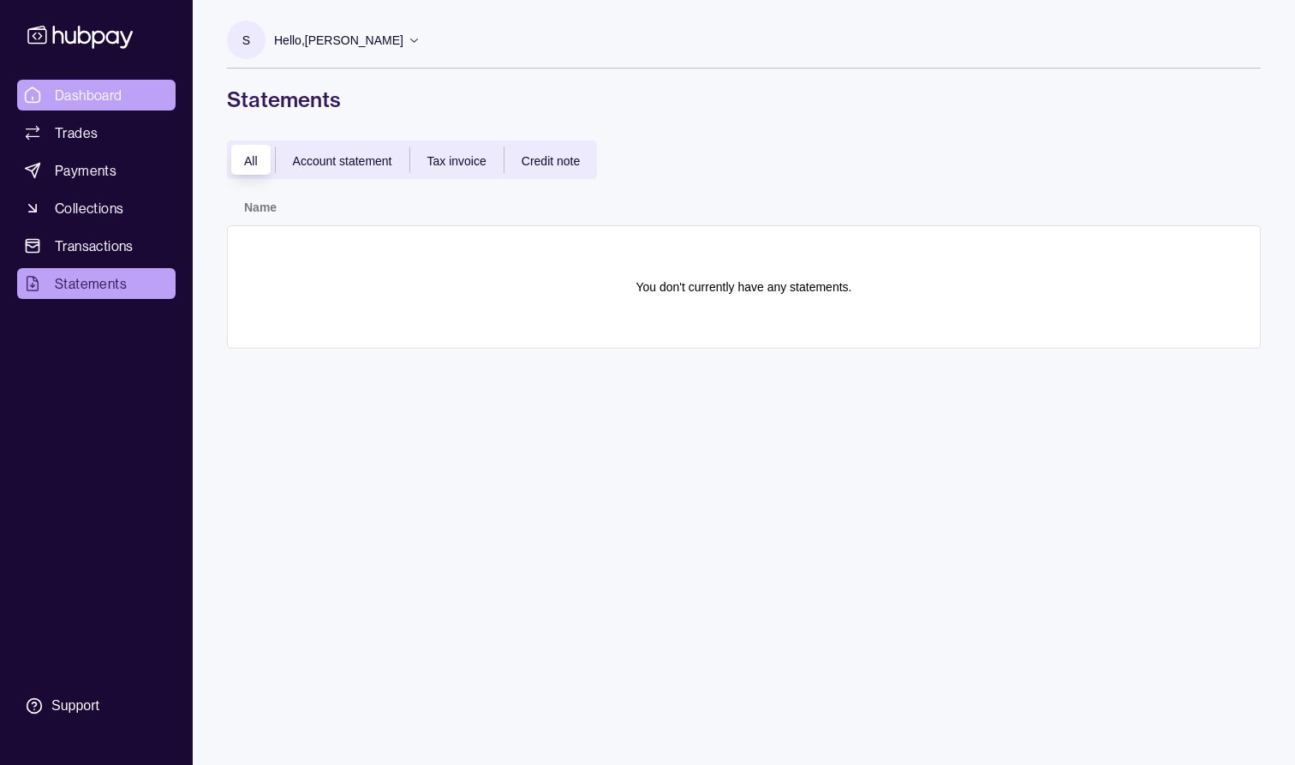
click at [105, 93] on span "Dashboard" at bounding box center [89, 95] width 68 height 21
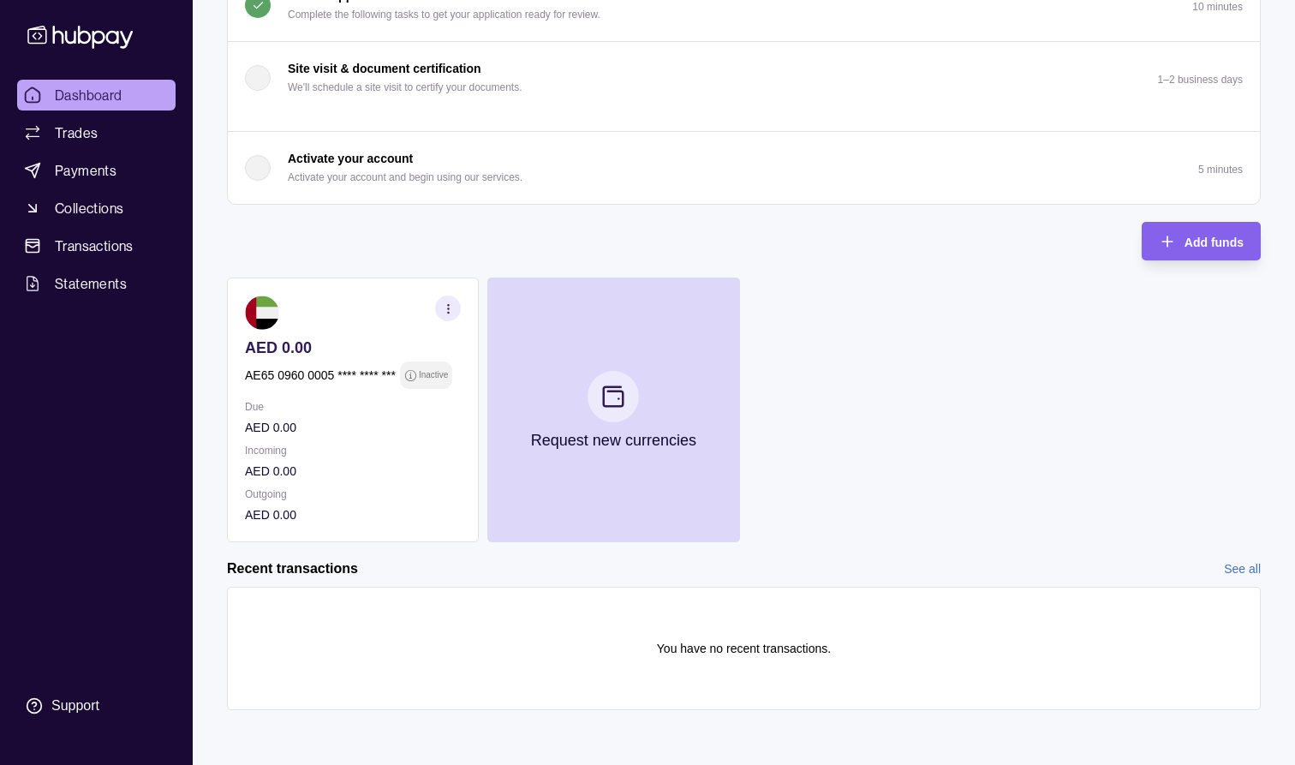
scroll to position [275, 0]
click at [453, 311] on icon "button" at bounding box center [448, 308] width 13 height 13
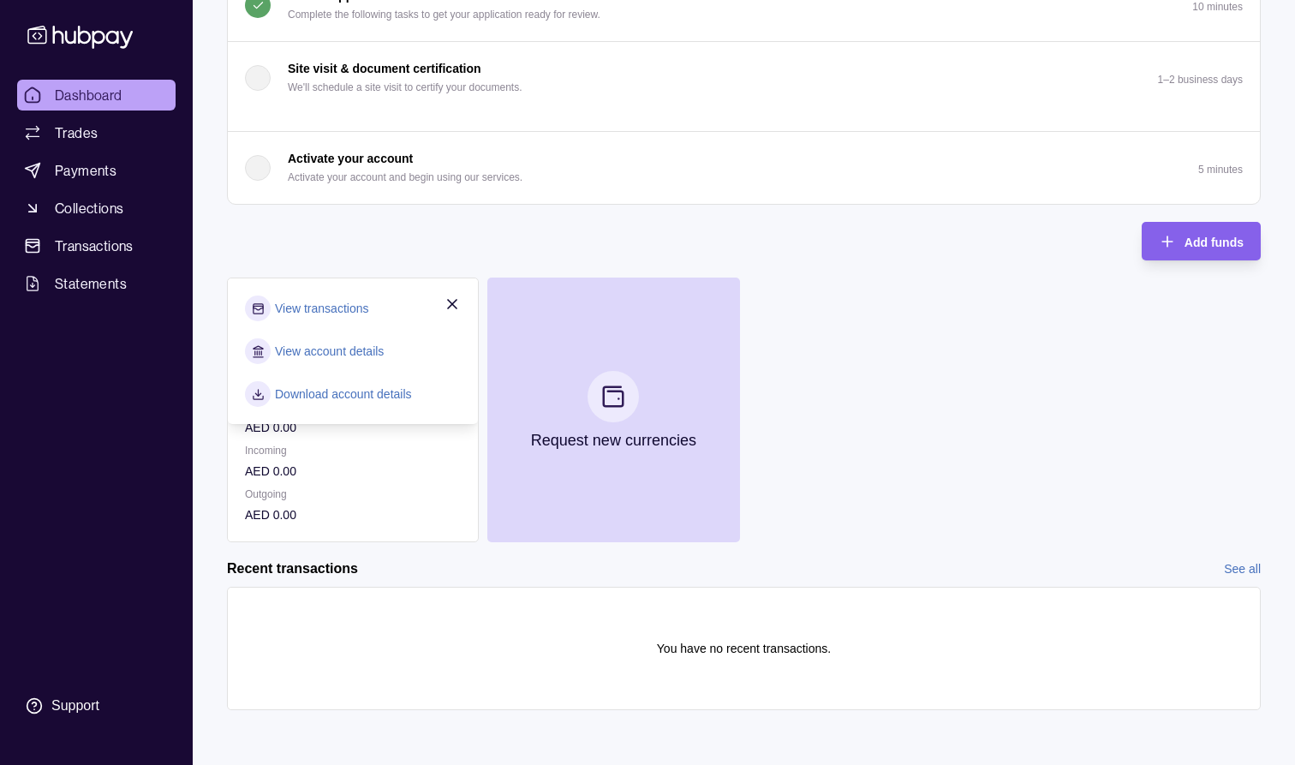
click at [361, 352] on link "View account details" at bounding box center [329, 351] width 109 height 19
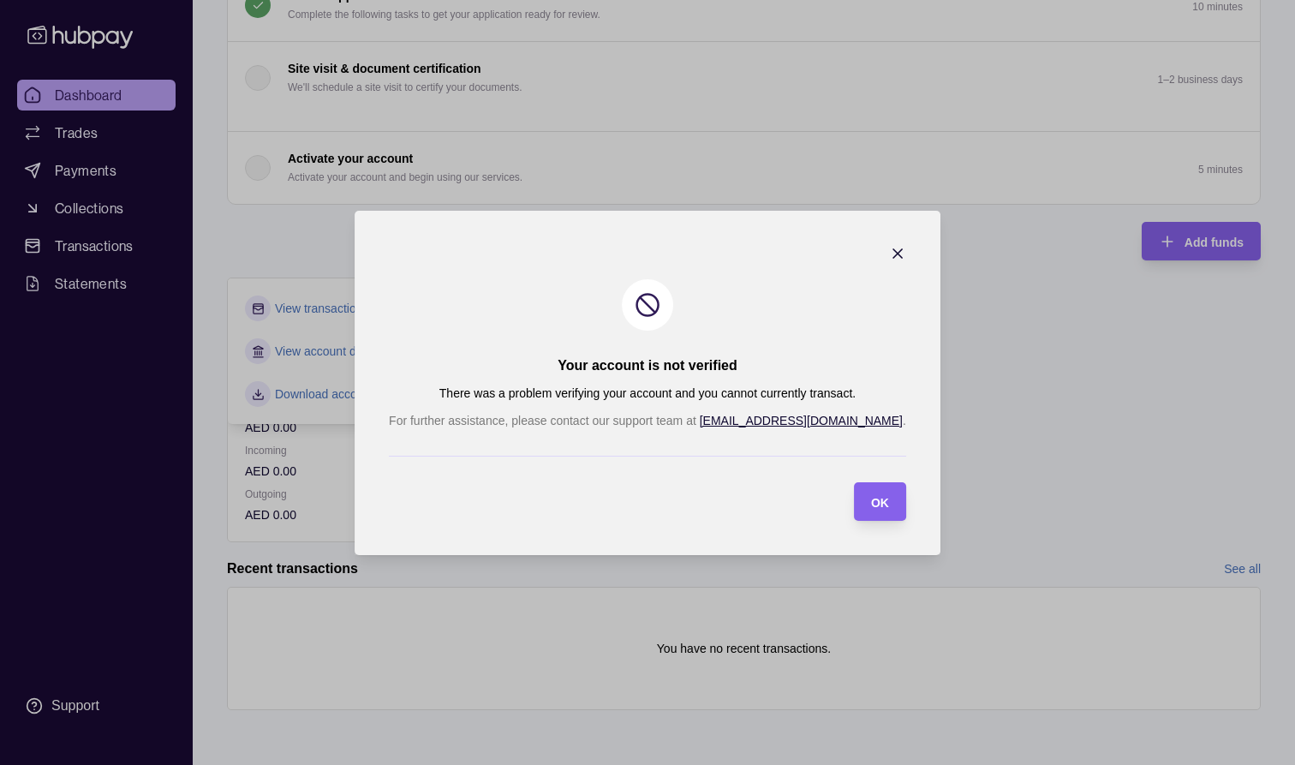
click at [893, 251] on icon "button" at bounding box center [897, 253] width 9 height 9
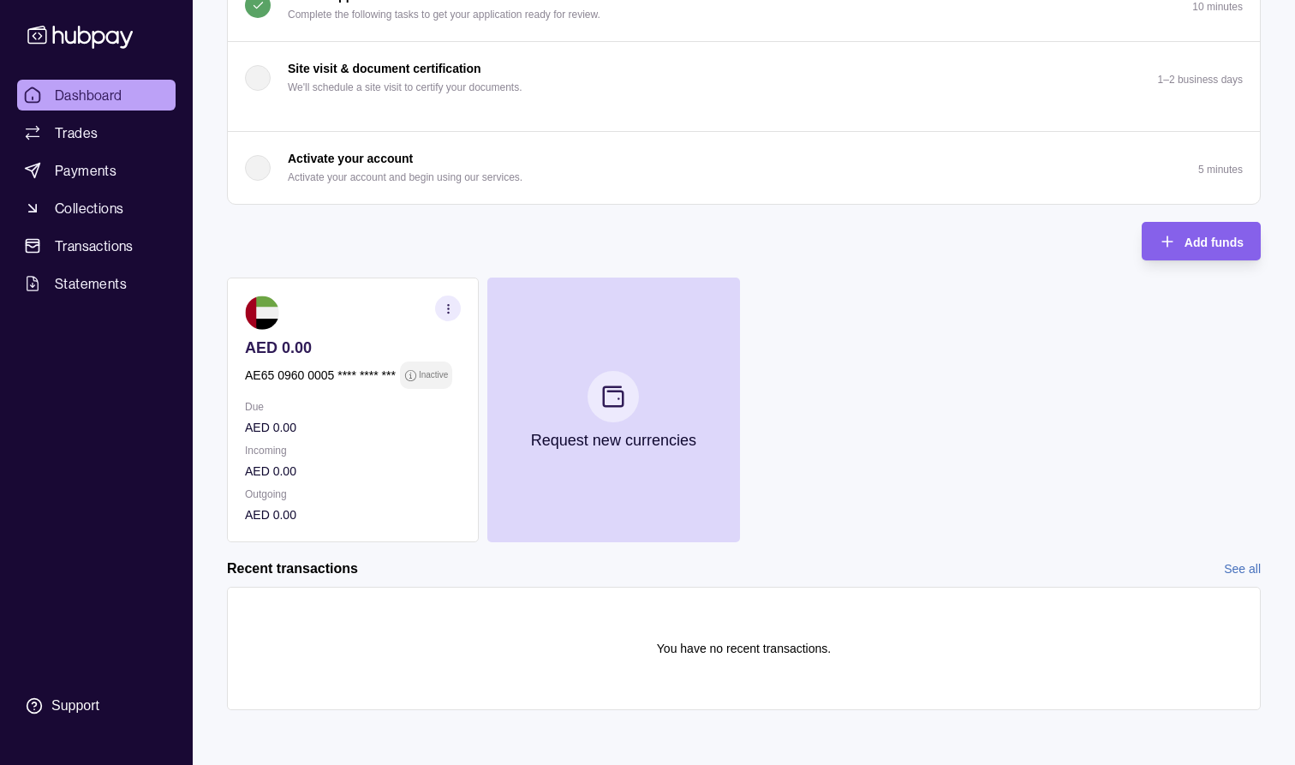
click at [284, 375] on p "AE65 0960 0005 **** **** ***" at bounding box center [320, 375] width 151 height 19
click at [372, 376] on p "AE65 0960 0005 **** **** ***" at bounding box center [320, 375] width 151 height 19
click at [373, 376] on p "AE65 0960 0005 **** **** ***" at bounding box center [320, 375] width 151 height 19
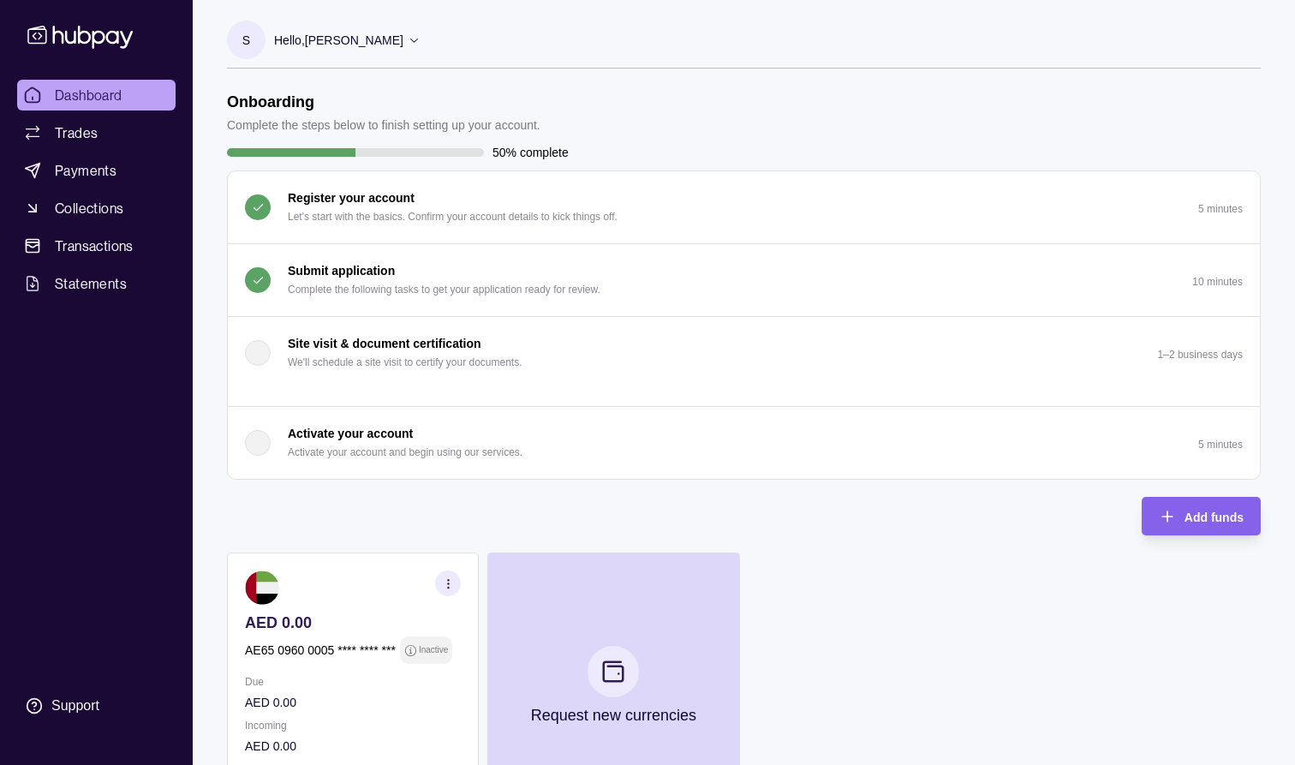
scroll to position [0, 0]
click at [1221, 445] on p "5 minutes" at bounding box center [1220, 445] width 45 height 12
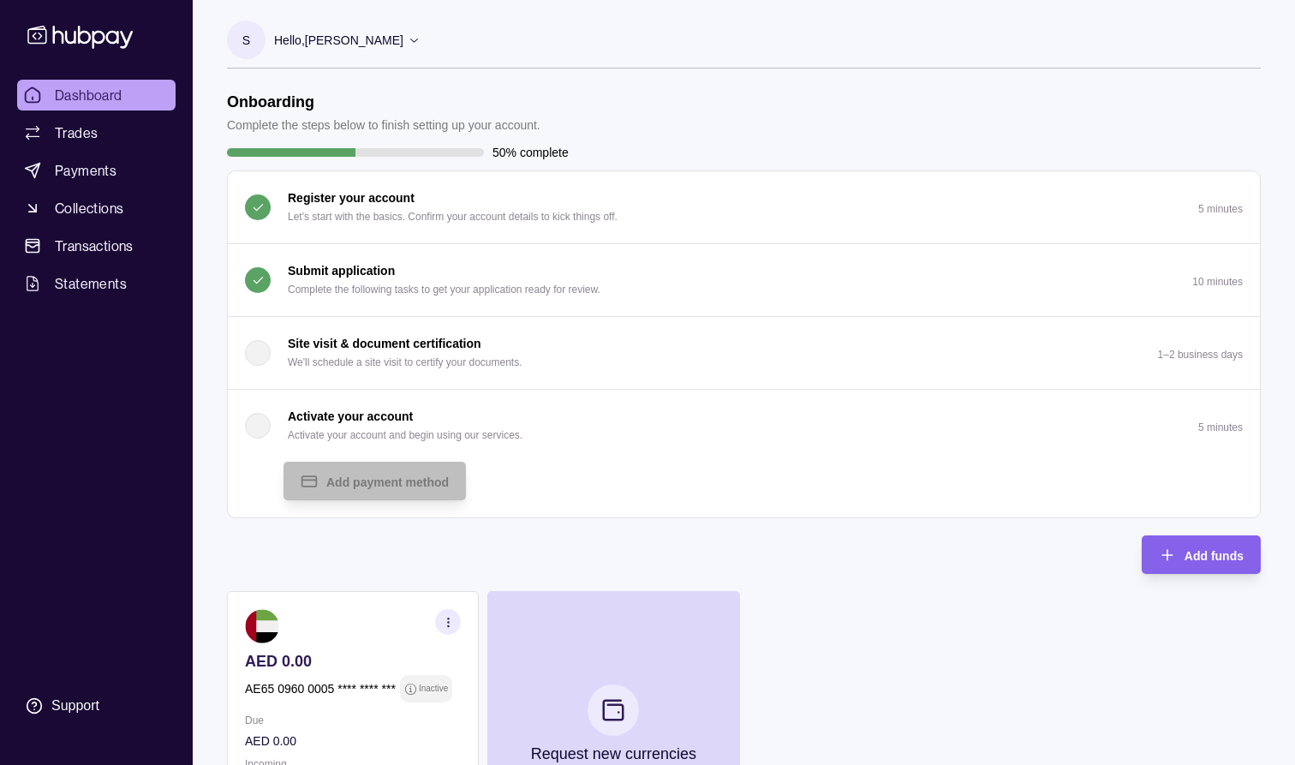
click at [1131, 416] on div "Register your account Let's start with the basics. Confirm your account details…" at bounding box center [744, 344] width 1032 height 346
click at [1131, 416] on button "Activate your account Activate your account and begin using our services. 5 min…" at bounding box center [744, 426] width 1032 height 72
click at [100, 103] on span "Dashboard" at bounding box center [89, 95] width 68 height 21
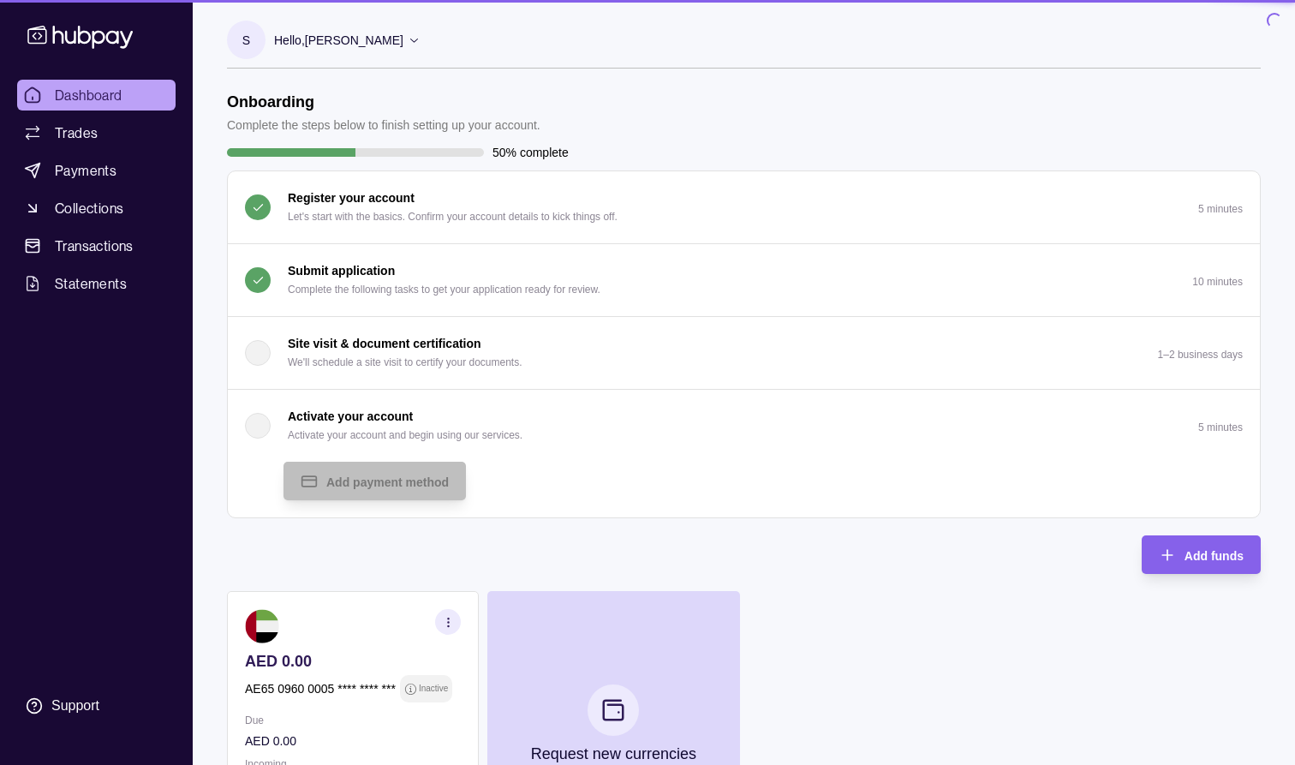
click at [352, 272] on p "Submit application" at bounding box center [341, 270] width 107 height 19
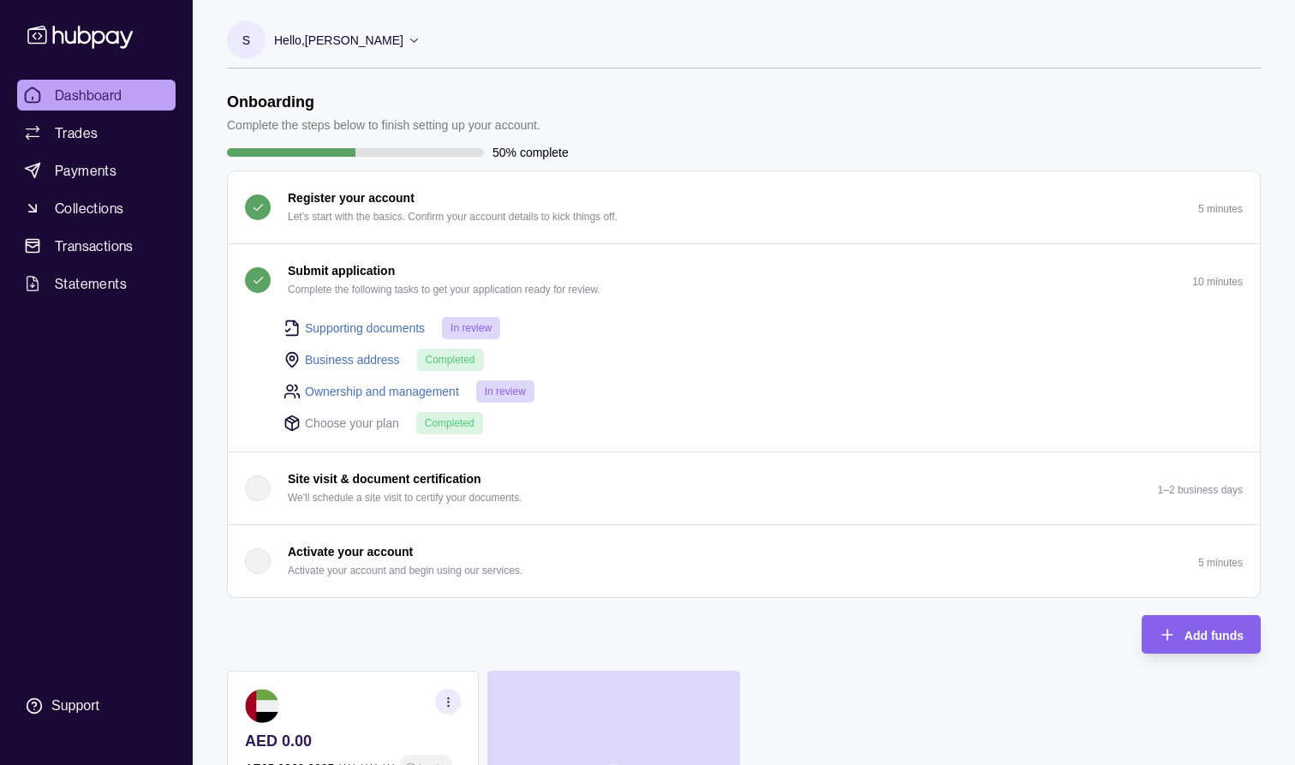
click at [451, 330] on span "In review" at bounding box center [471, 328] width 41 height 12
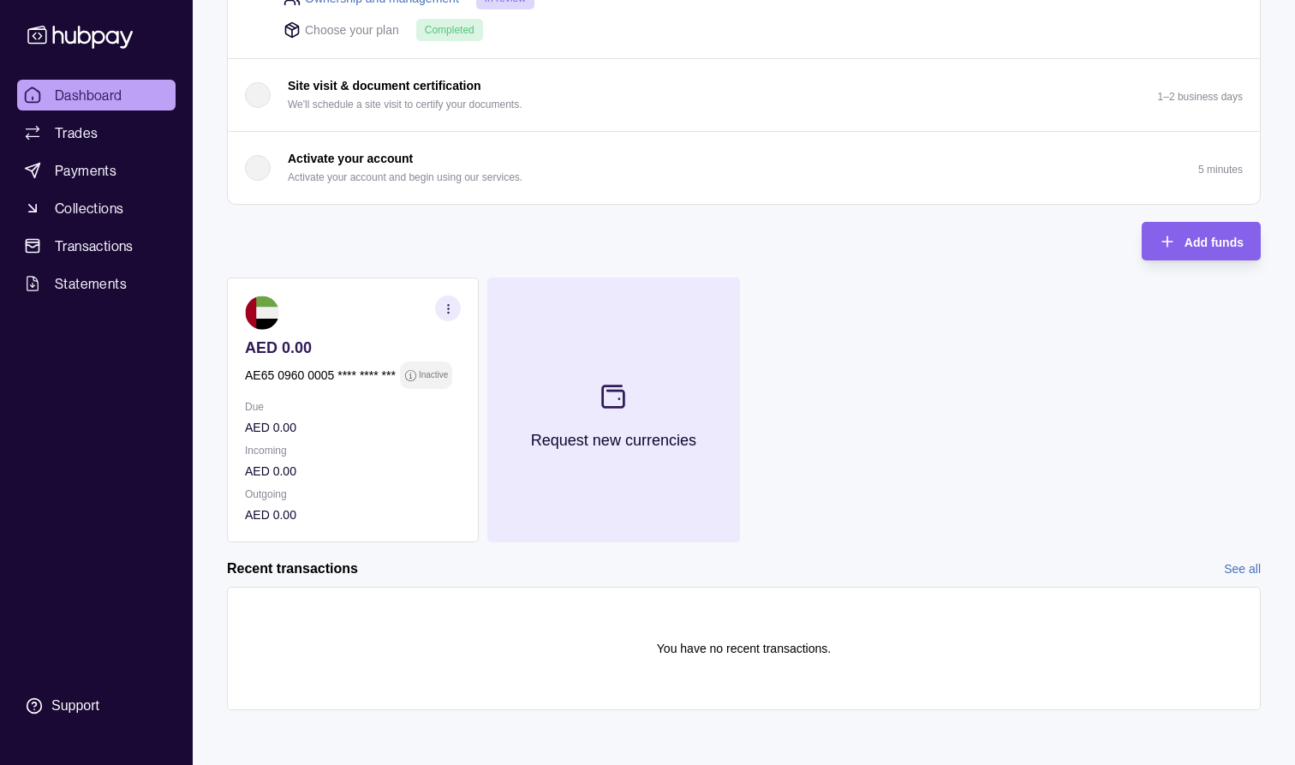
scroll to position [393, 0]
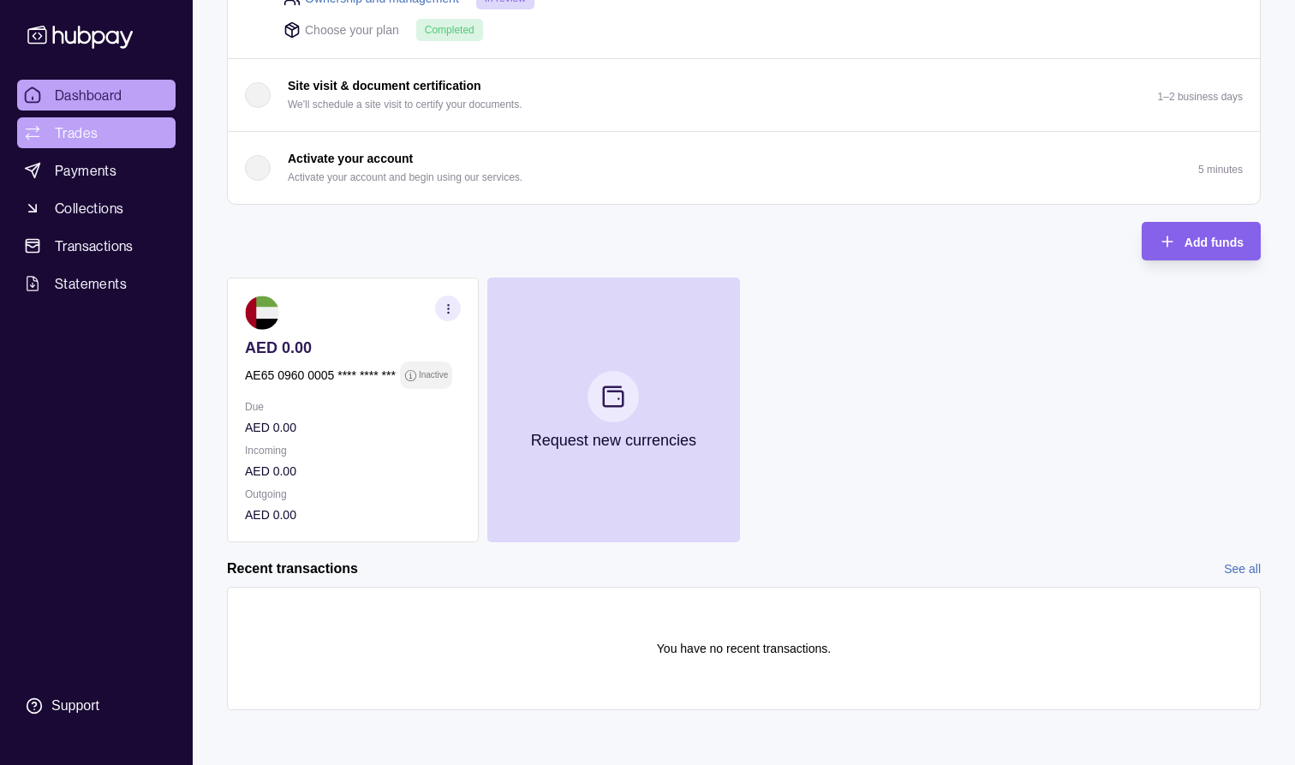
click at [81, 134] on span "Trades" at bounding box center [76, 132] width 43 height 21
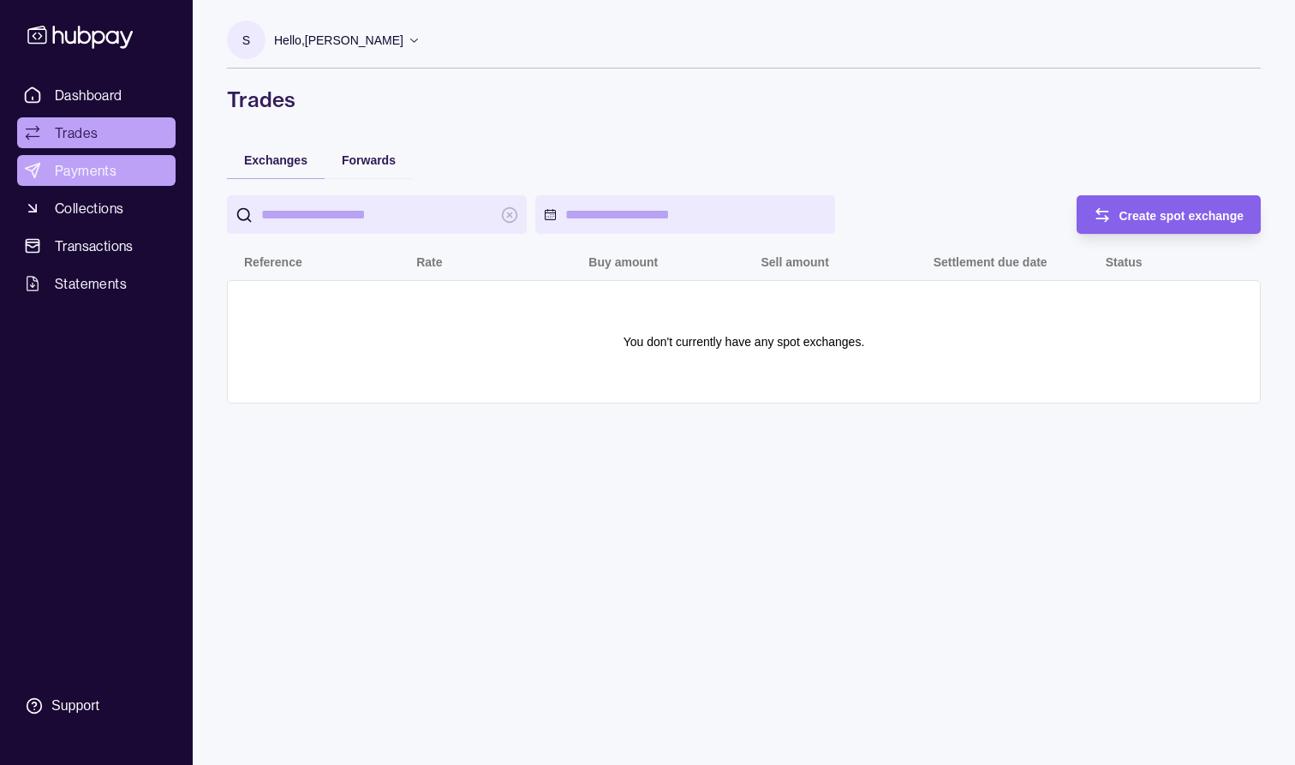
click at [85, 175] on span "Payments" at bounding box center [86, 170] width 62 height 21
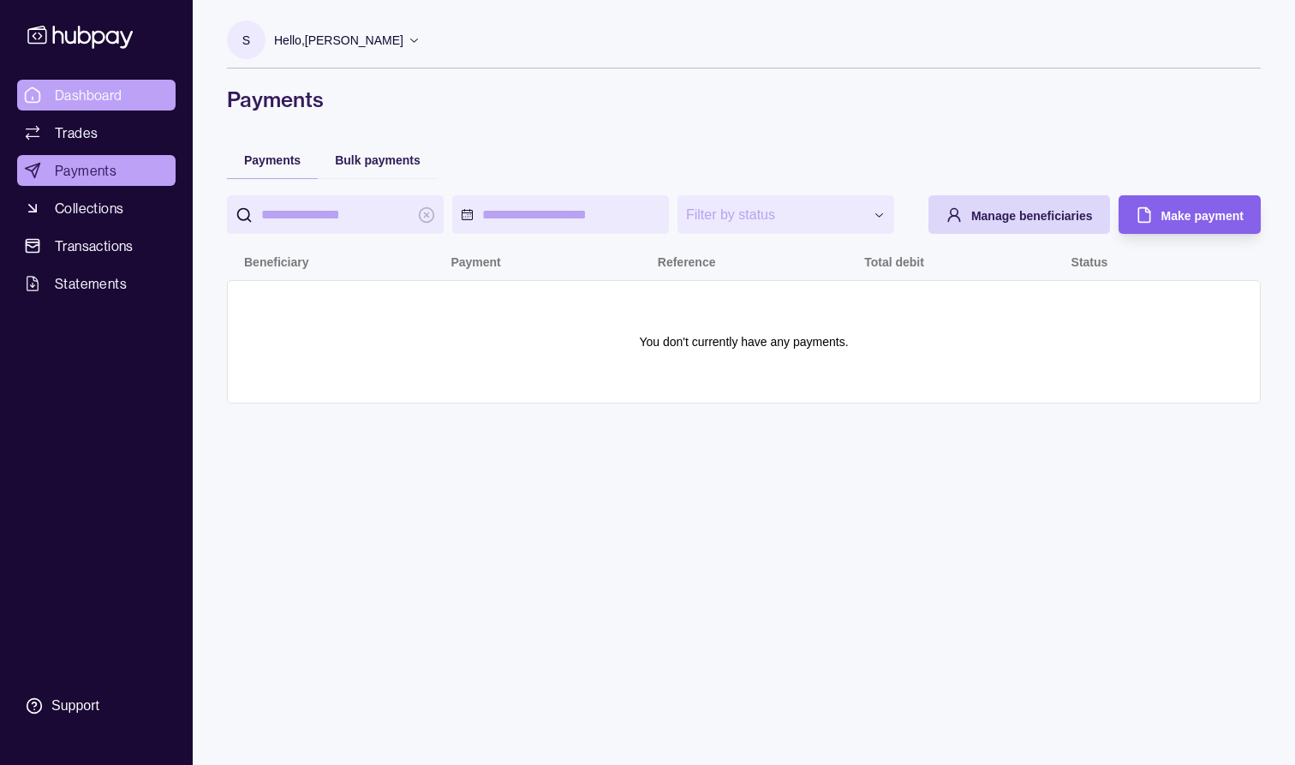
click at [116, 99] on span "Dashboard" at bounding box center [89, 95] width 68 height 21
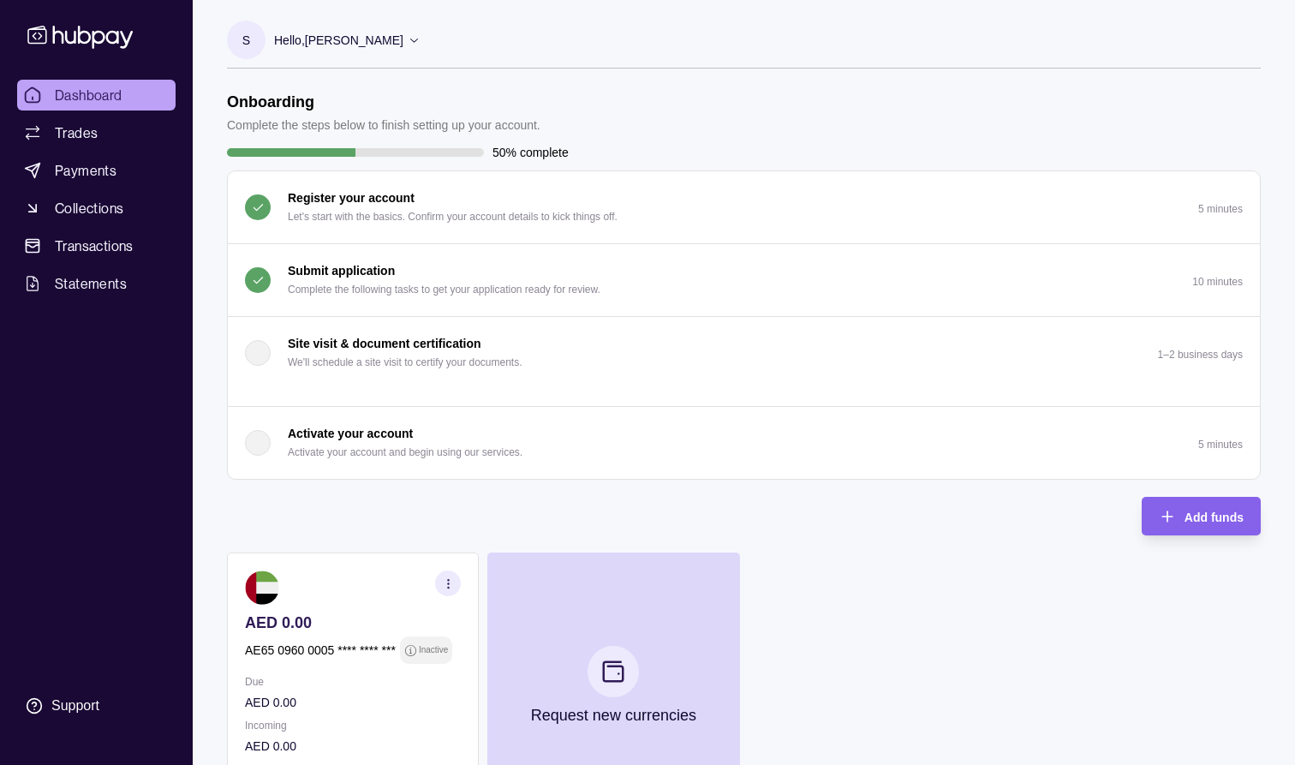
click at [354, 41] on p "Hello, [PERSON_NAME]" at bounding box center [338, 40] width 129 height 19
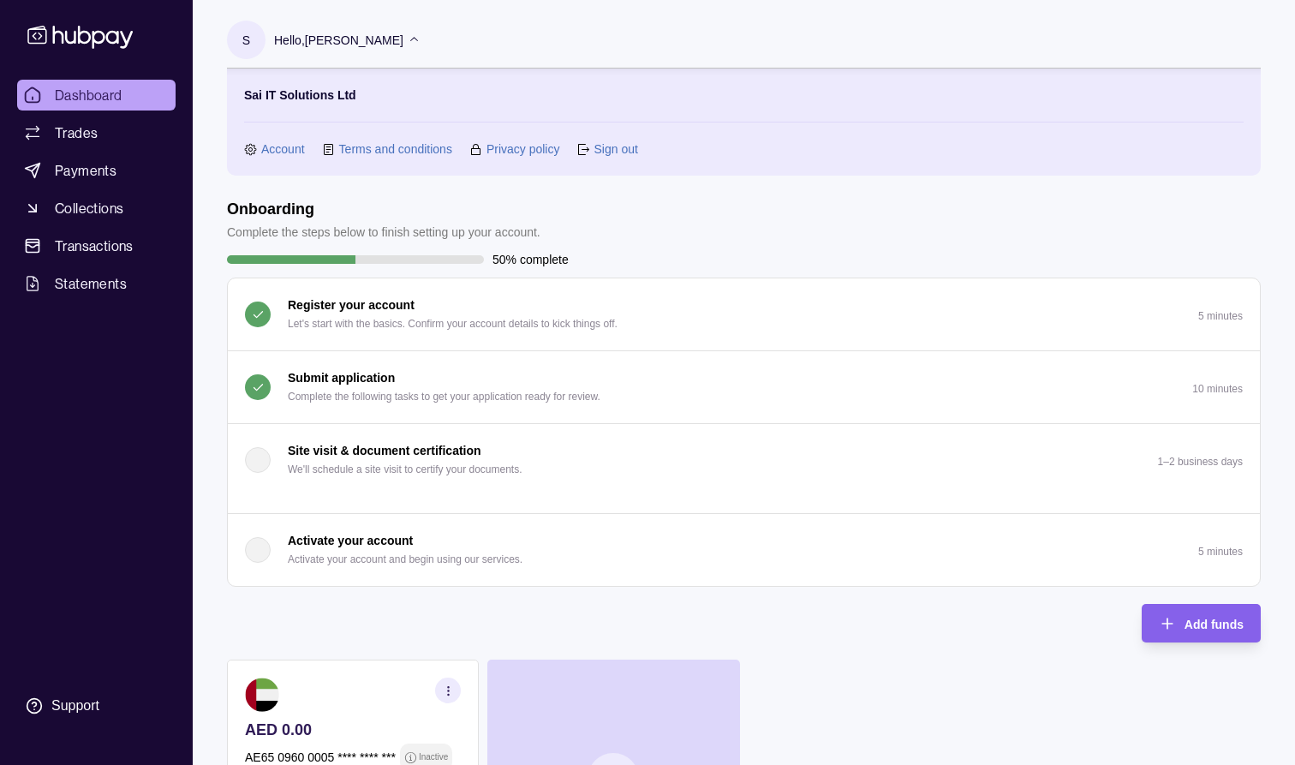
click at [369, 148] on link "Terms and conditions" at bounding box center [395, 149] width 113 height 19
